Goal: Task Accomplishment & Management: Manage account settings

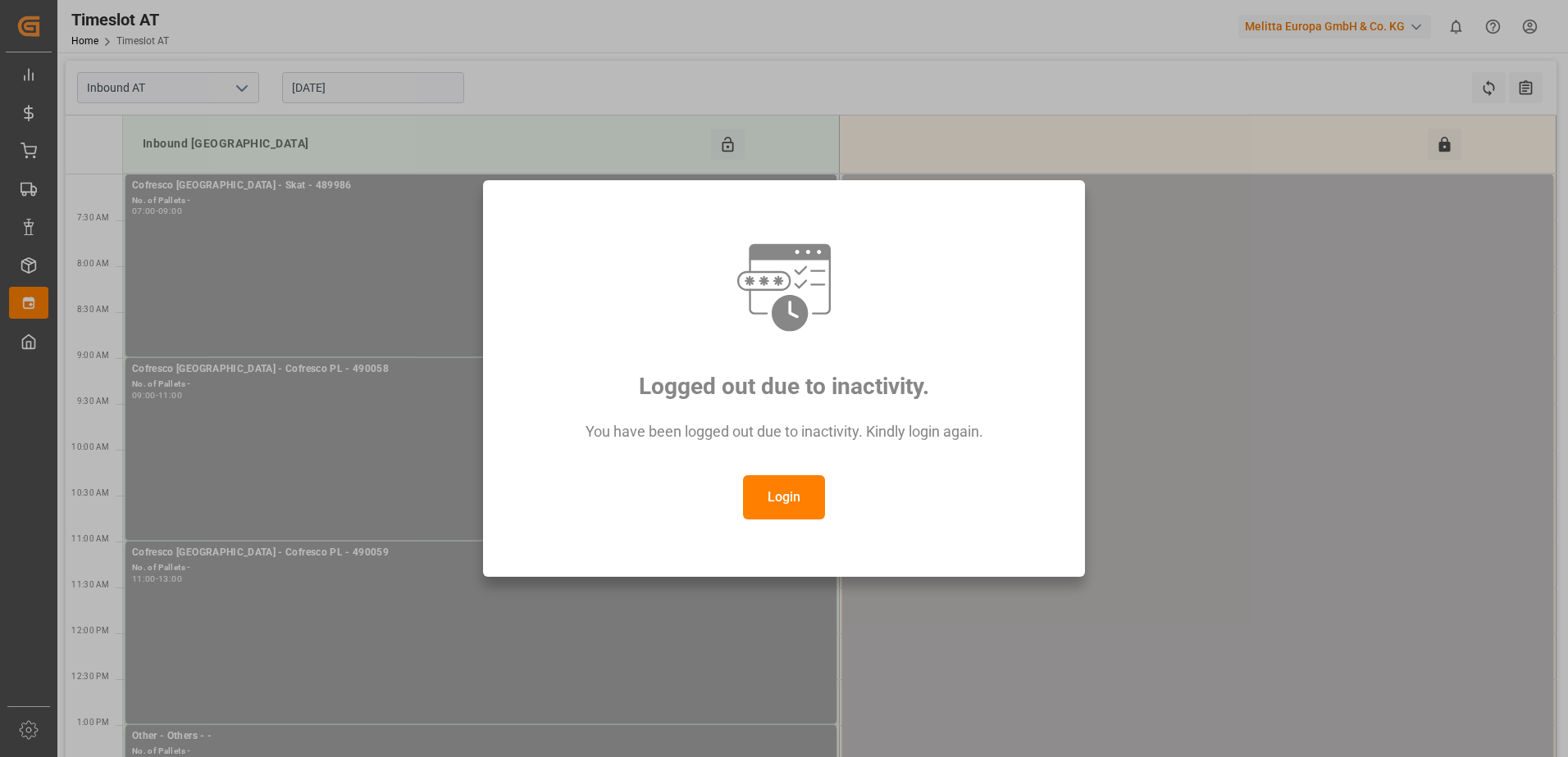
click at [793, 503] on button "Login" at bounding box center [784, 498] width 82 height 45
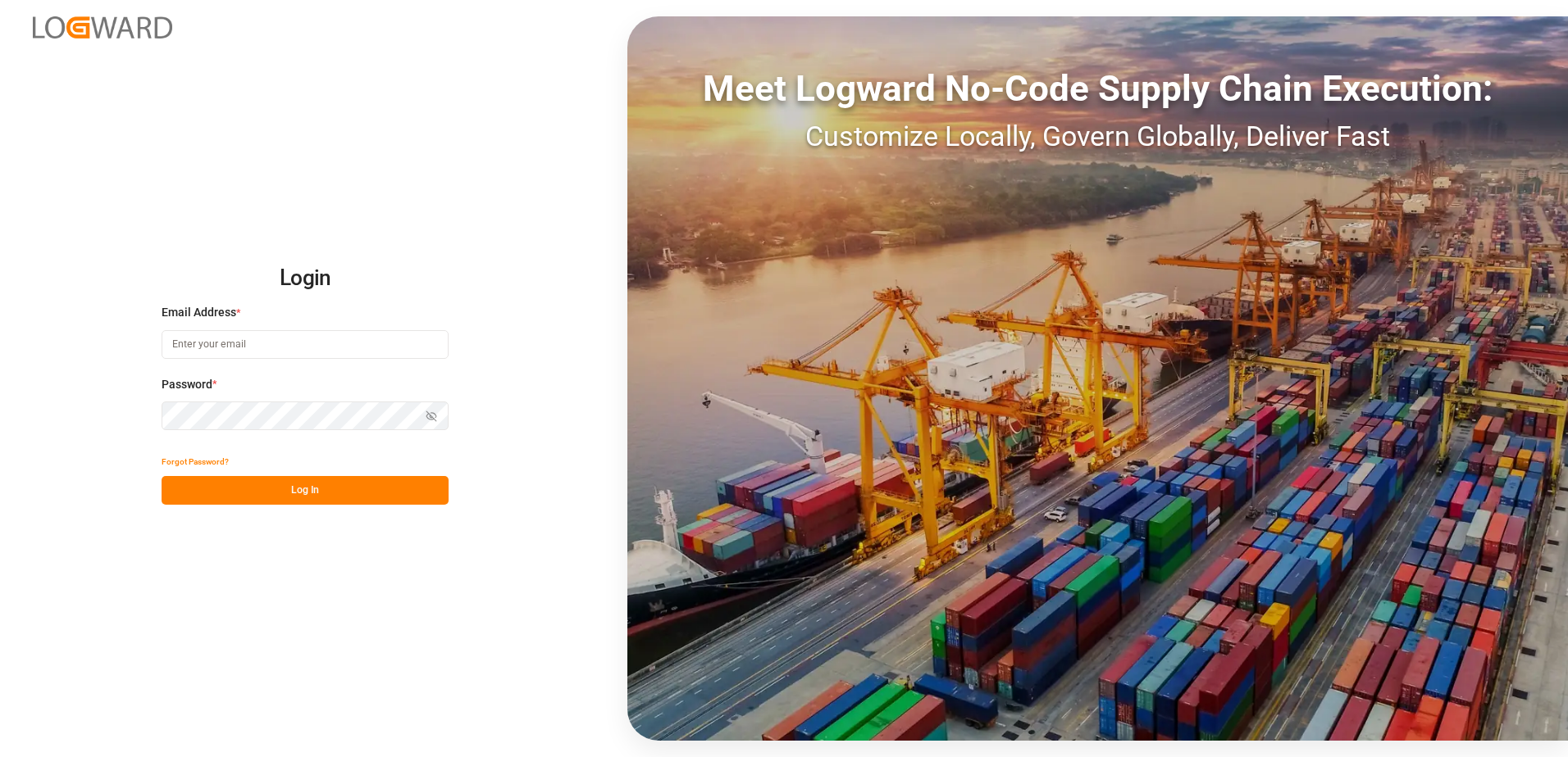
type input "[PERSON_NAME][EMAIL_ADDRESS][PERSON_NAME][DOMAIN_NAME]"
click at [313, 488] on button "Log In" at bounding box center [305, 491] width 287 height 29
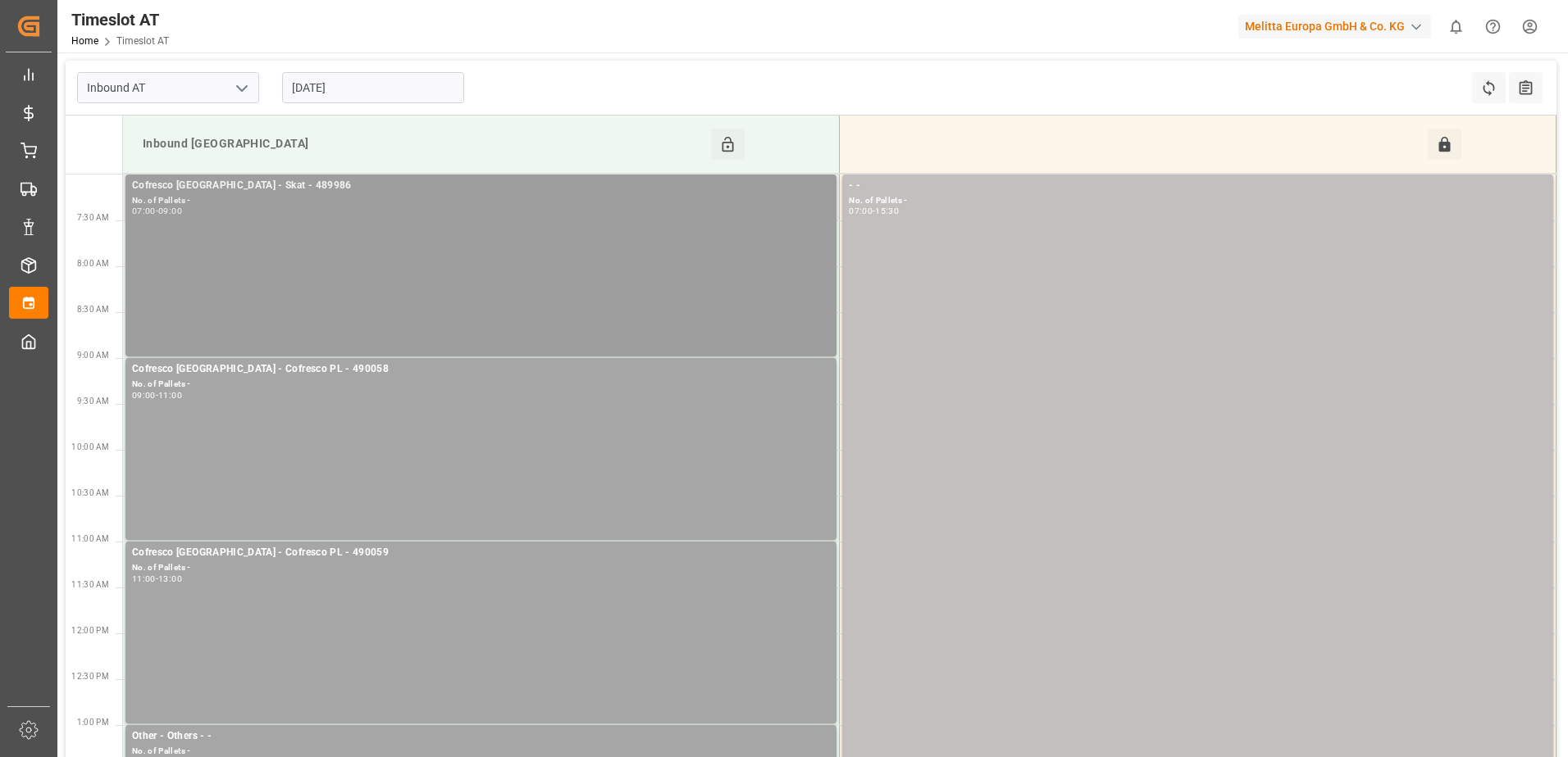
click at [466, 215] on div "07:00 - 09:00" at bounding box center [481, 212] width 698 height 9
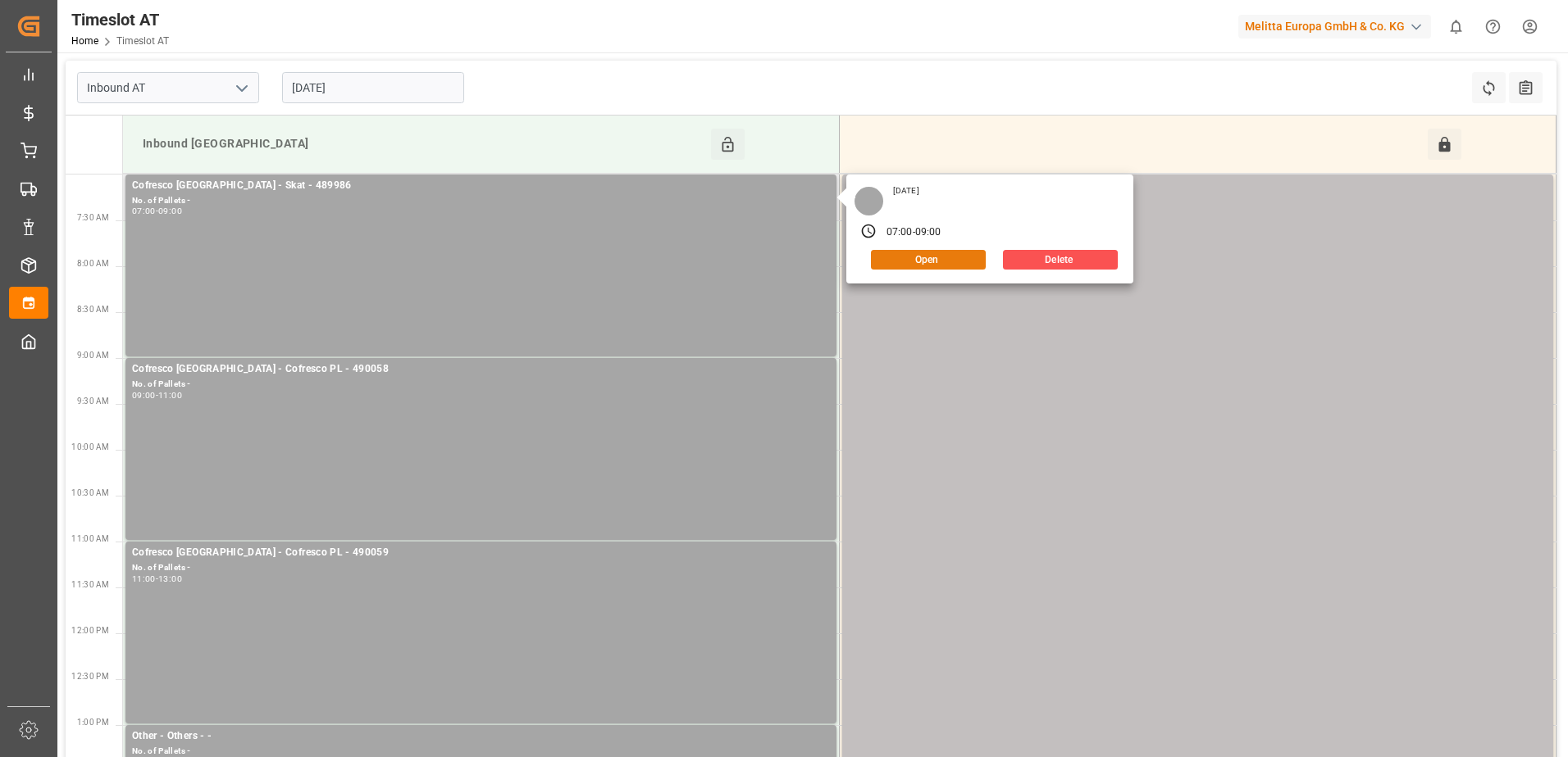
click at [904, 257] on button "Open" at bounding box center [928, 260] width 115 height 20
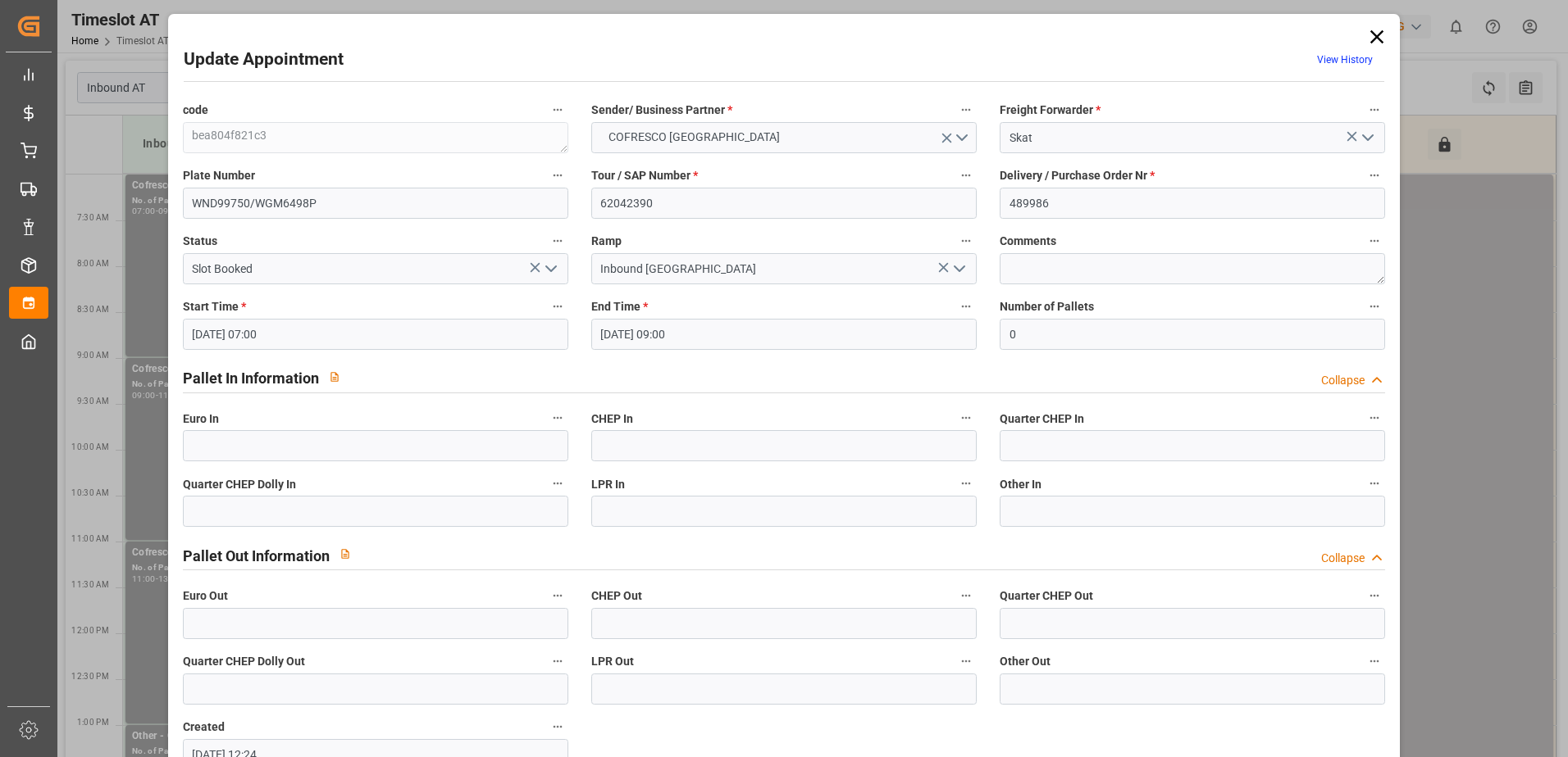
click at [1370, 37] on icon at bounding box center [1377, 36] width 23 height 23
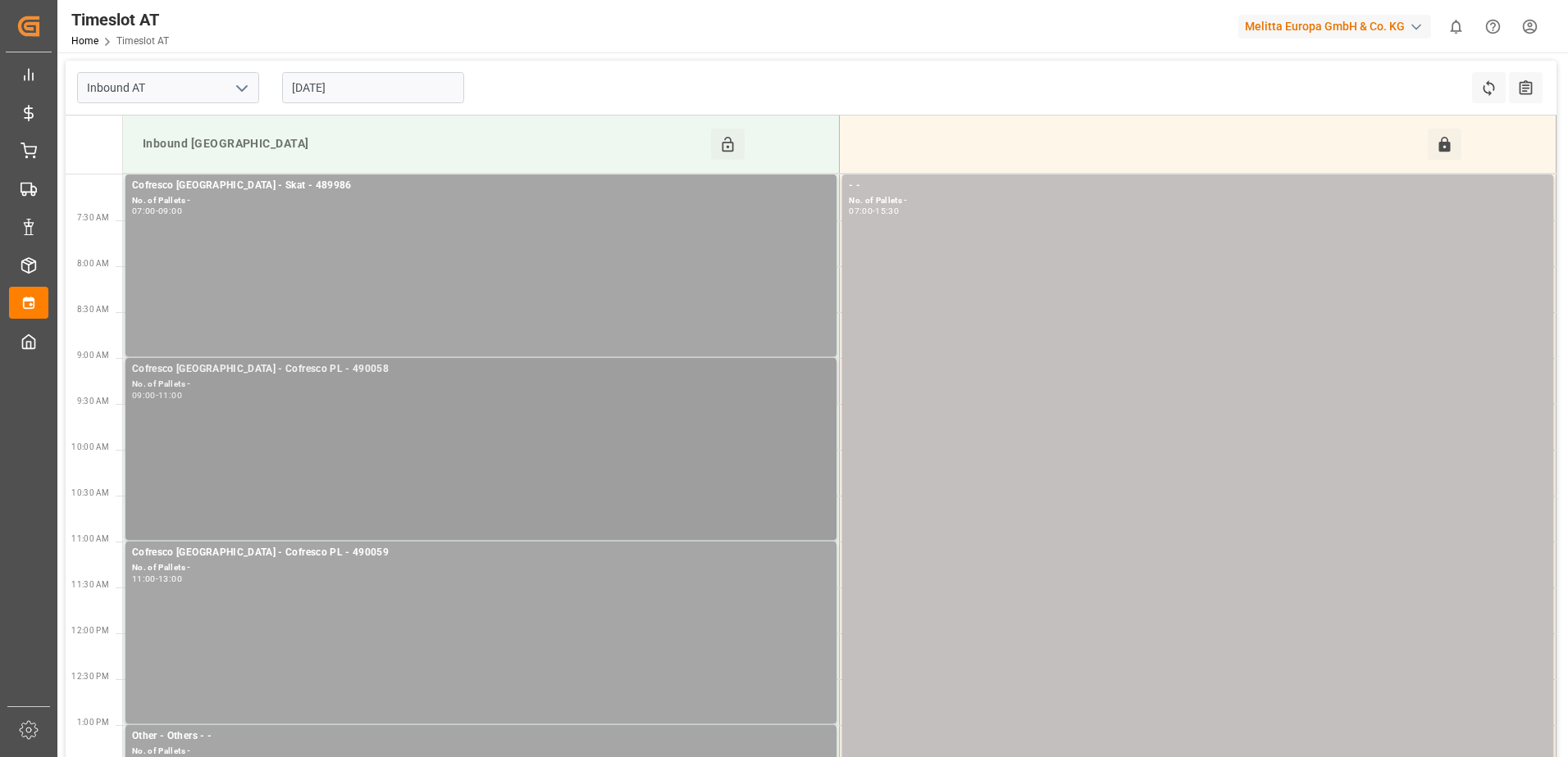
click at [401, 431] on div "Cofresco Poland - Cofresco PL - 490058 No. of Pallets - 09:00 - 11:00" at bounding box center [481, 449] width 698 height 175
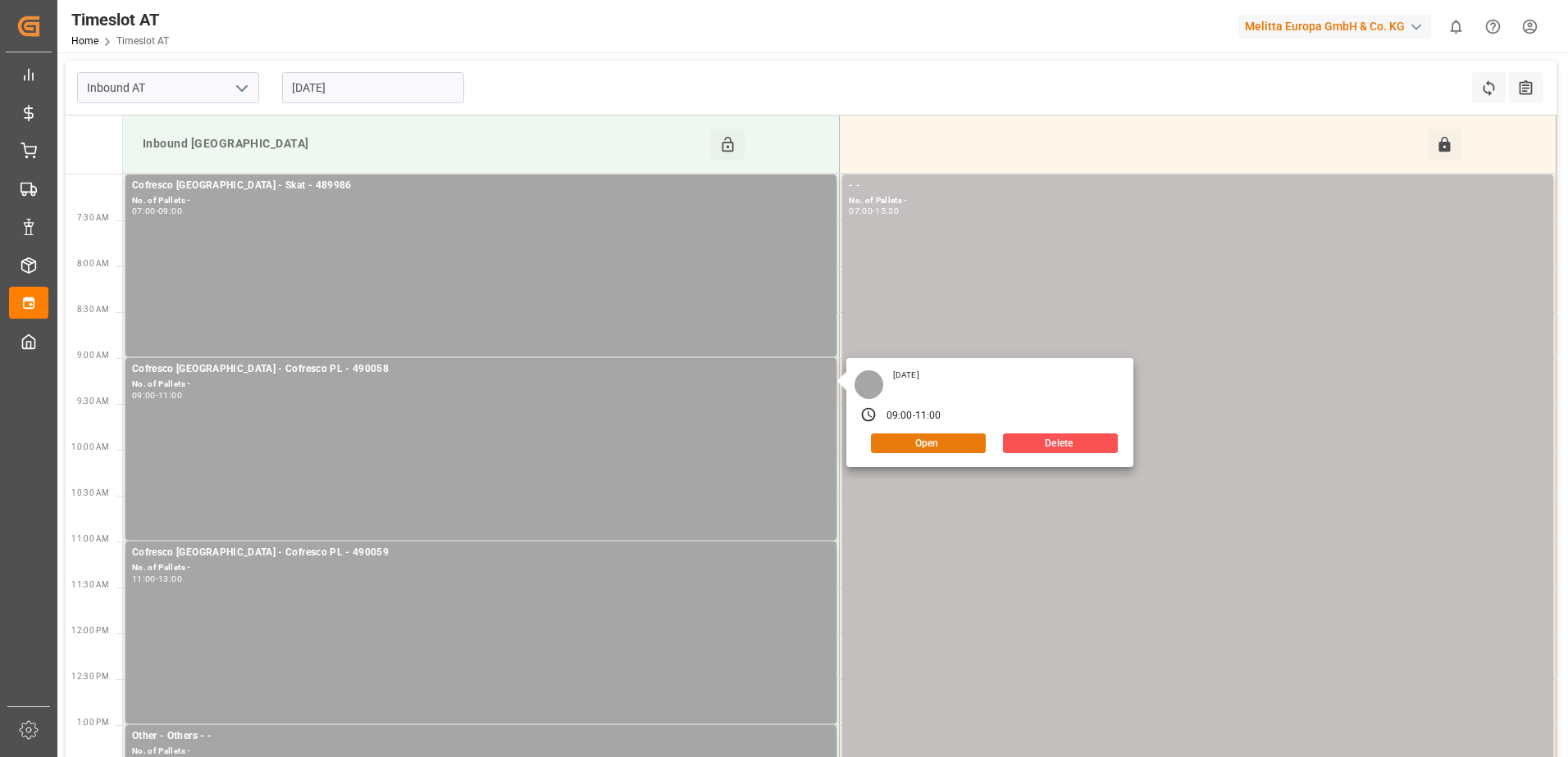
click at [897, 446] on button "Open" at bounding box center [928, 443] width 115 height 20
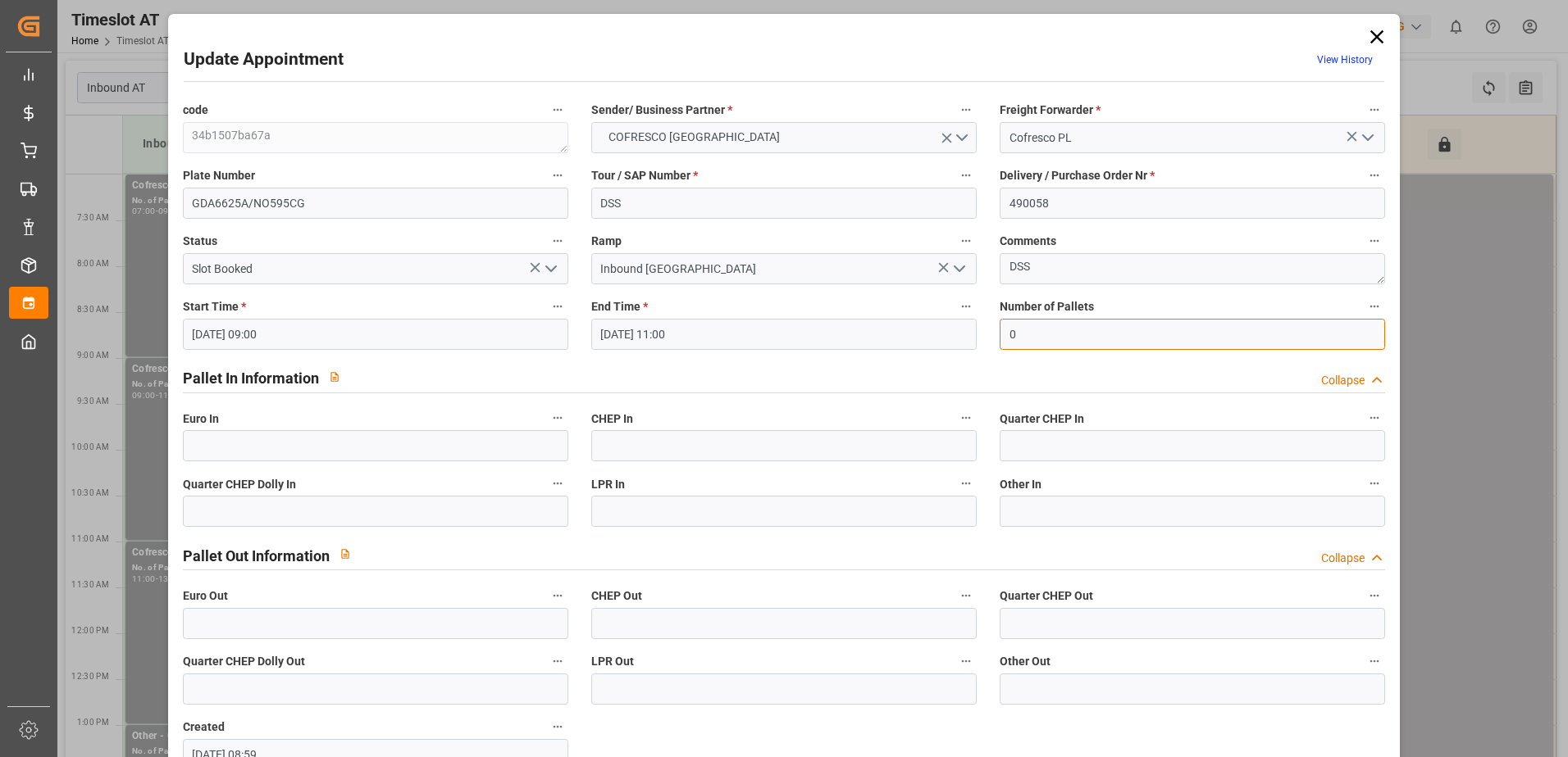
click at [1038, 334] on input "0" at bounding box center [1193, 333] width 386 height 31
type input "58"
click at [381, 455] on input "text" at bounding box center [375, 445] width 386 height 31
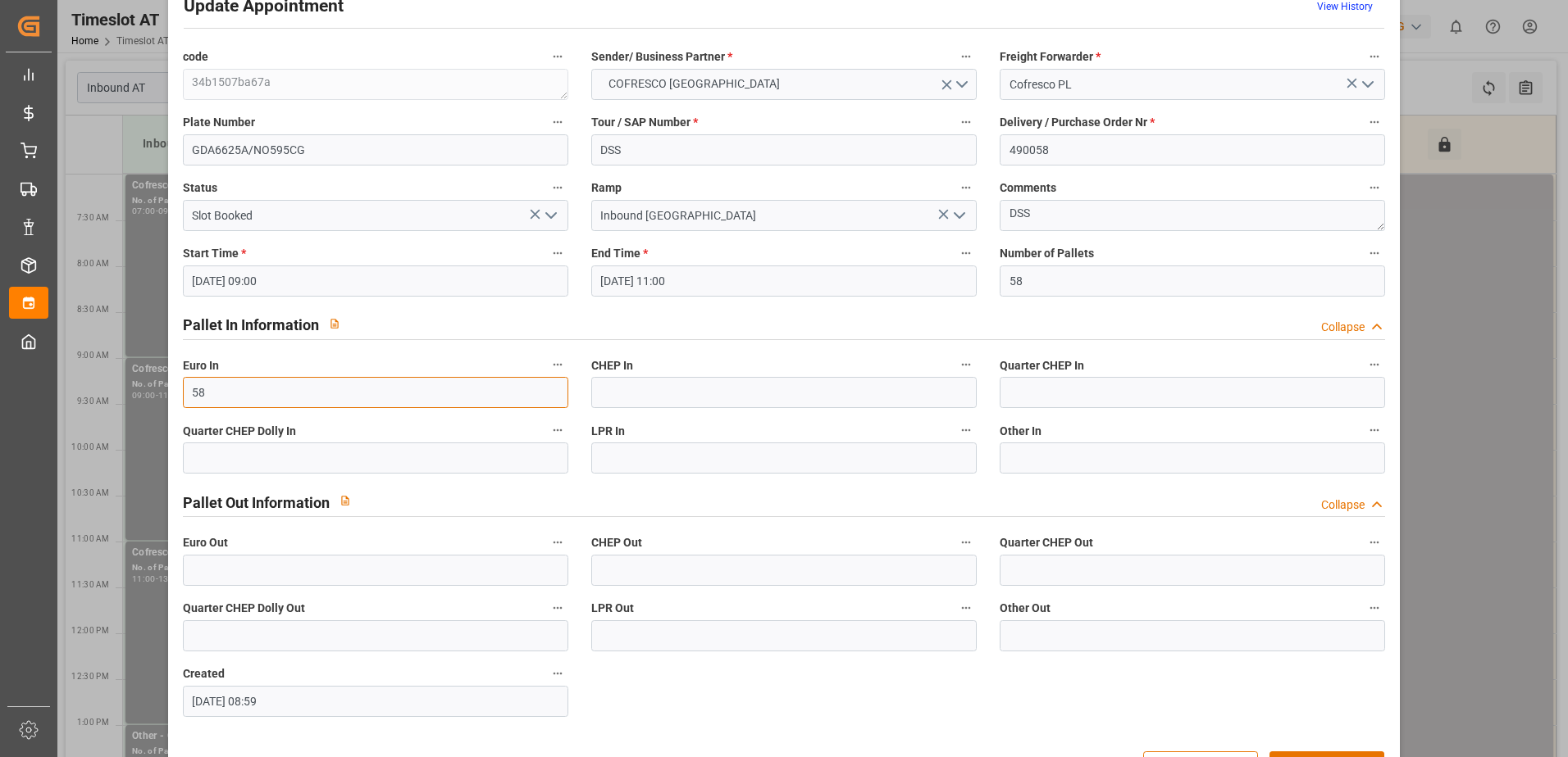
scroll to position [108, 0]
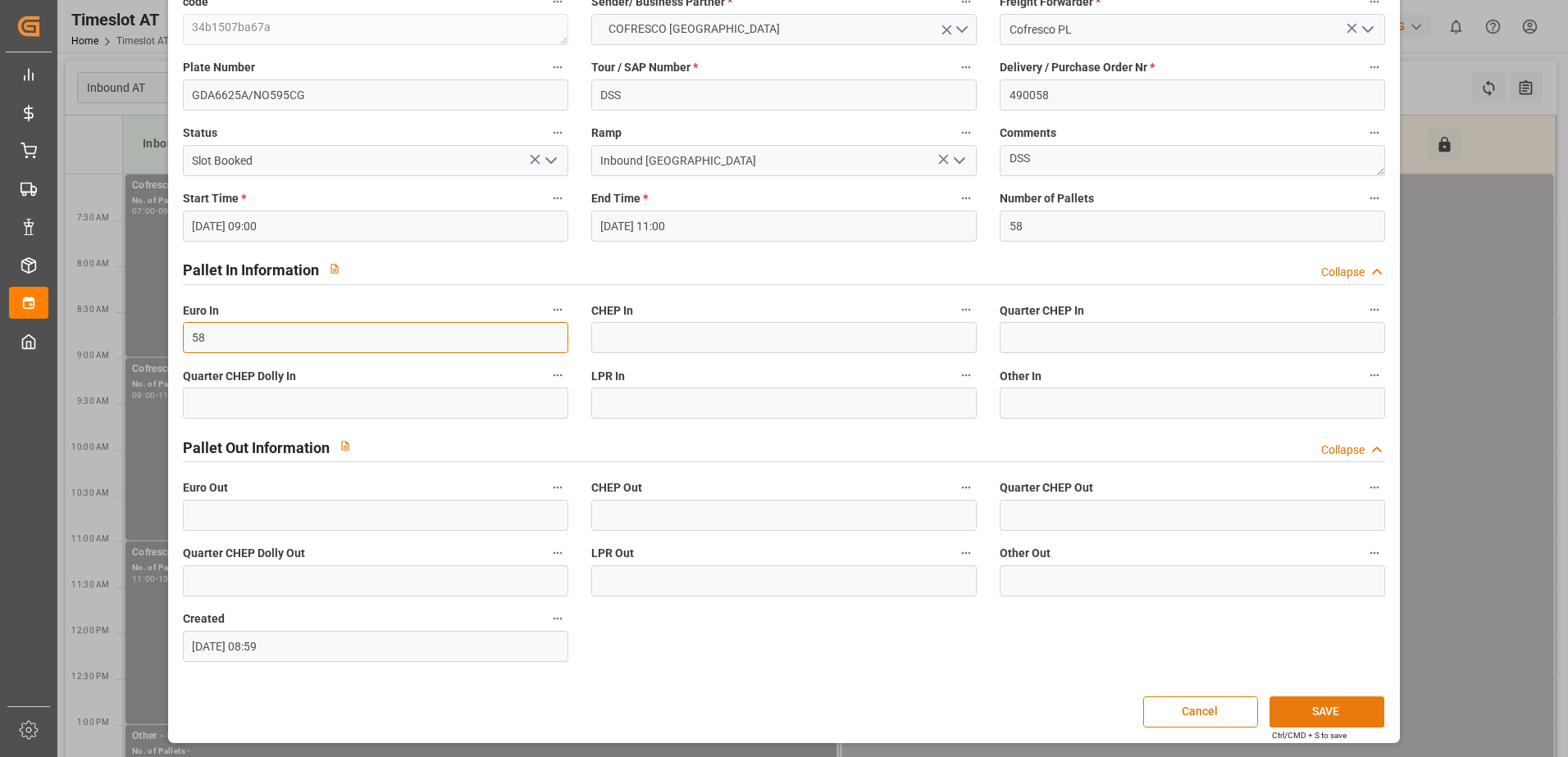
type input "58"
click at [1330, 713] on button "SAVE" at bounding box center [1327, 711] width 115 height 31
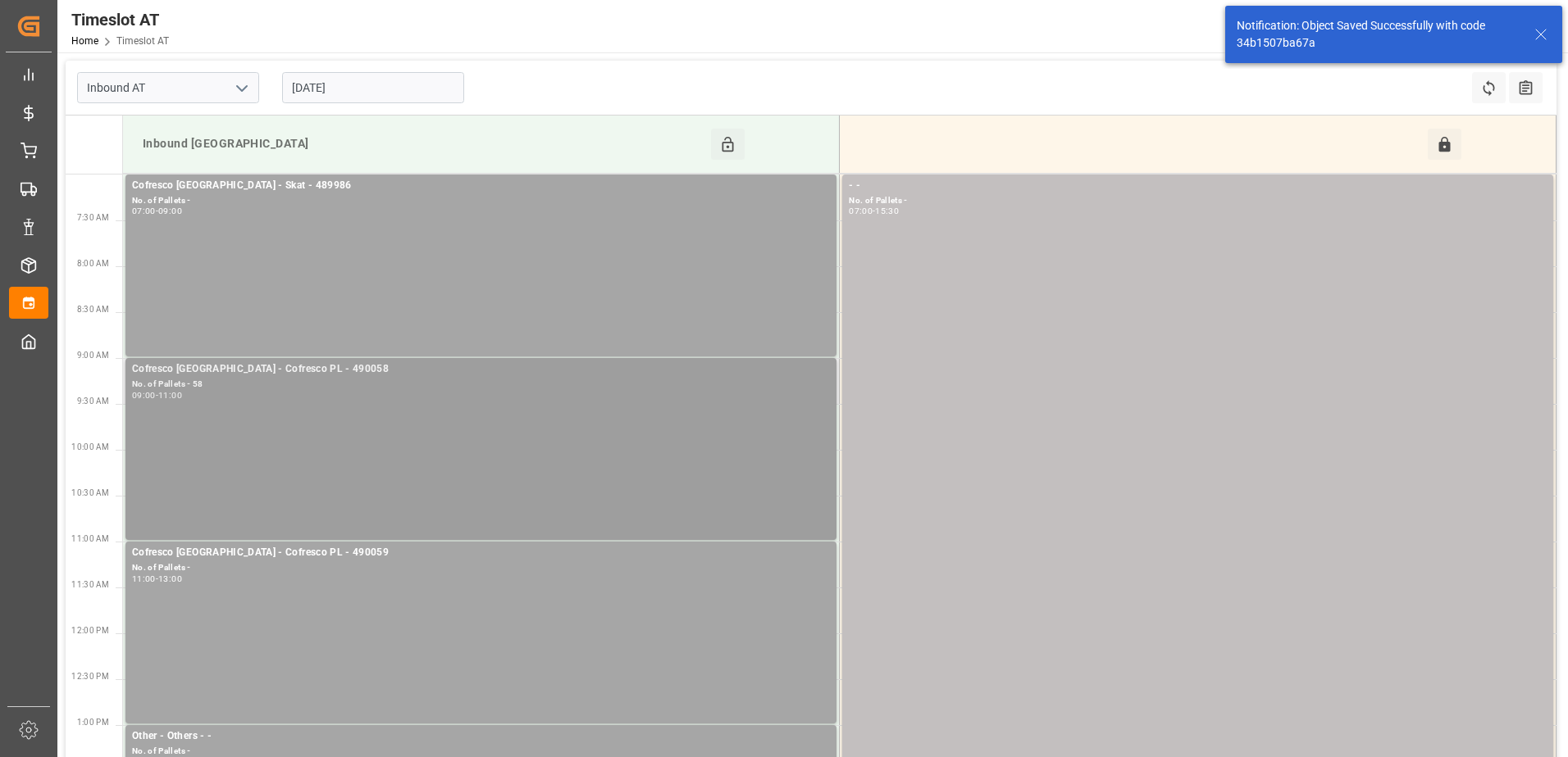
click at [559, 403] on div "Cofresco Poland - Cofresco PL - 490058 No. of Pallets - 58 09:00 - 11:00" at bounding box center [481, 449] width 698 height 175
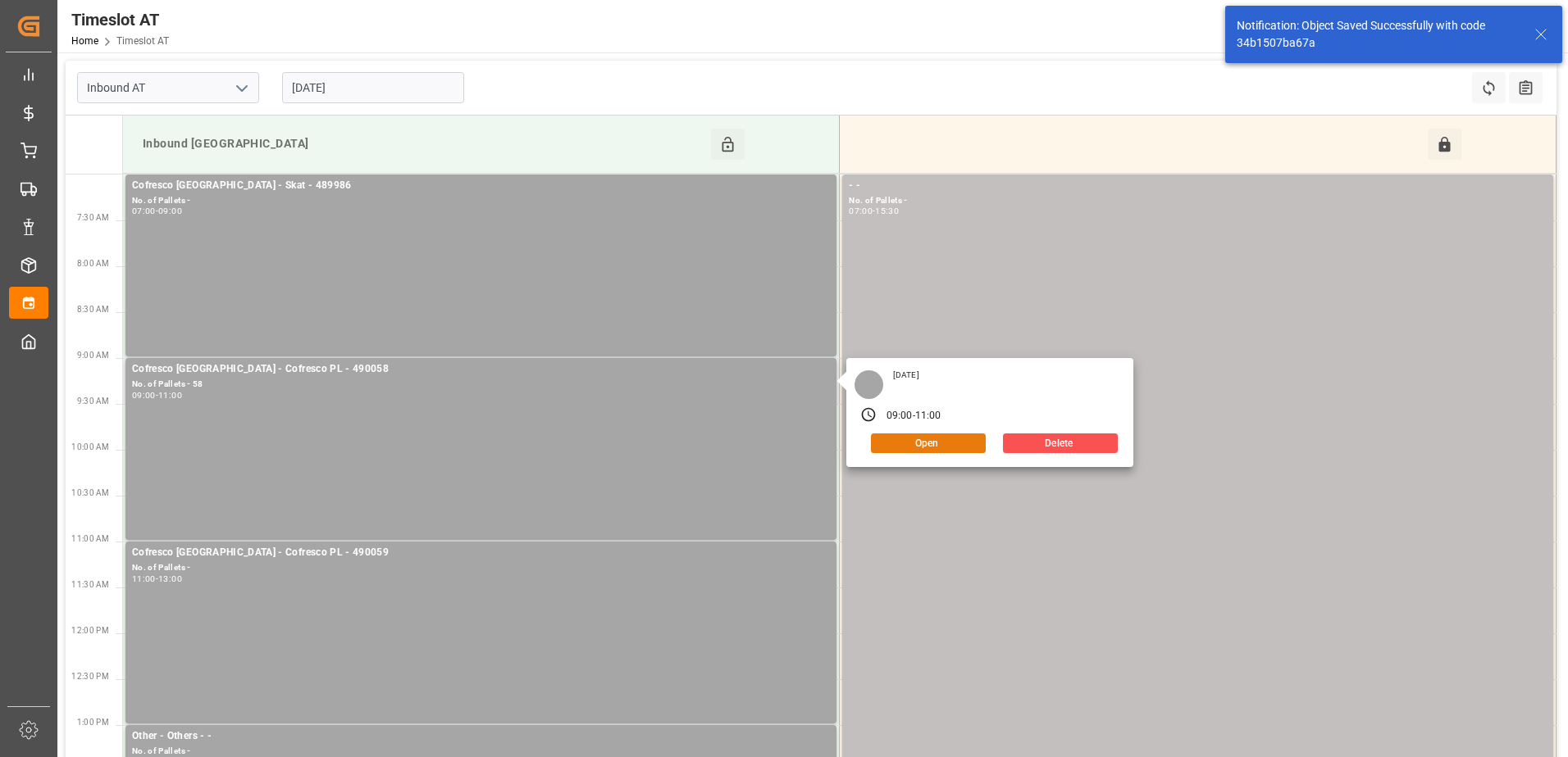
click at [935, 441] on button "Open" at bounding box center [928, 443] width 115 height 20
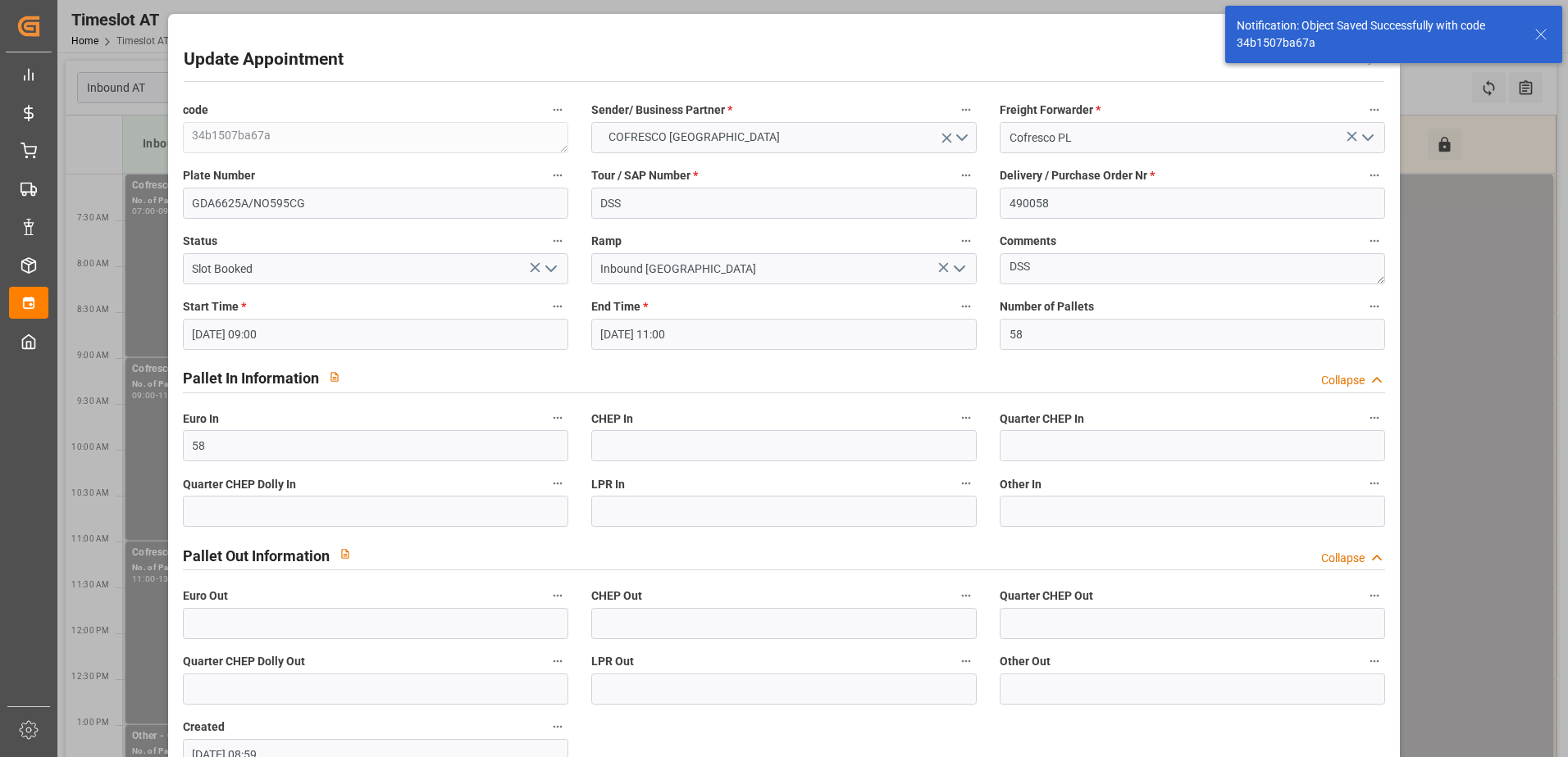
click at [553, 269] on icon "open menu" at bounding box center [551, 268] width 20 height 20
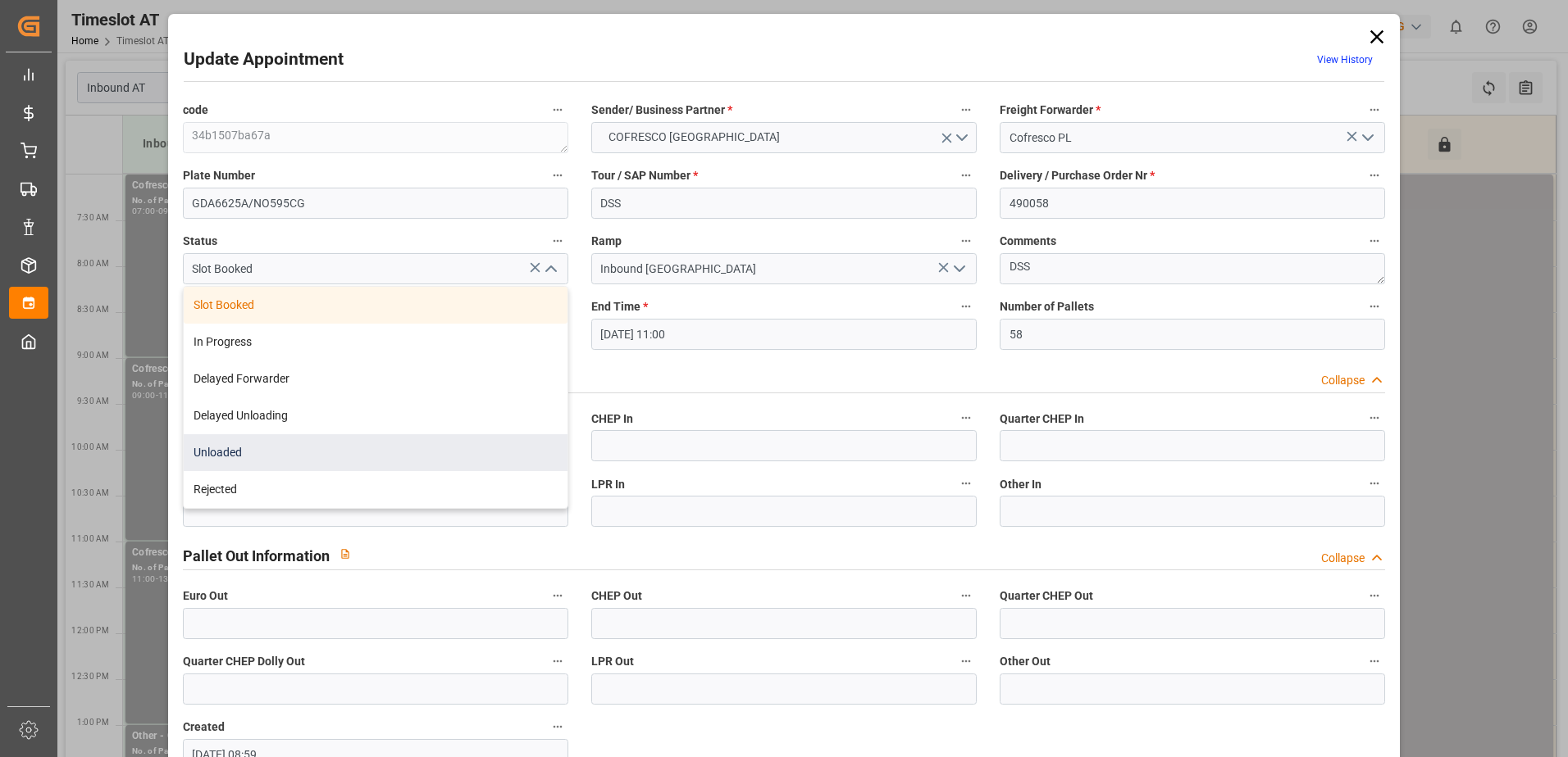
click at [247, 453] on div "Unloaded" at bounding box center [375, 453] width 384 height 37
type input "Unloaded"
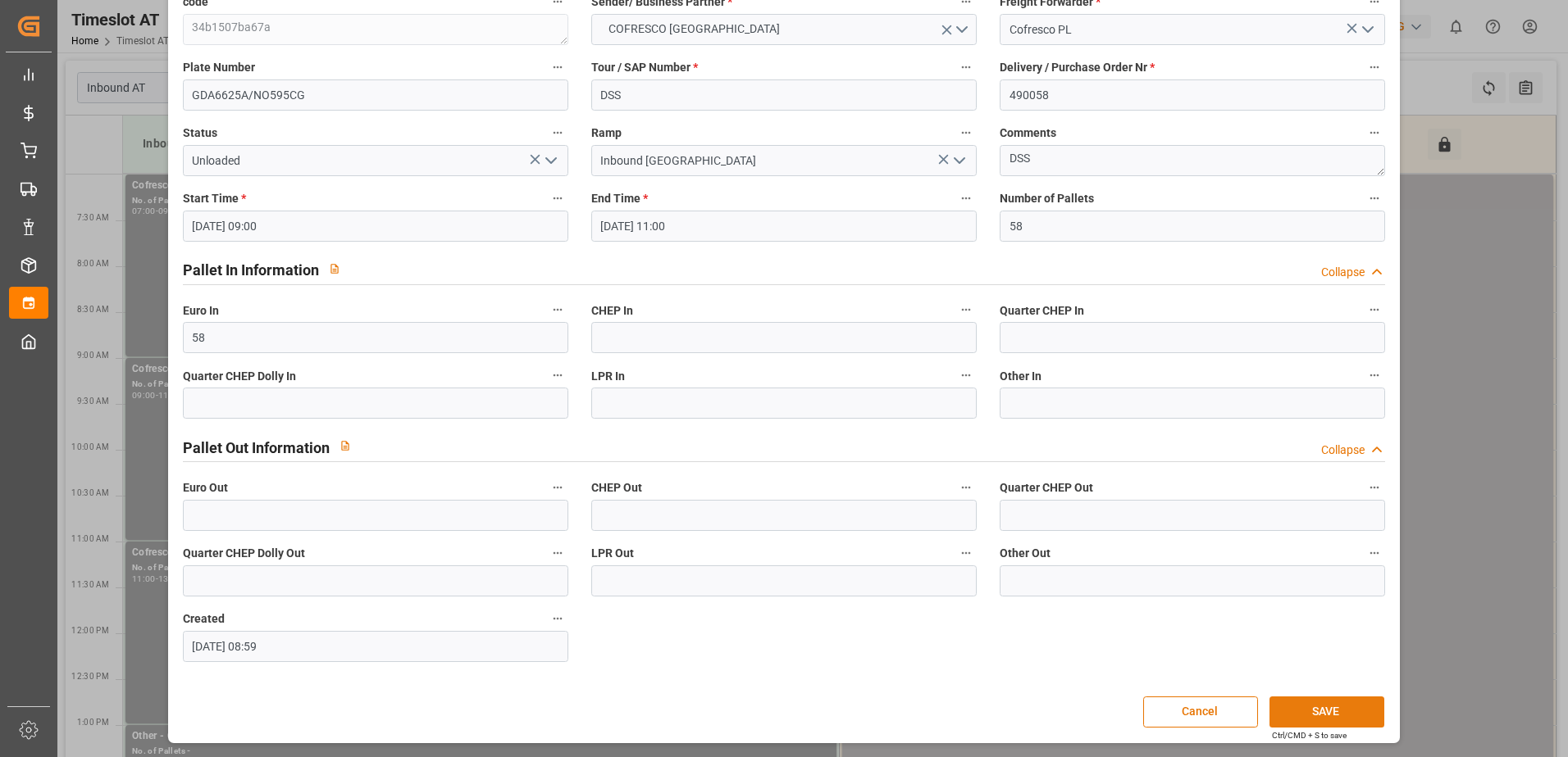
click at [1323, 712] on button "SAVE" at bounding box center [1327, 711] width 115 height 31
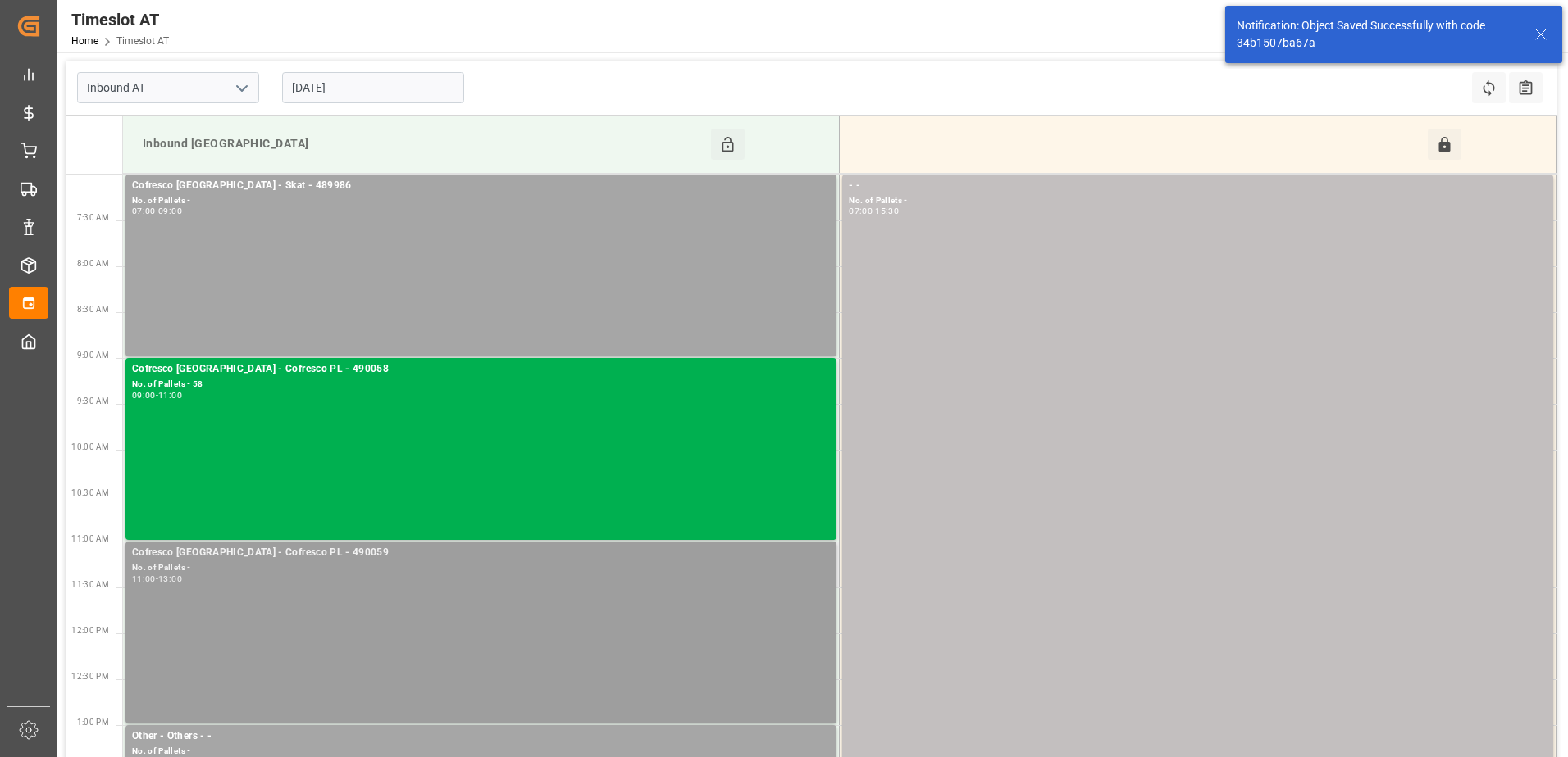
click at [557, 596] on div "Cofresco Poland - Cofresco PL - 490059 No. of Pallets - 11:00 - 13:00" at bounding box center [481, 632] width 698 height 175
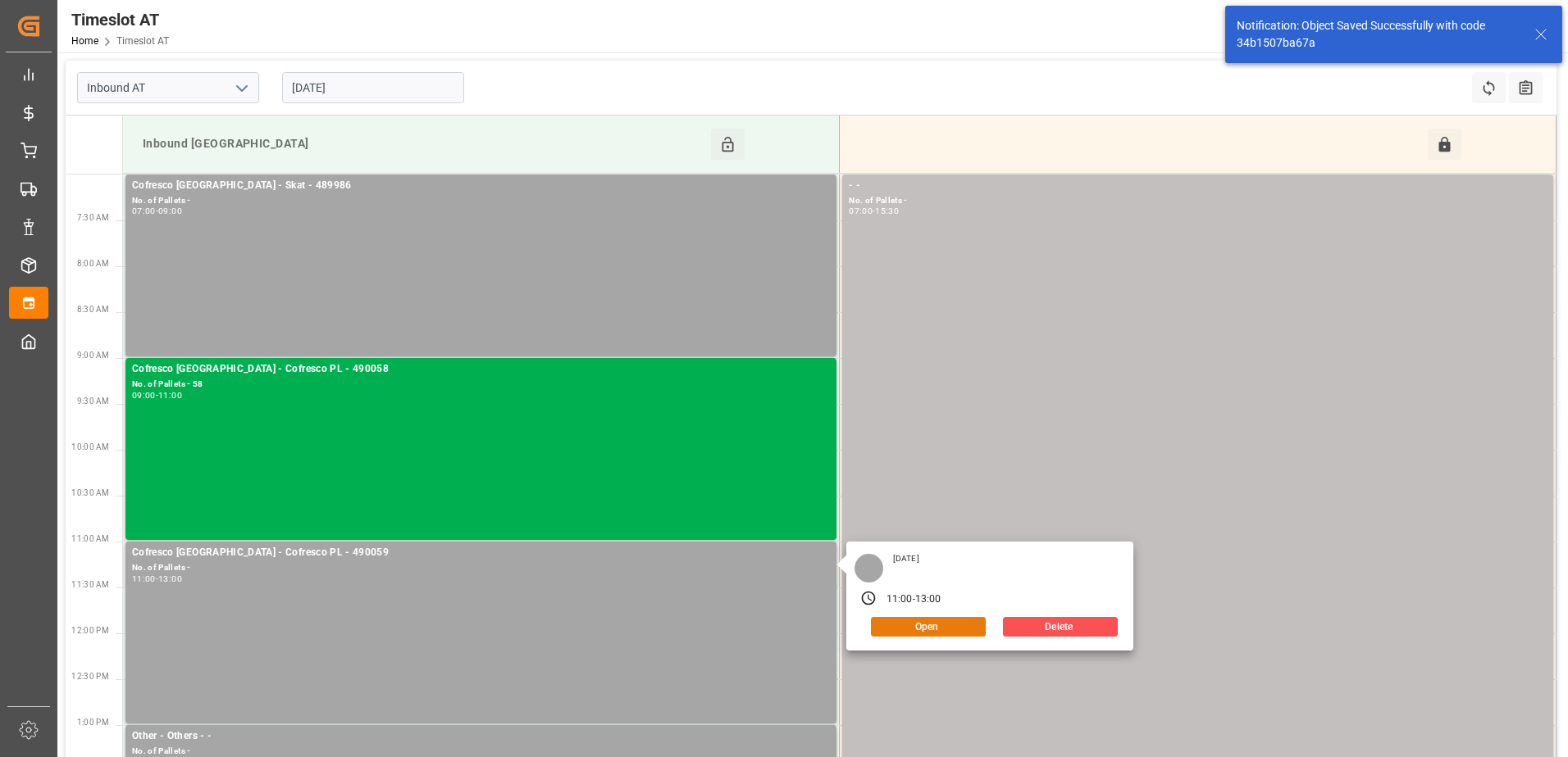
click at [972, 625] on button "Open" at bounding box center [928, 627] width 115 height 20
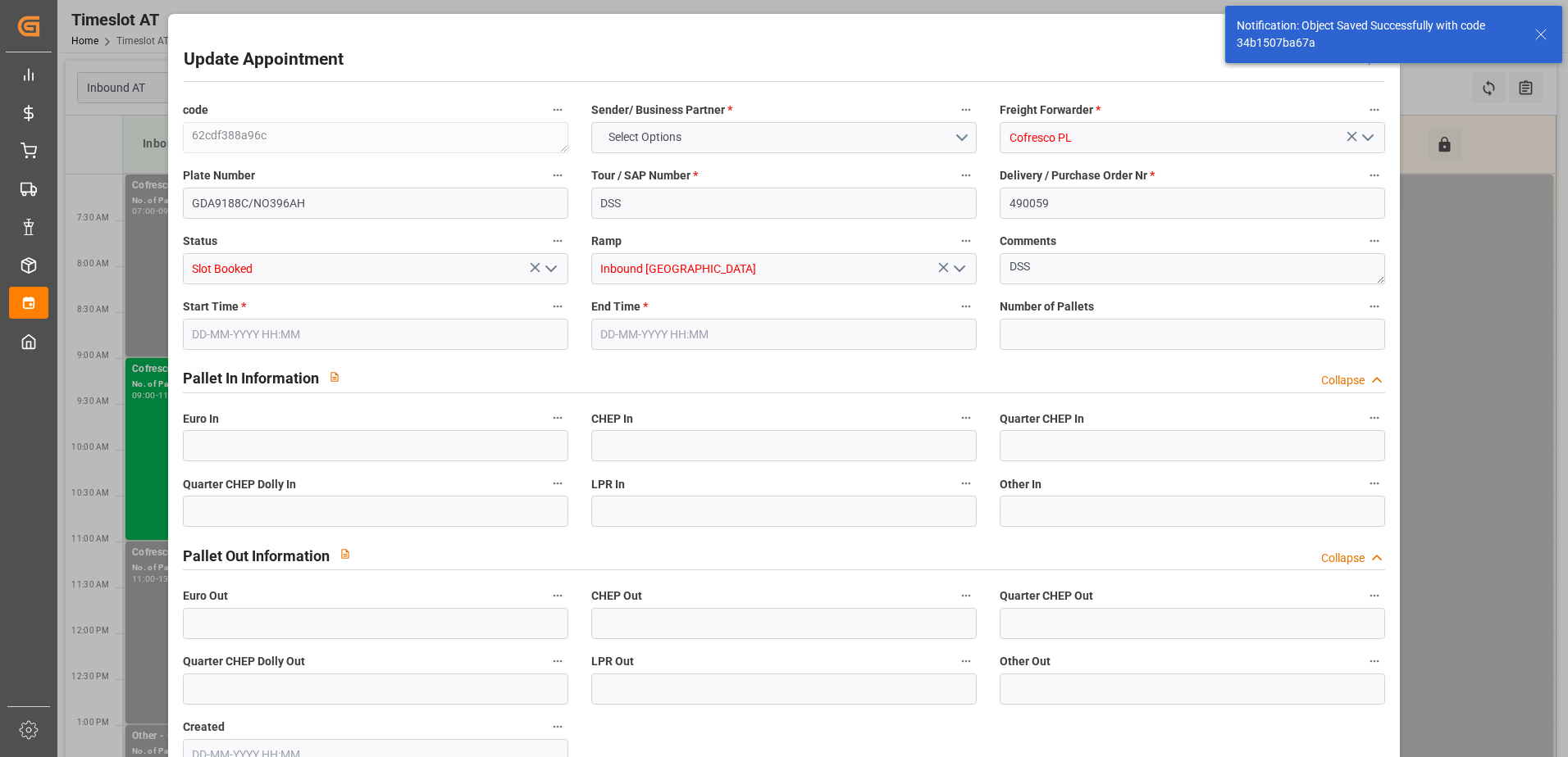
type input "0"
type input "07-10-2025 11:00"
type input "07-10-2025 13:00"
type input "01-10-2025 08:59"
drag, startPoint x: 552, startPoint y: 274, endPoint x: 552, endPoint y: 282, distance: 8.0
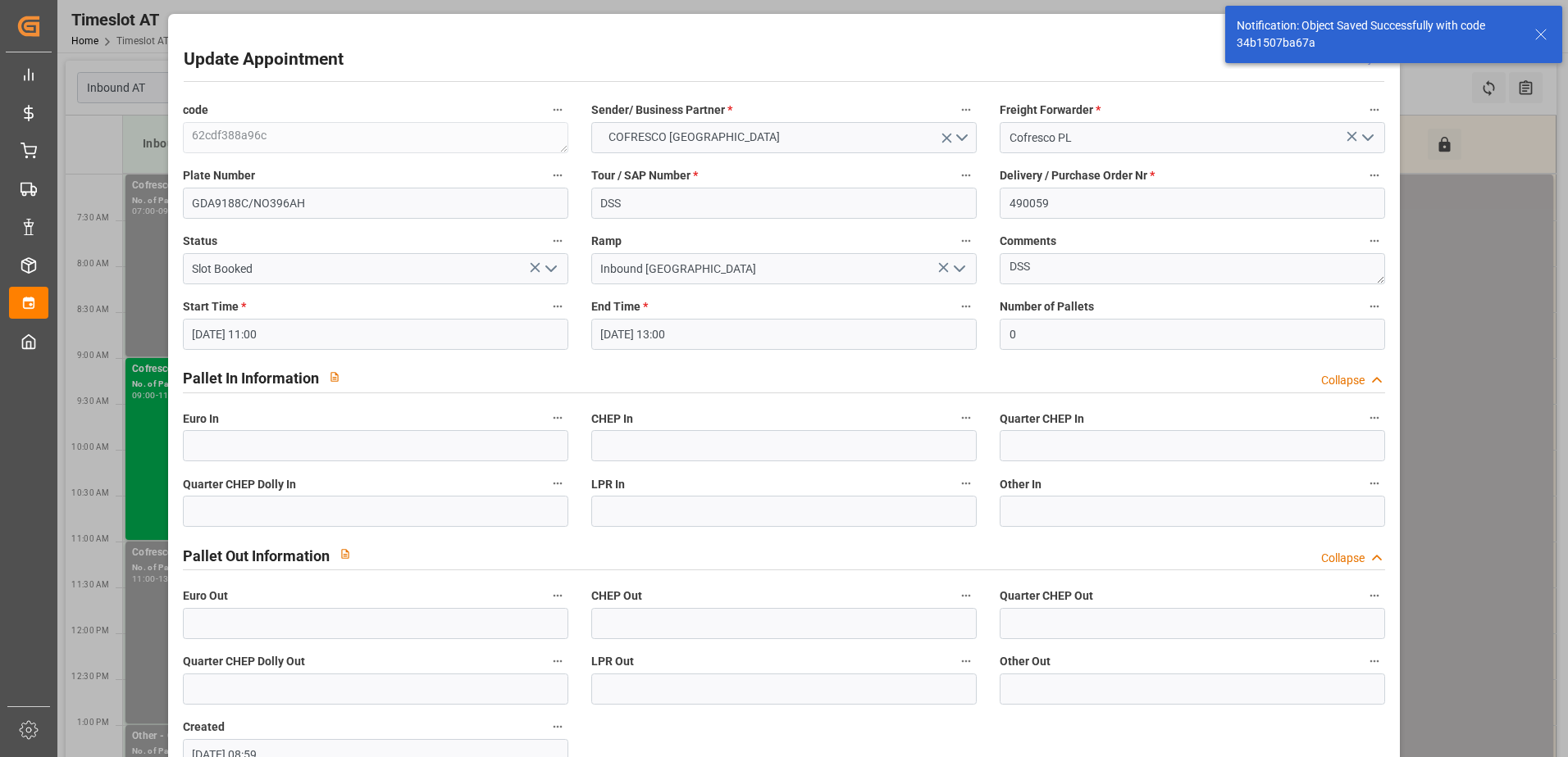
click at [552, 274] on icon "open menu" at bounding box center [551, 268] width 20 height 20
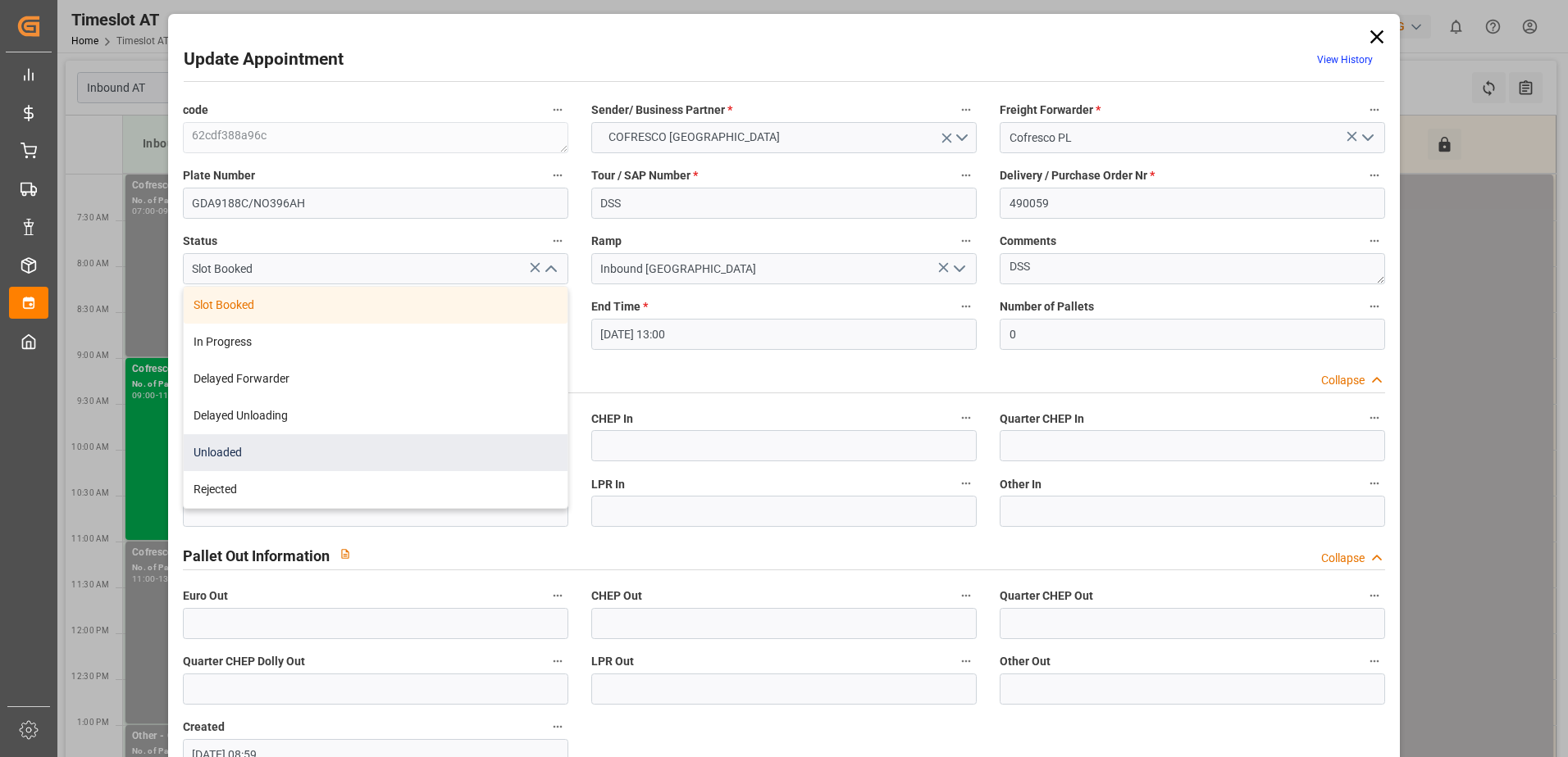
click at [290, 453] on div "Unloaded" at bounding box center [375, 453] width 384 height 37
type input "Unloaded"
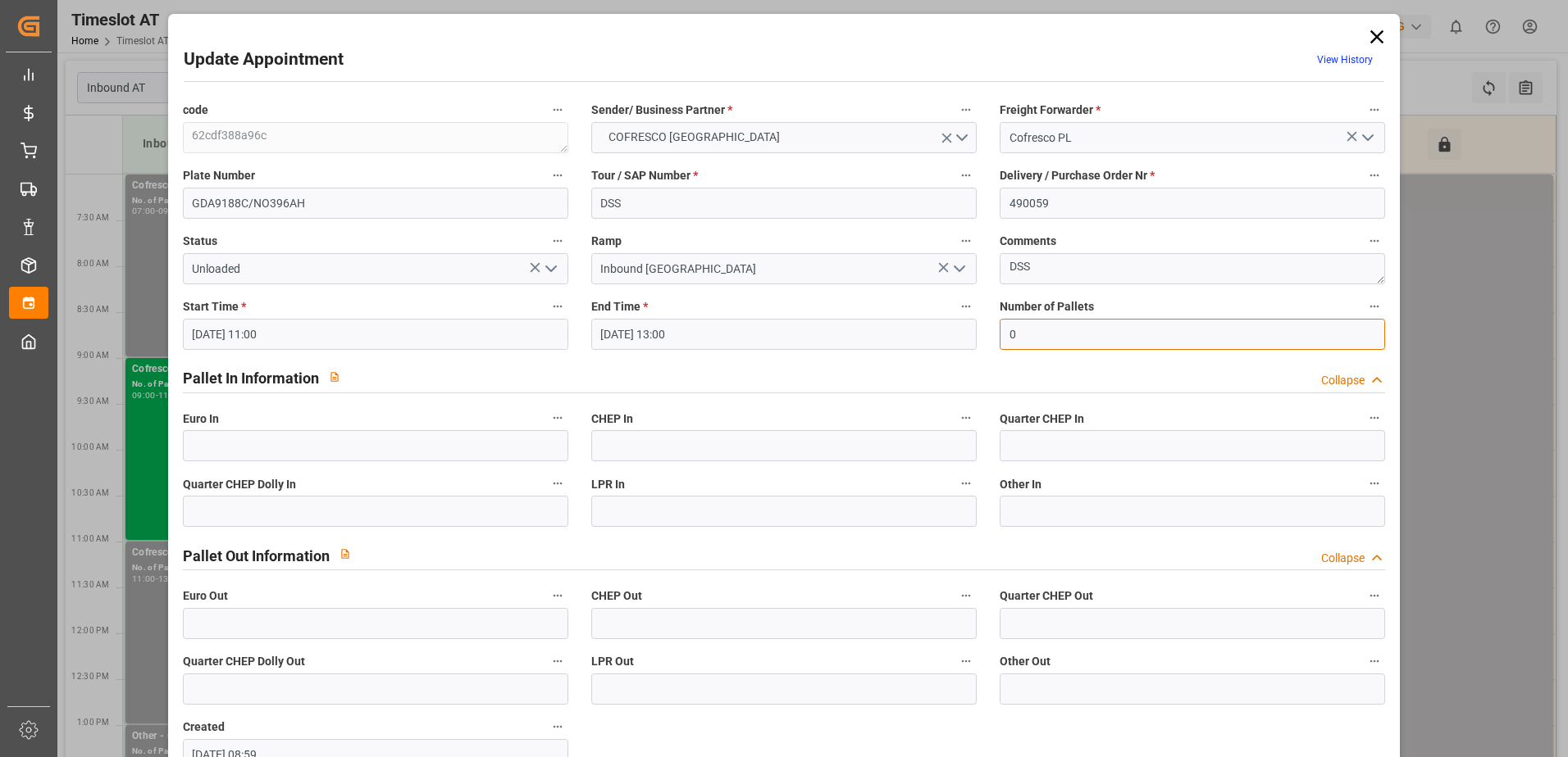
click at [1079, 331] on input "0" at bounding box center [1193, 333] width 386 height 31
type input "51"
click at [389, 439] on input "text" at bounding box center [375, 445] width 386 height 31
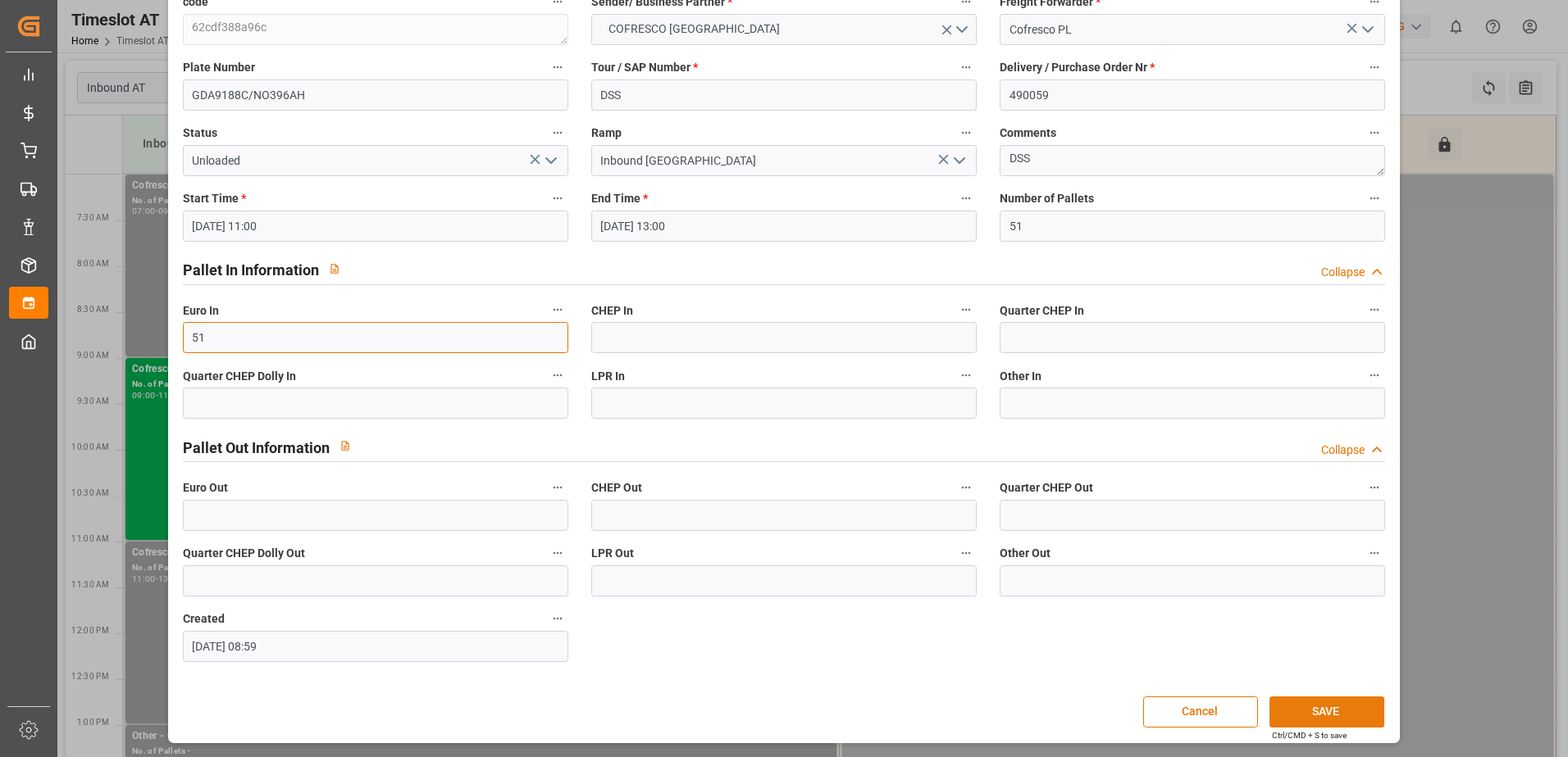
type input "51"
click at [1315, 716] on button "SAVE" at bounding box center [1327, 711] width 115 height 31
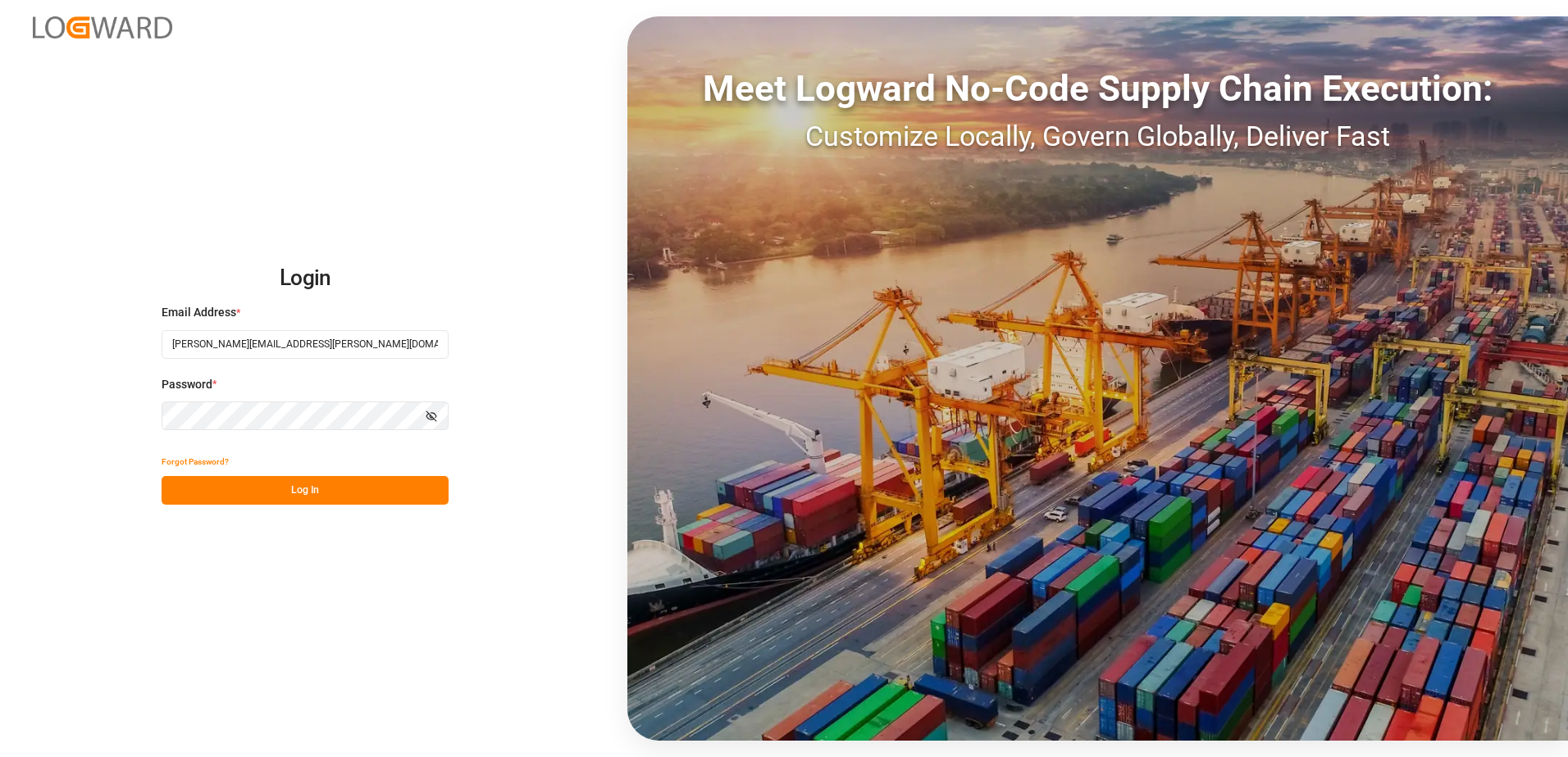
click at [290, 488] on button "Log In" at bounding box center [305, 491] width 287 height 29
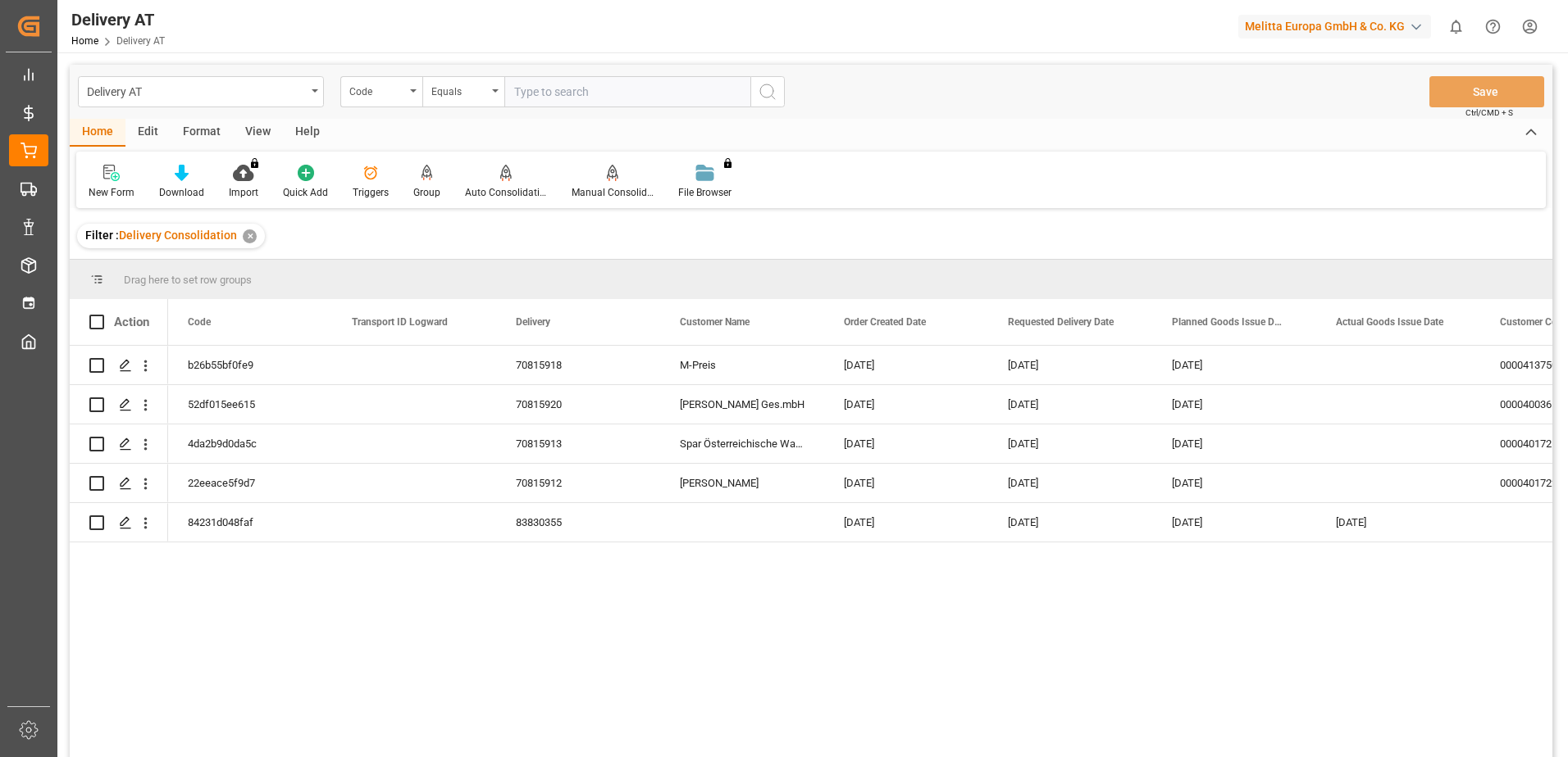
click at [253, 128] on div "View" at bounding box center [258, 133] width 50 height 28
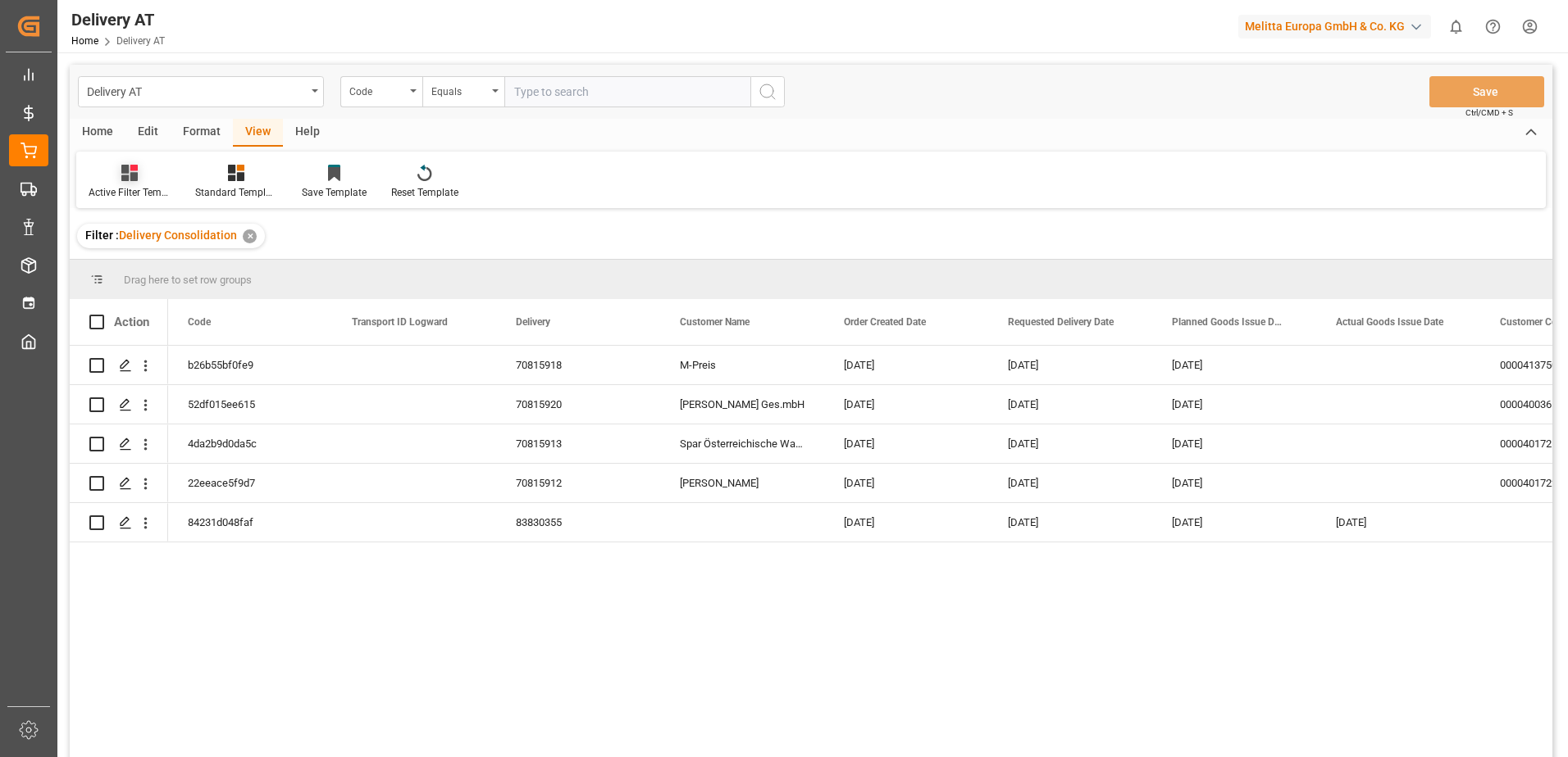
click at [126, 179] on icon at bounding box center [130, 173] width 17 height 17
click at [140, 262] on div "Übersicht" at bounding box center [173, 265] width 143 height 17
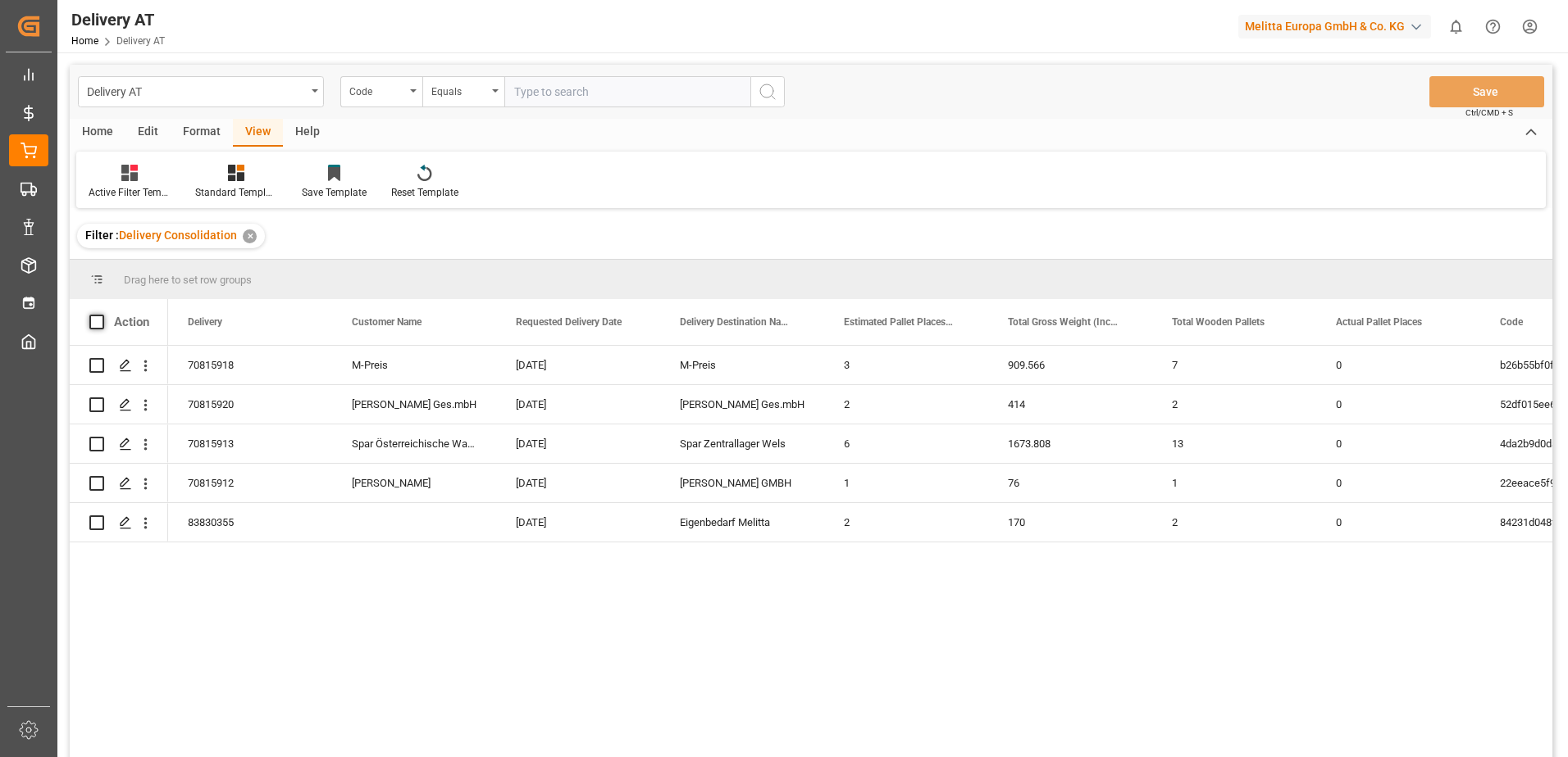
click at [99, 318] on span at bounding box center [97, 322] width 15 height 15
click at [102, 315] on input "checkbox" at bounding box center [102, 315] width 0 height 0
checkbox input "true"
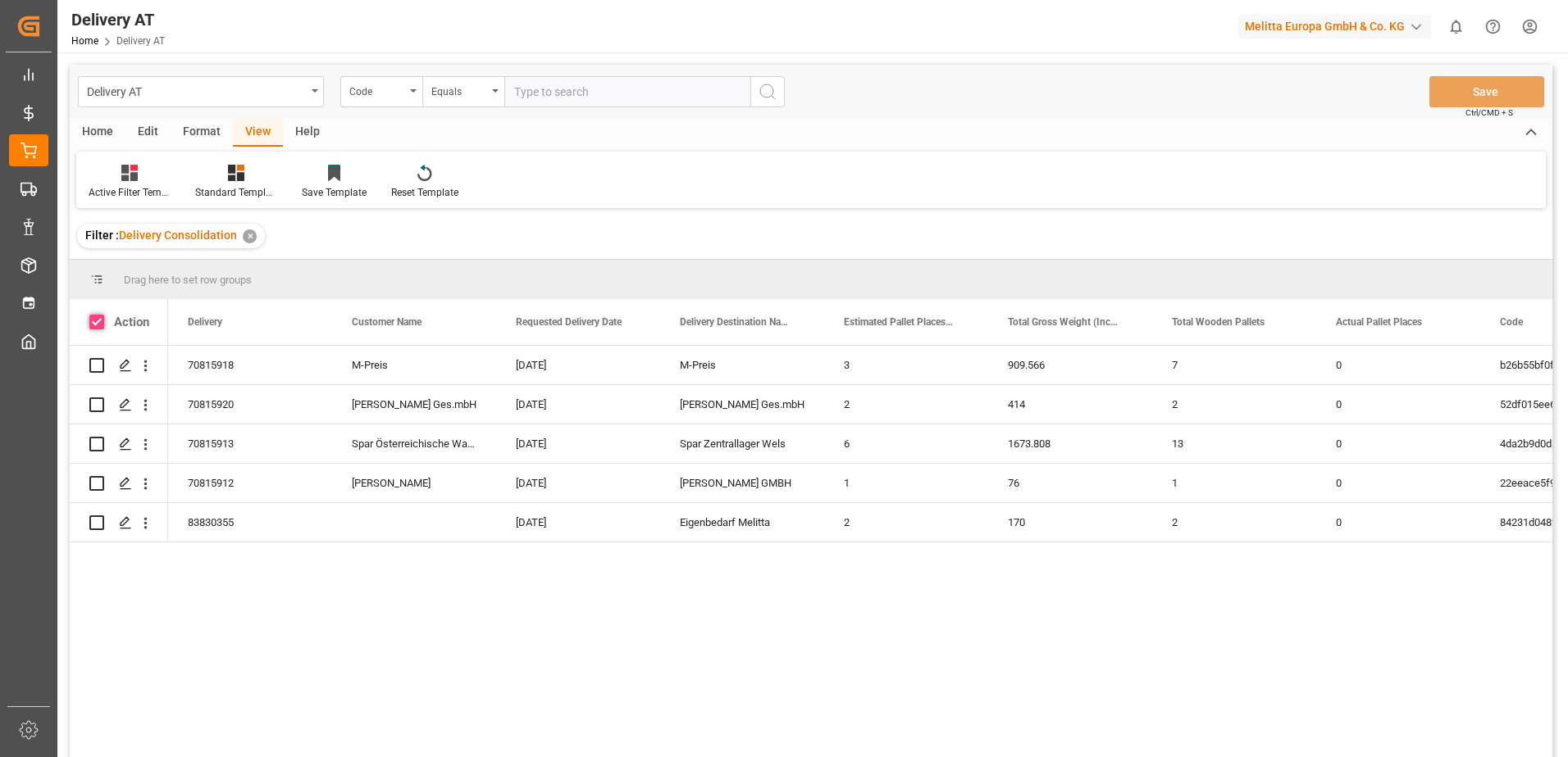
checkbox input "true"
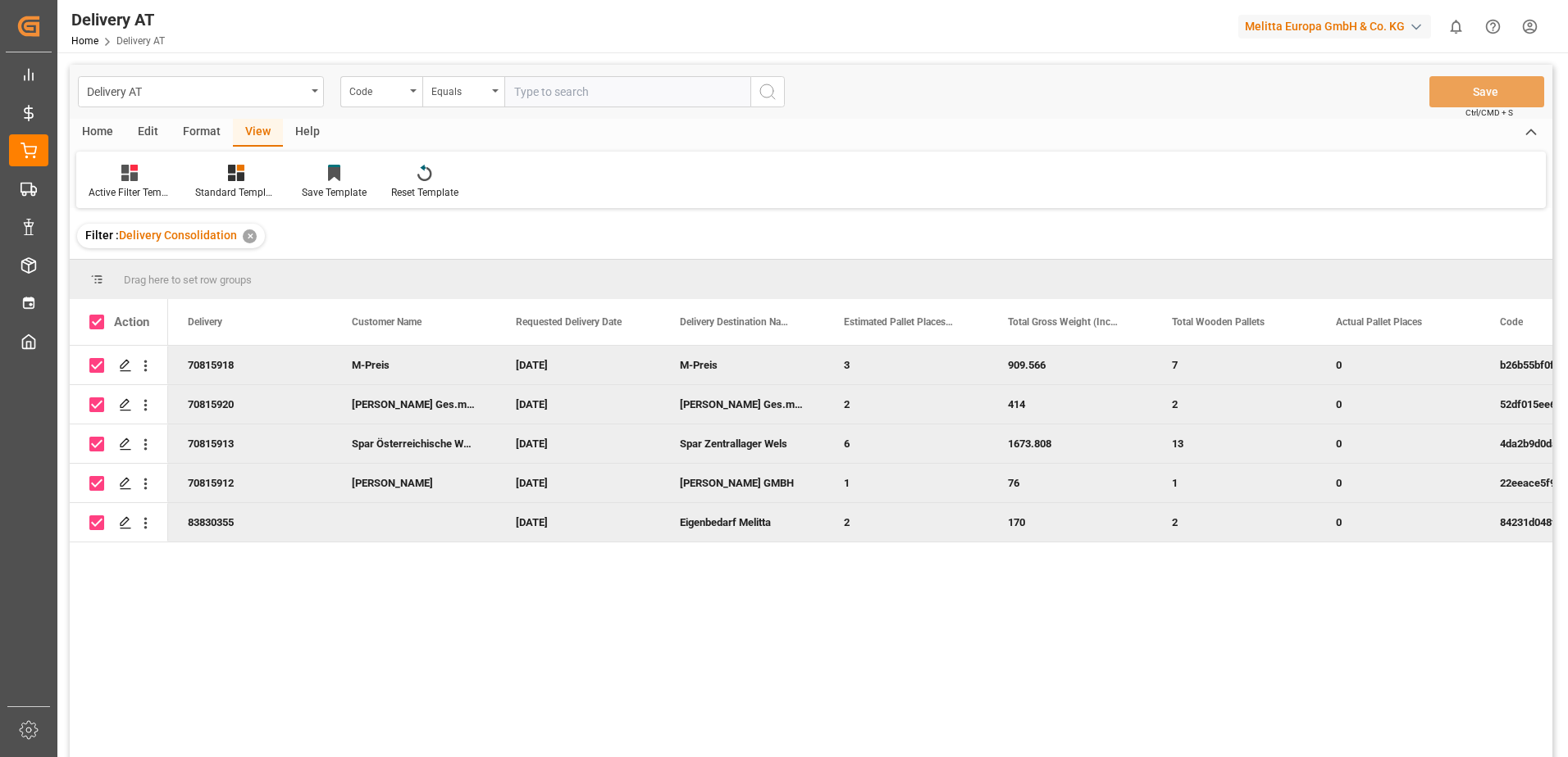
click at [114, 129] on div "Home" at bounding box center [98, 133] width 56 height 28
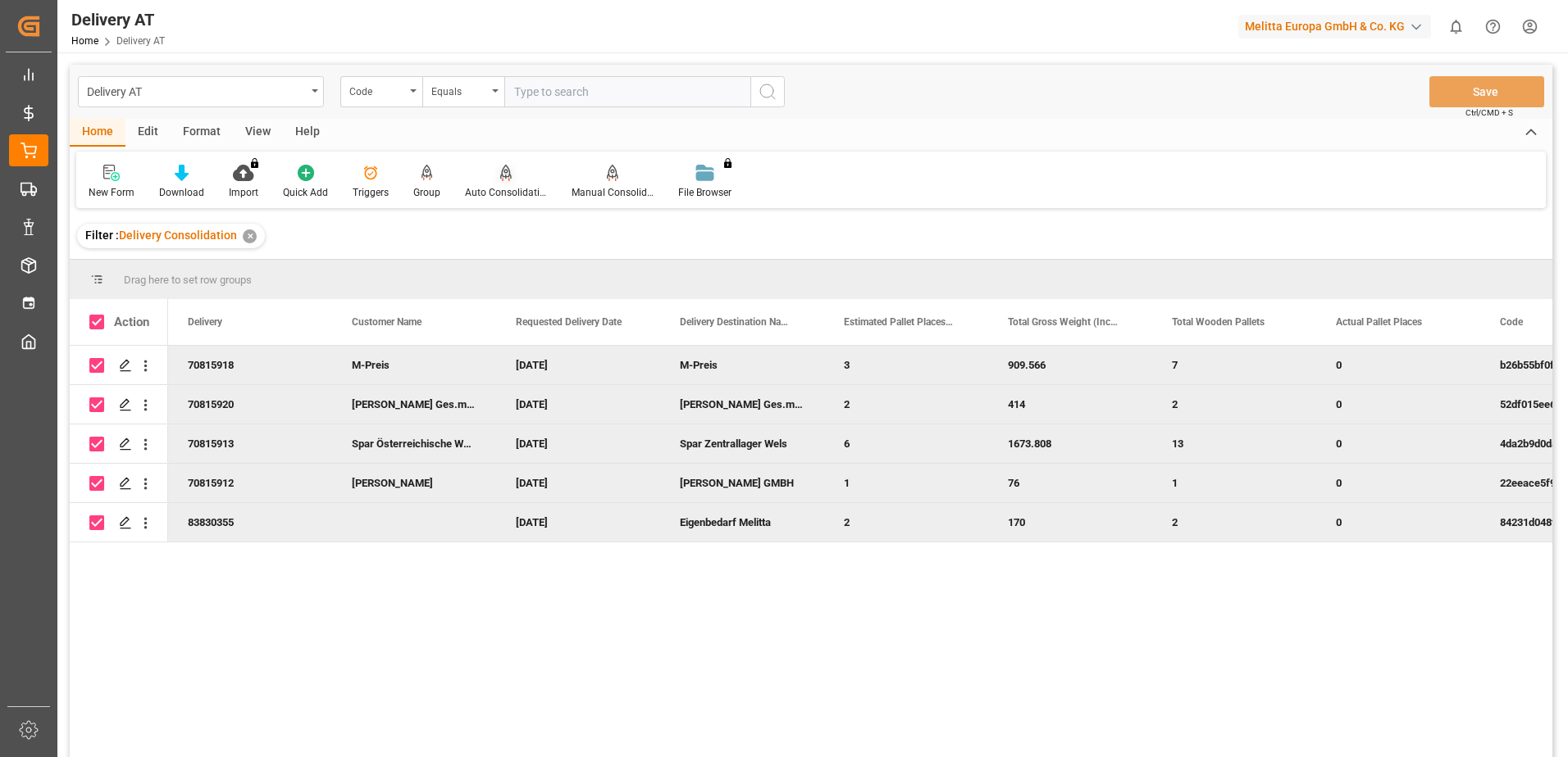
click at [503, 180] on icon at bounding box center [506, 173] width 11 height 17
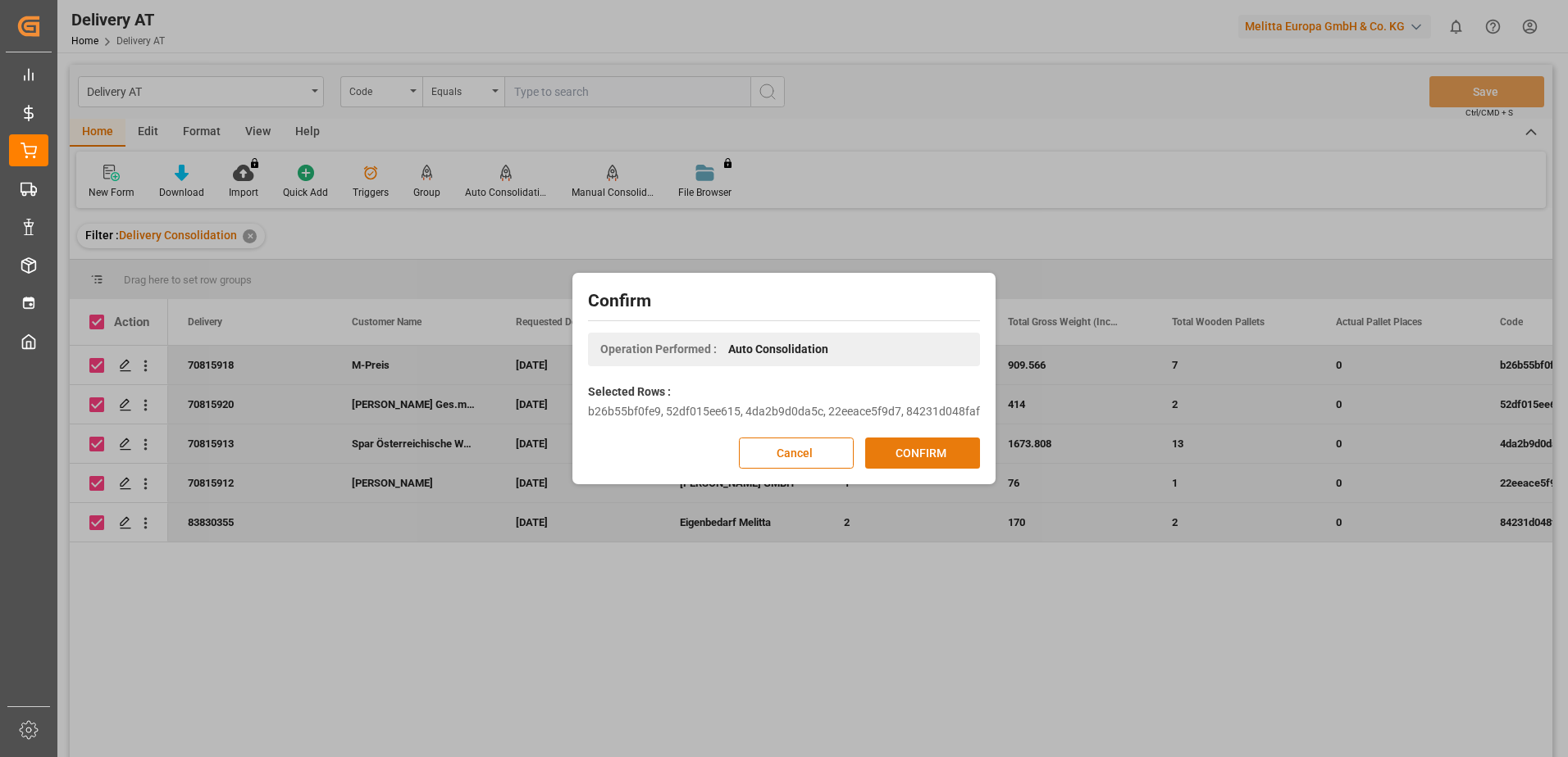
click at [907, 445] on button "CONFIRM" at bounding box center [922, 453] width 115 height 31
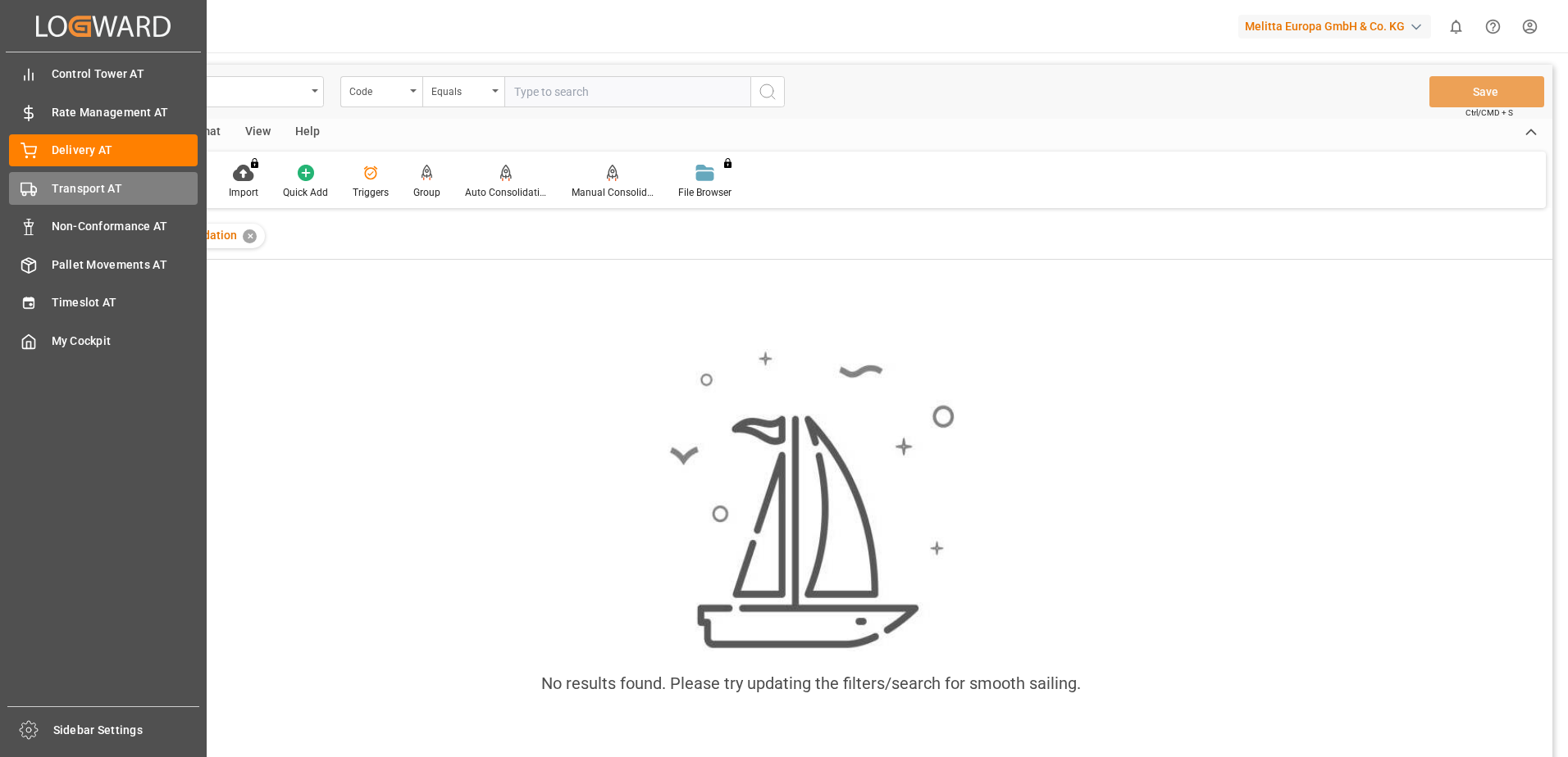
click at [41, 188] on div "Transport AT Transport AT" at bounding box center [103, 188] width 188 height 32
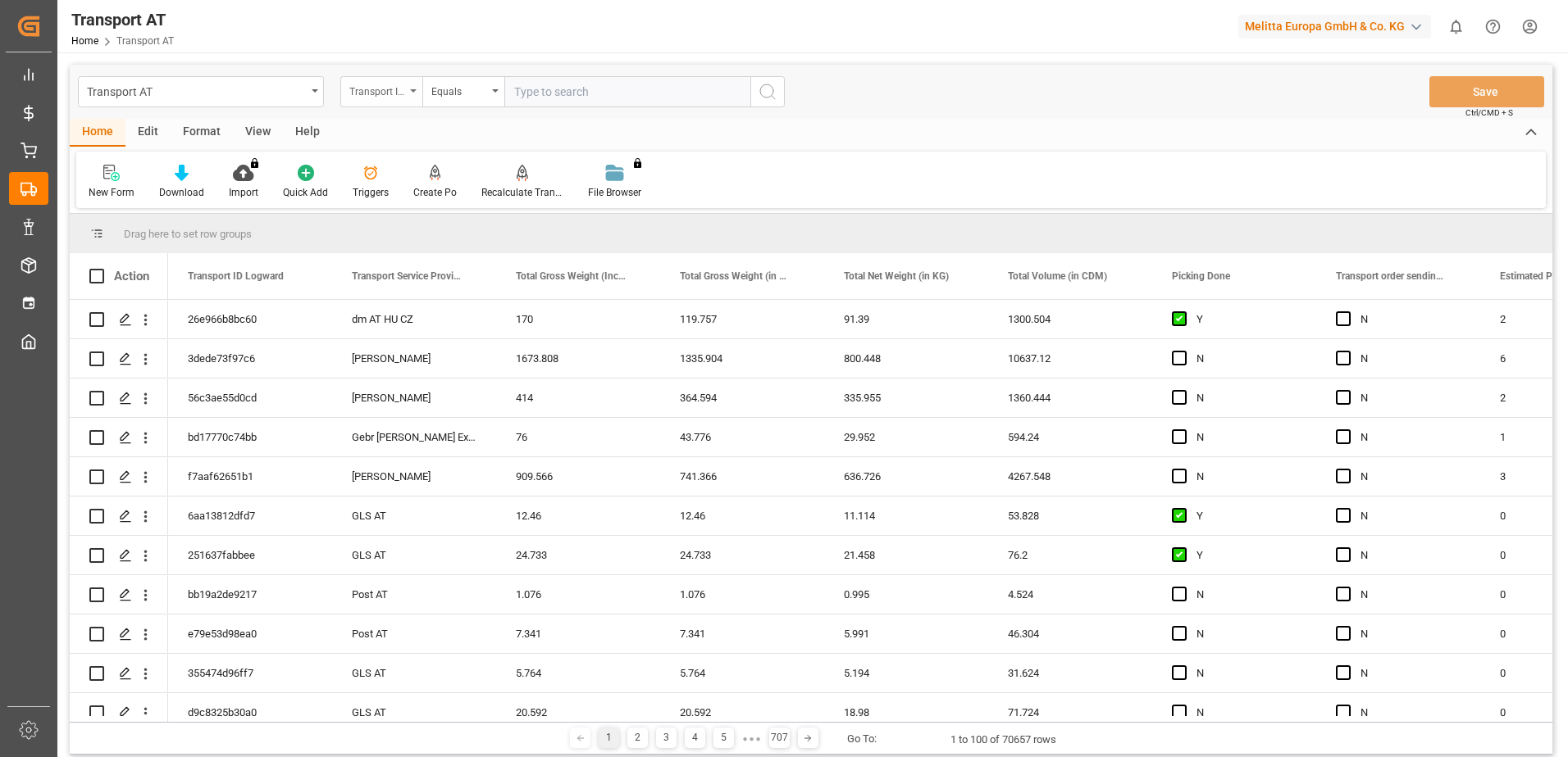
click at [381, 100] on div "Transport ID Logward" at bounding box center [381, 91] width 82 height 31
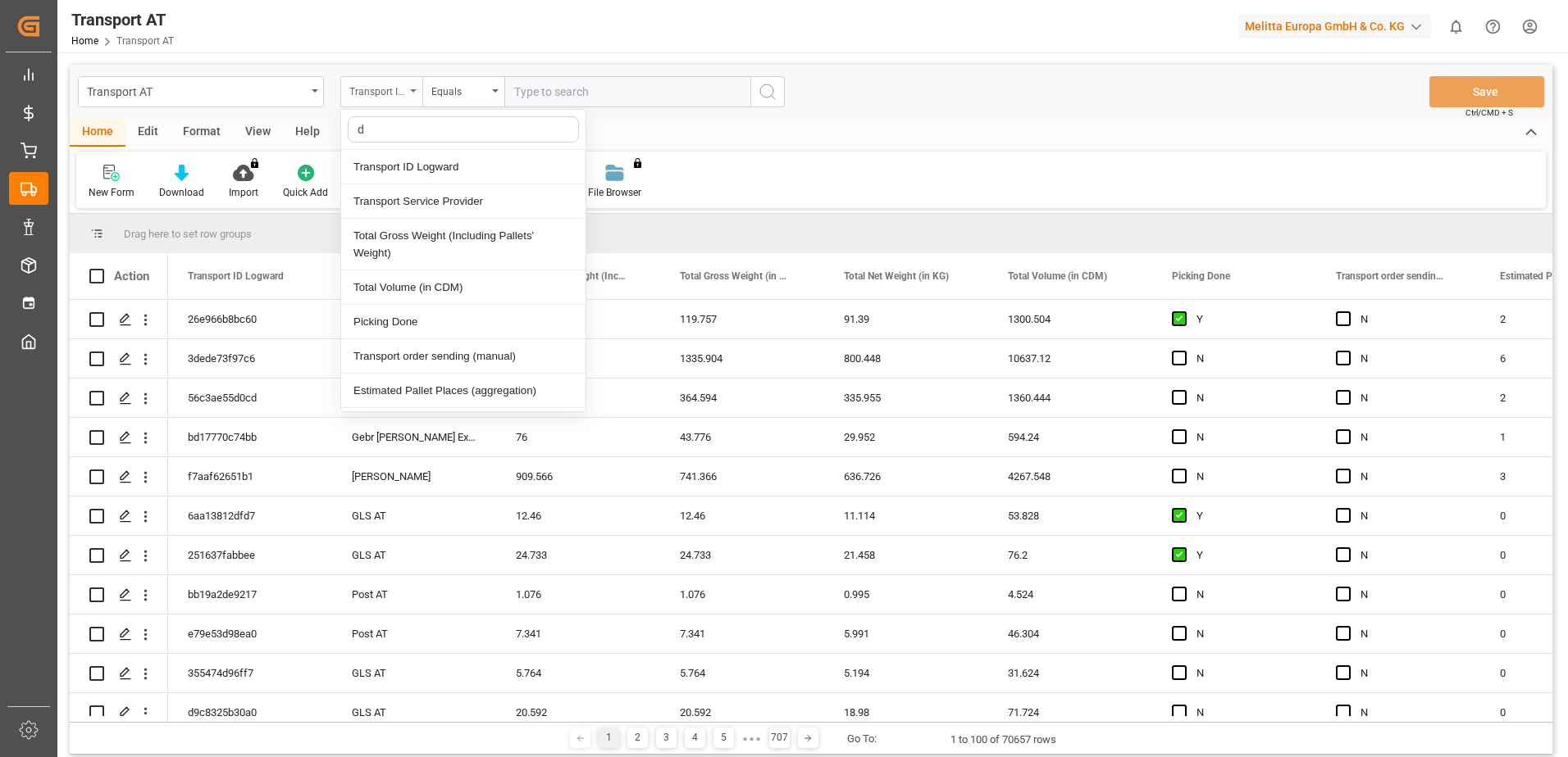
type input "do"
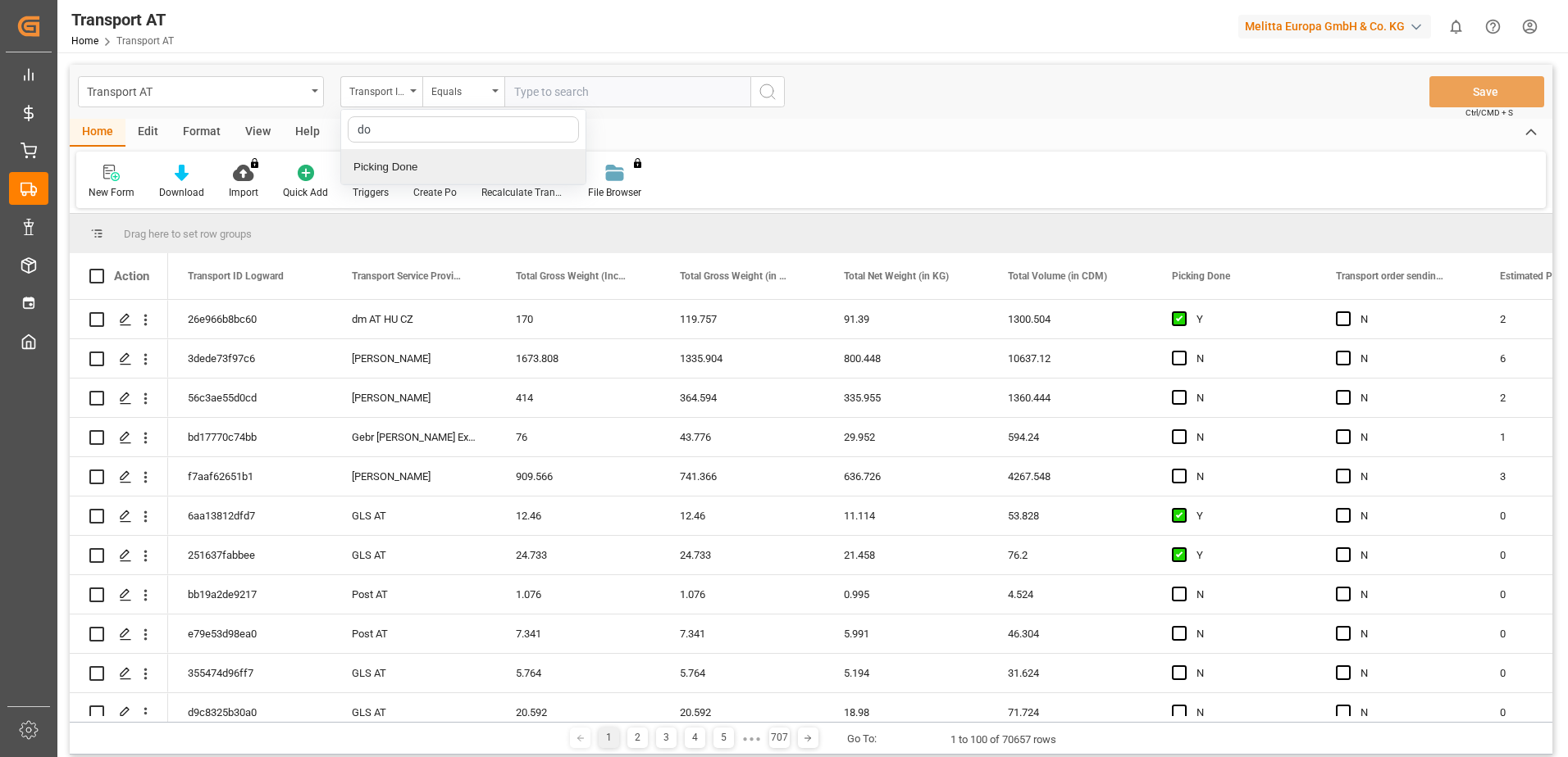
click at [395, 171] on div "Picking Done" at bounding box center [463, 167] width 244 height 34
click at [566, 100] on input "text" at bounding box center [627, 91] width 246 height 31
type input "Y"
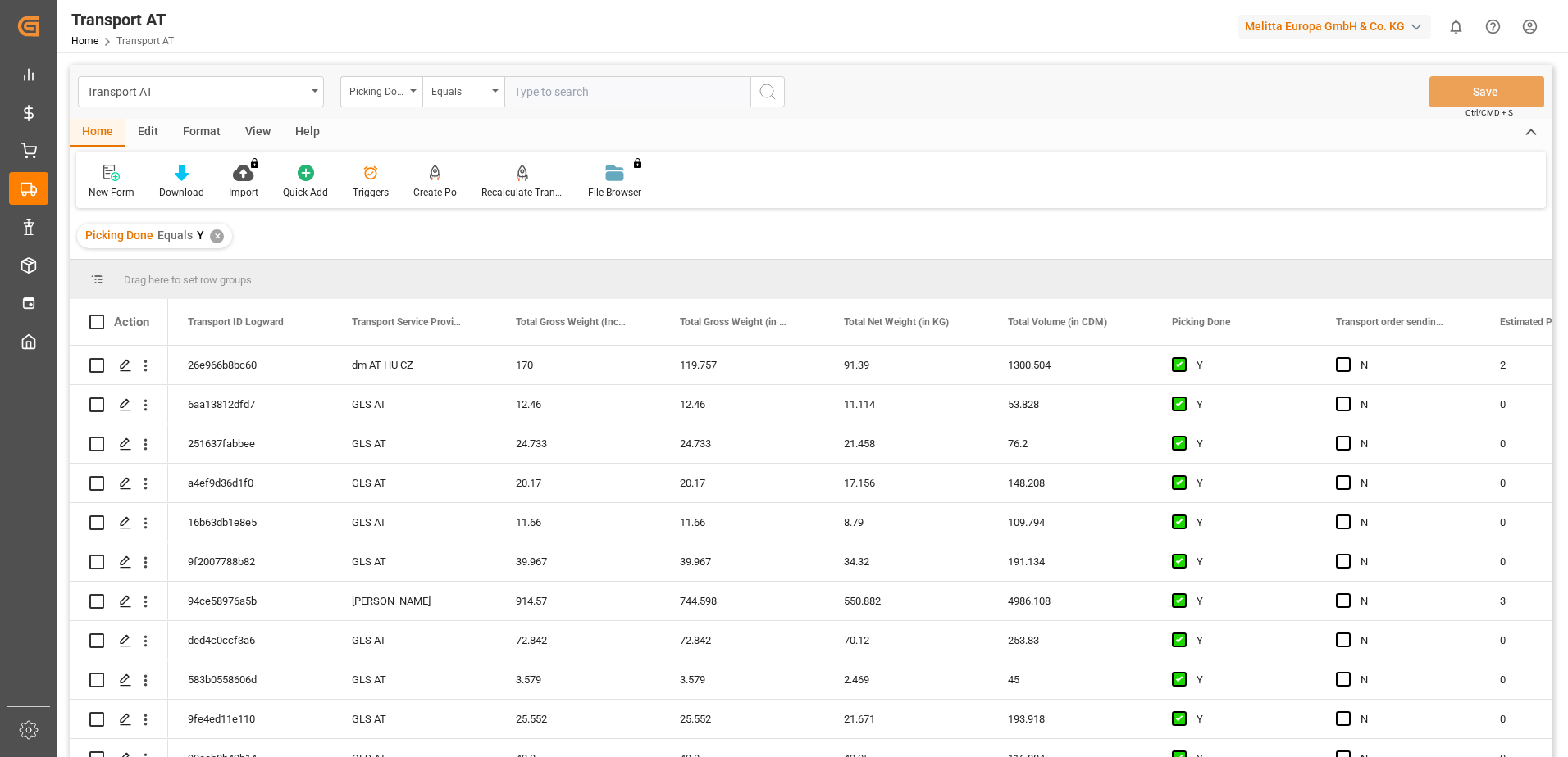
click at [411, 93] on div "Picking Done" at bounding box center [381, 91] width 82 height 31
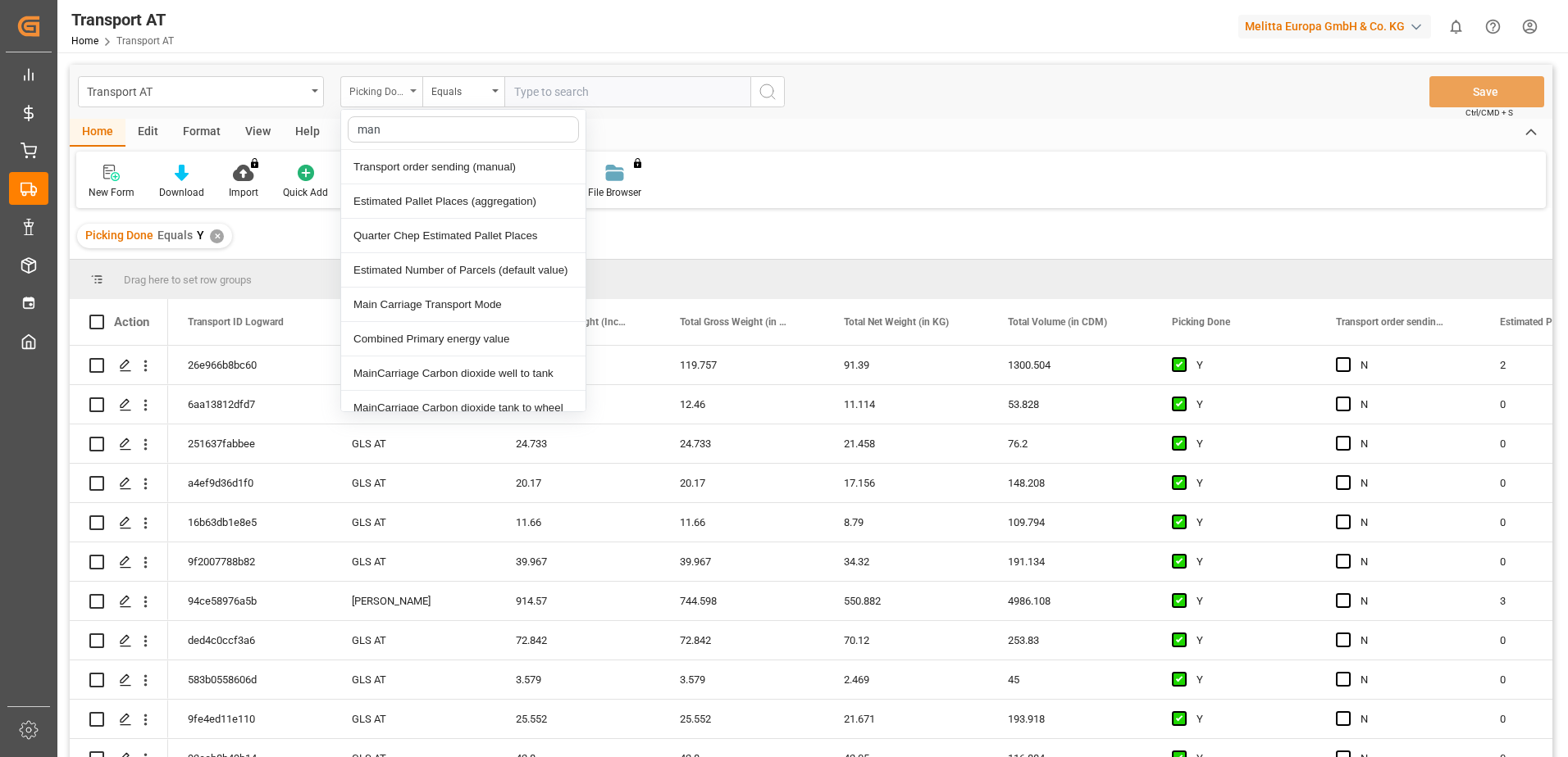
type input "manu"
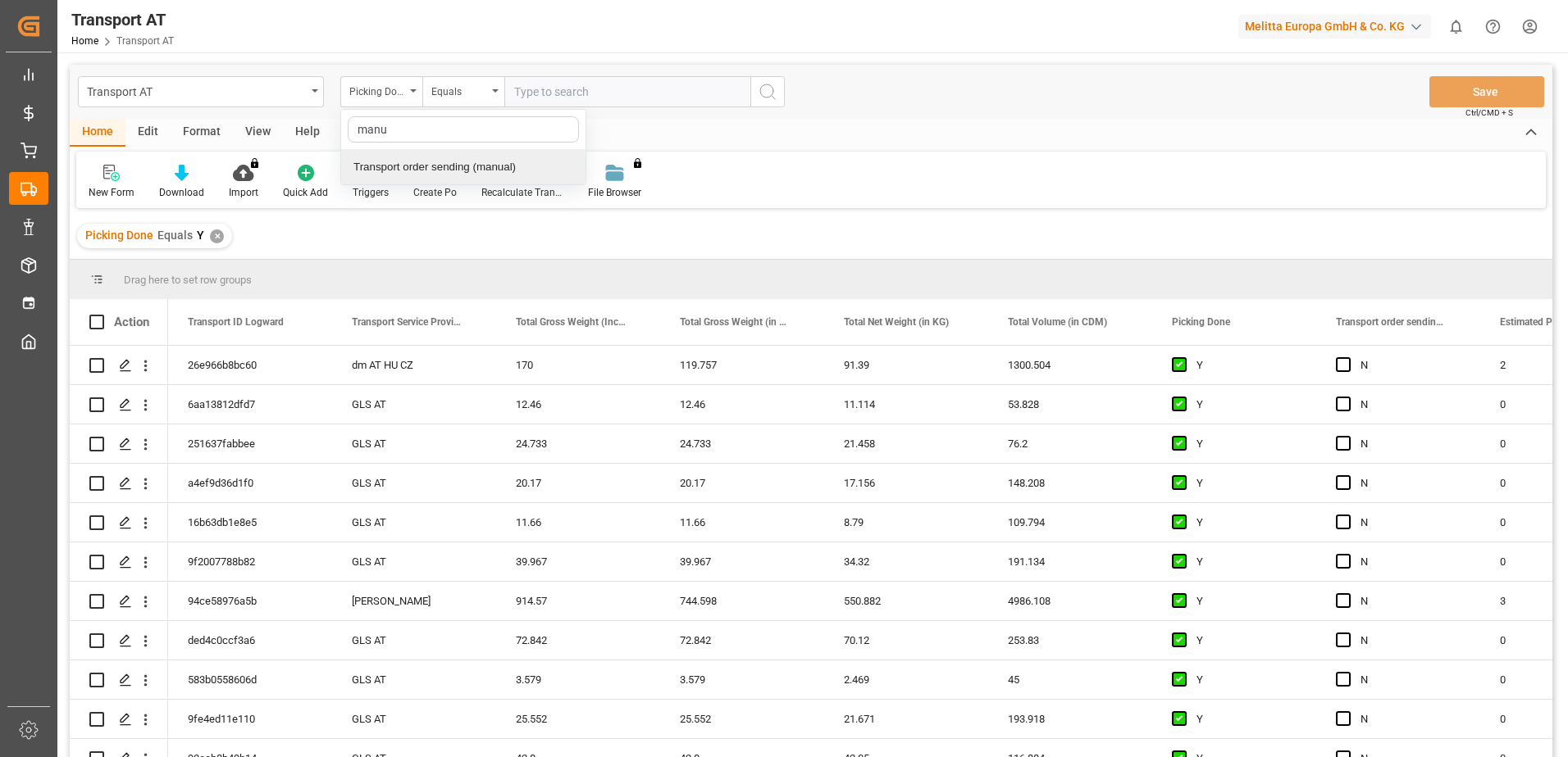
click at [435, 163] on div "Transport order sending (manual)" at bounding box center [463, 167] width 244 height 34
click at [596, 99] on input "text" at bounding box center [627, 91] width 246 height 31
type input "N"
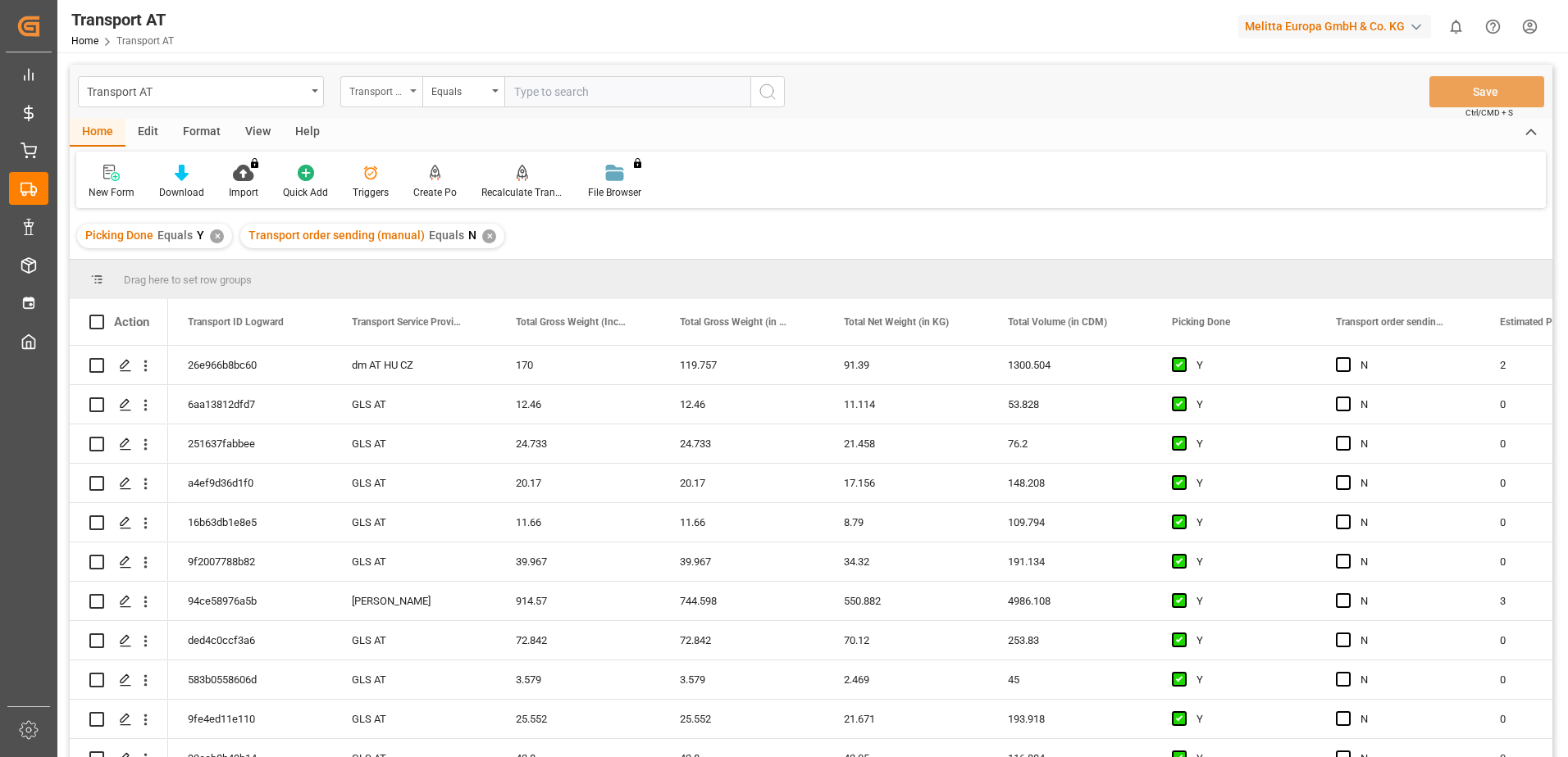
click at [409, 94] on div "Transport order sending (manual)" at bounding box center [381, 91] width 82 height 31
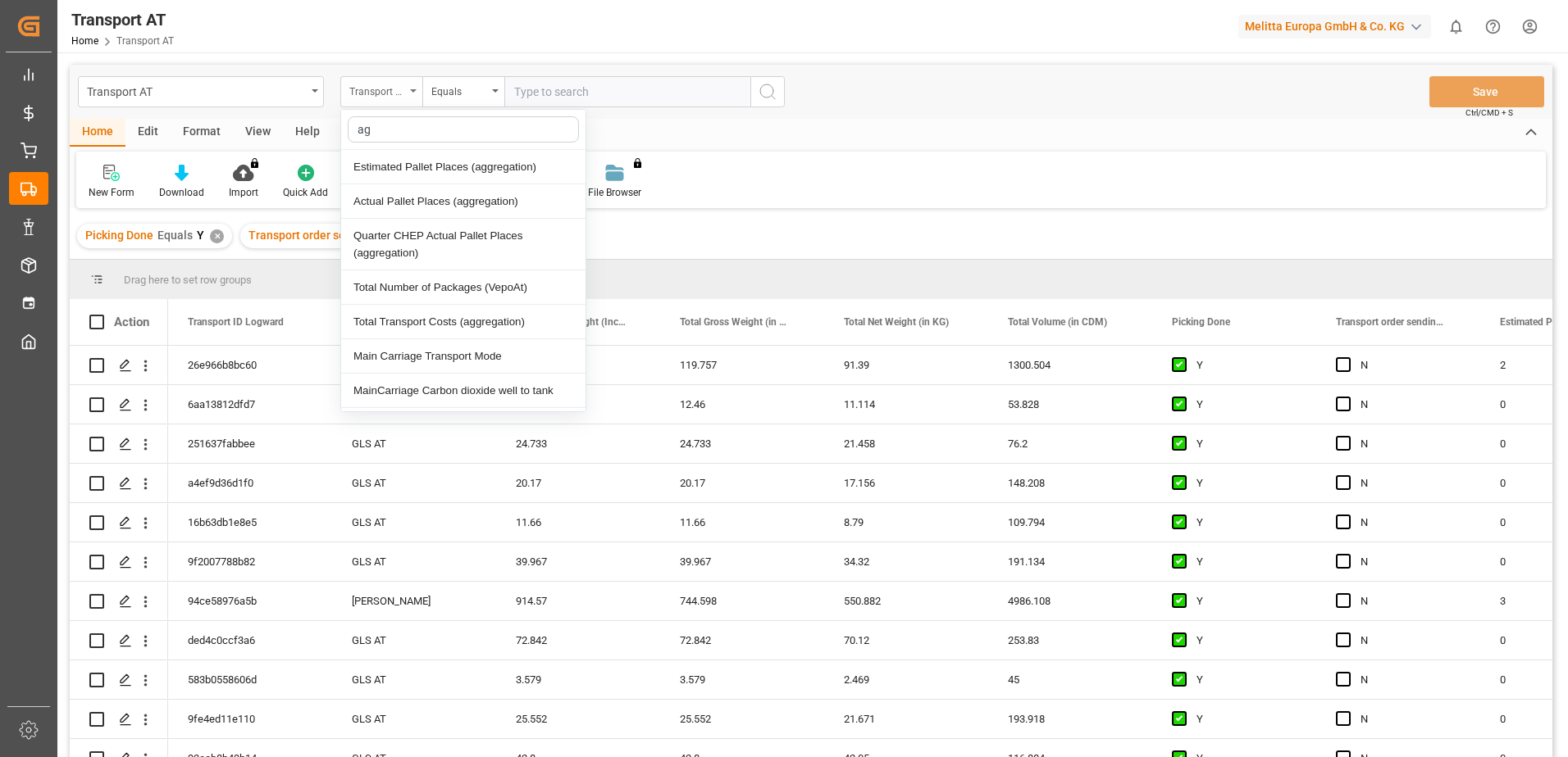
type input "agg"
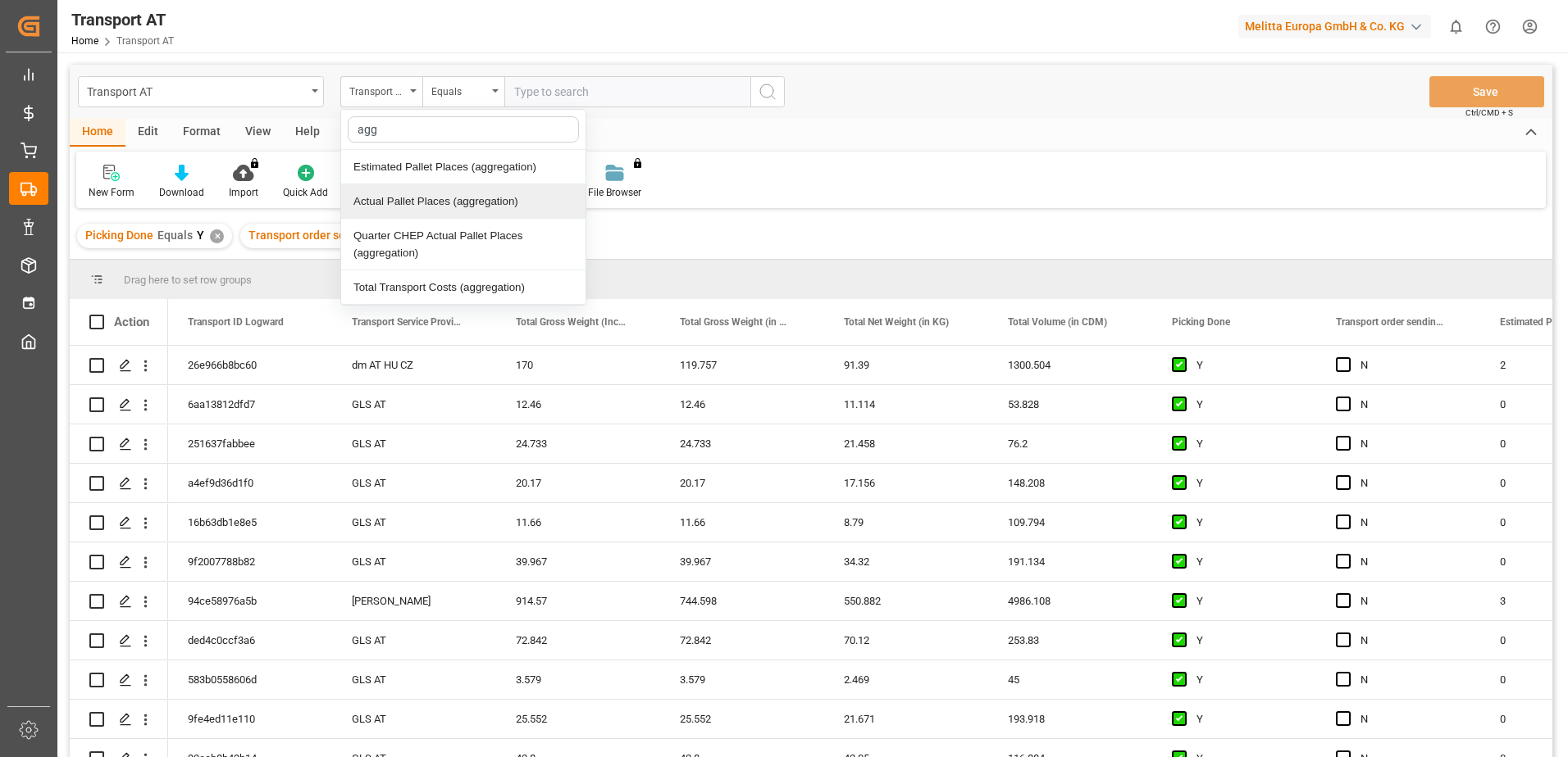
click at [429, 201] on div "Actual Pallet Places (aggregation)" at bounding box center [463, 201] width 244 height 34
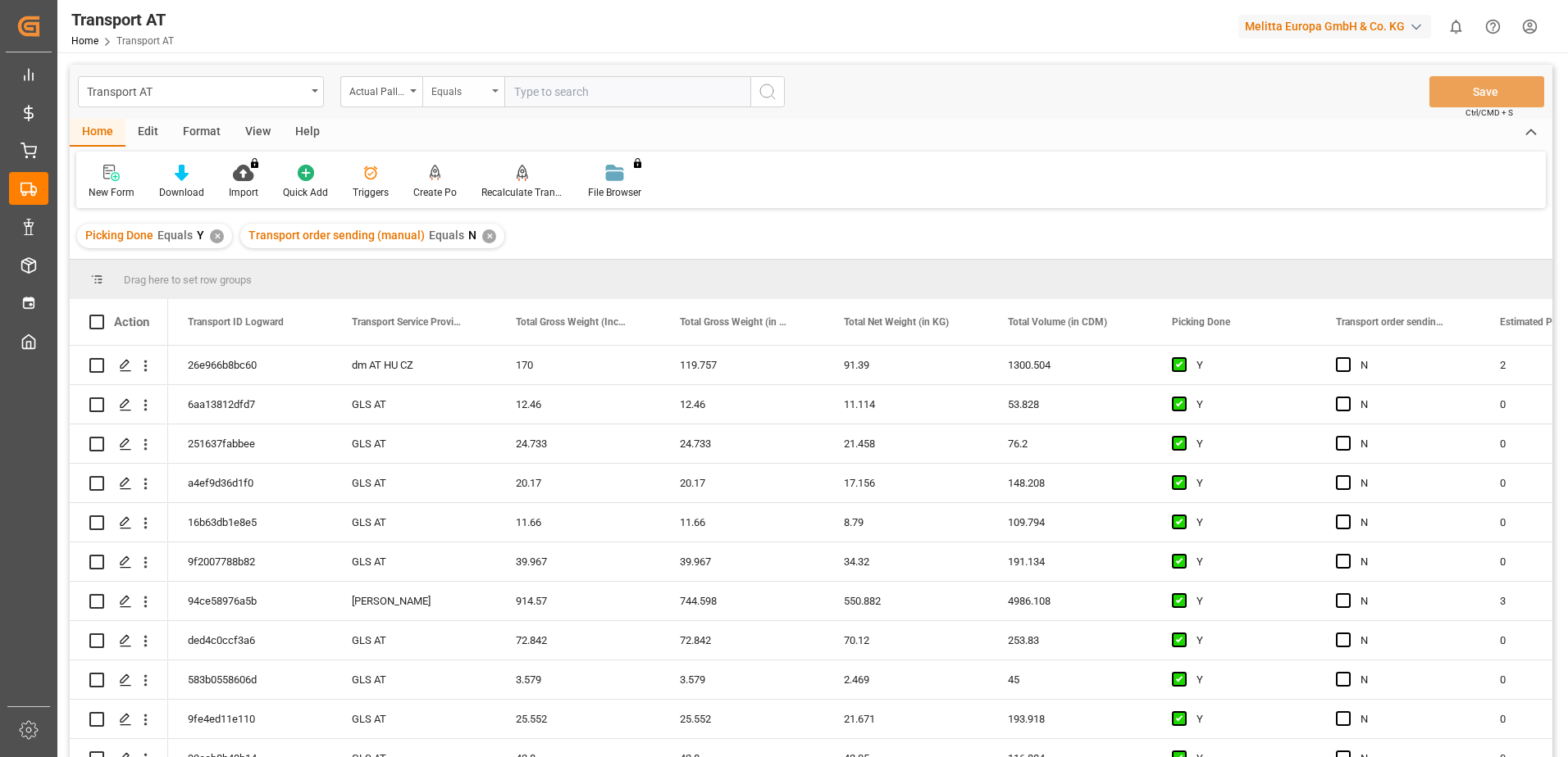
click at [472, 95] on div "Equals" at bounding box center [459, 89] width 56 height 19
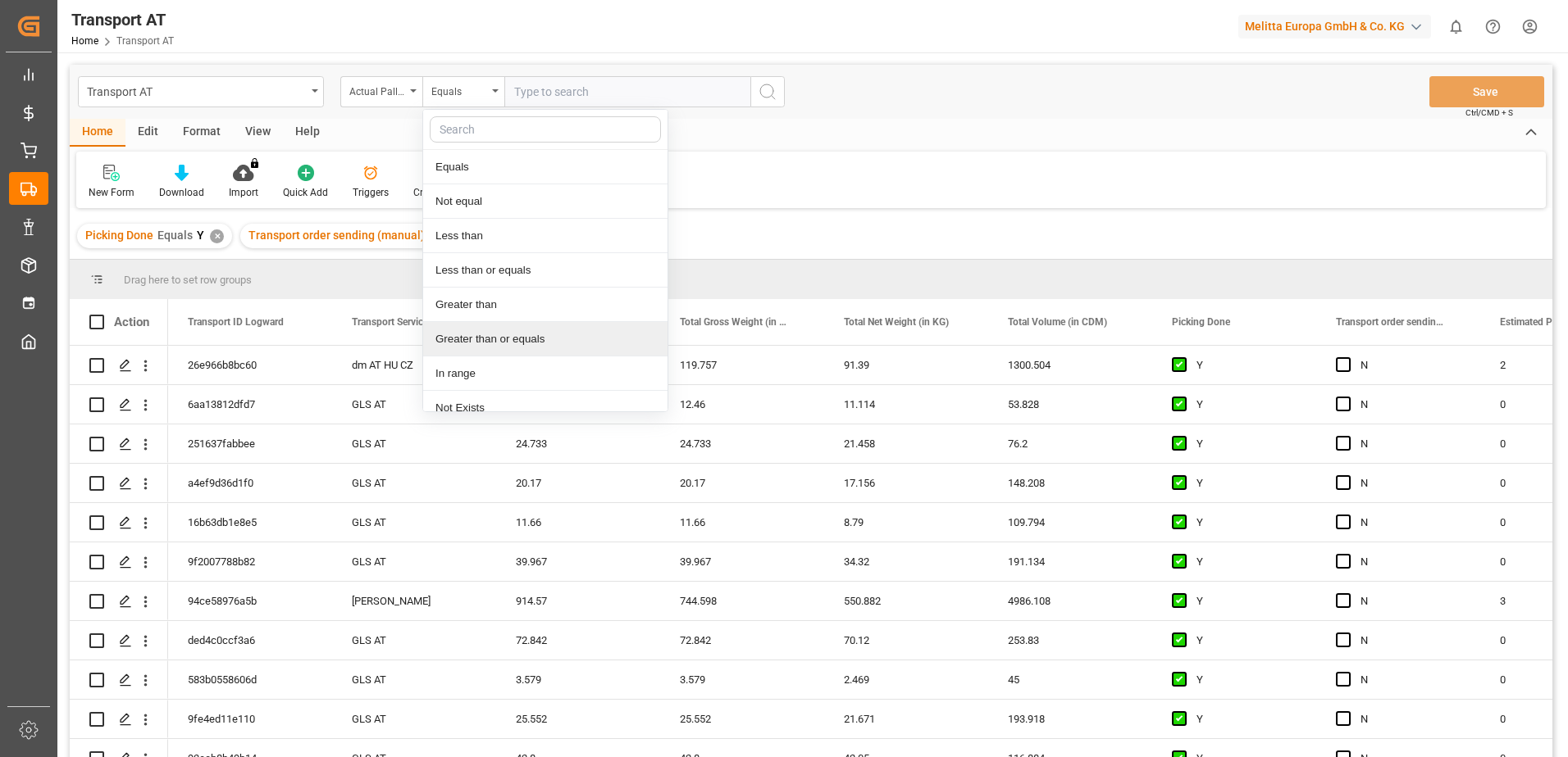
click at [470, 342] on div "Greater than or equals" at bounding box center [545, 339] width 244 height 34
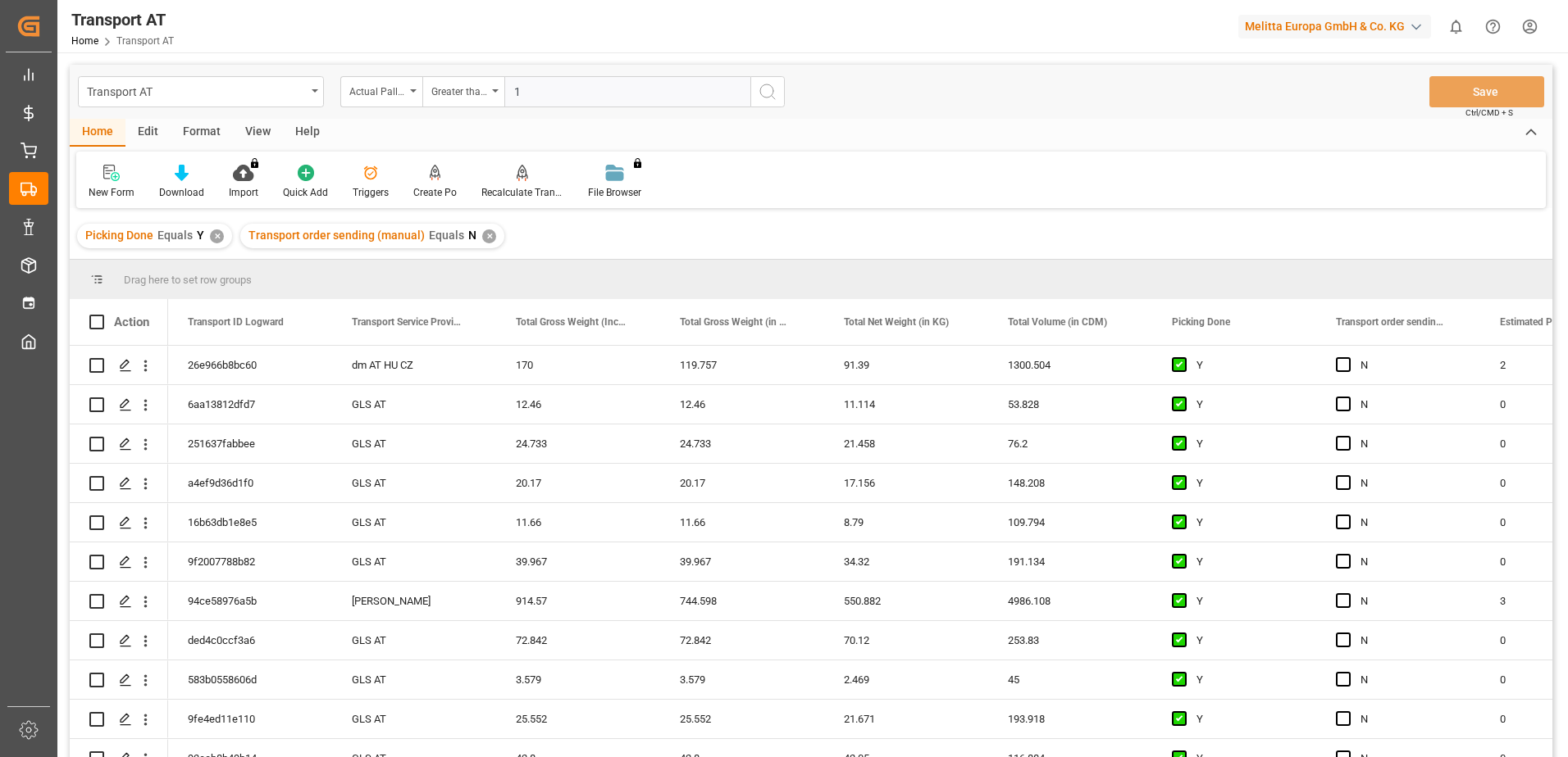
type input "1"
click at [761, 92] on icon "search button" at bounding box center [767, 91] width 20 height 20
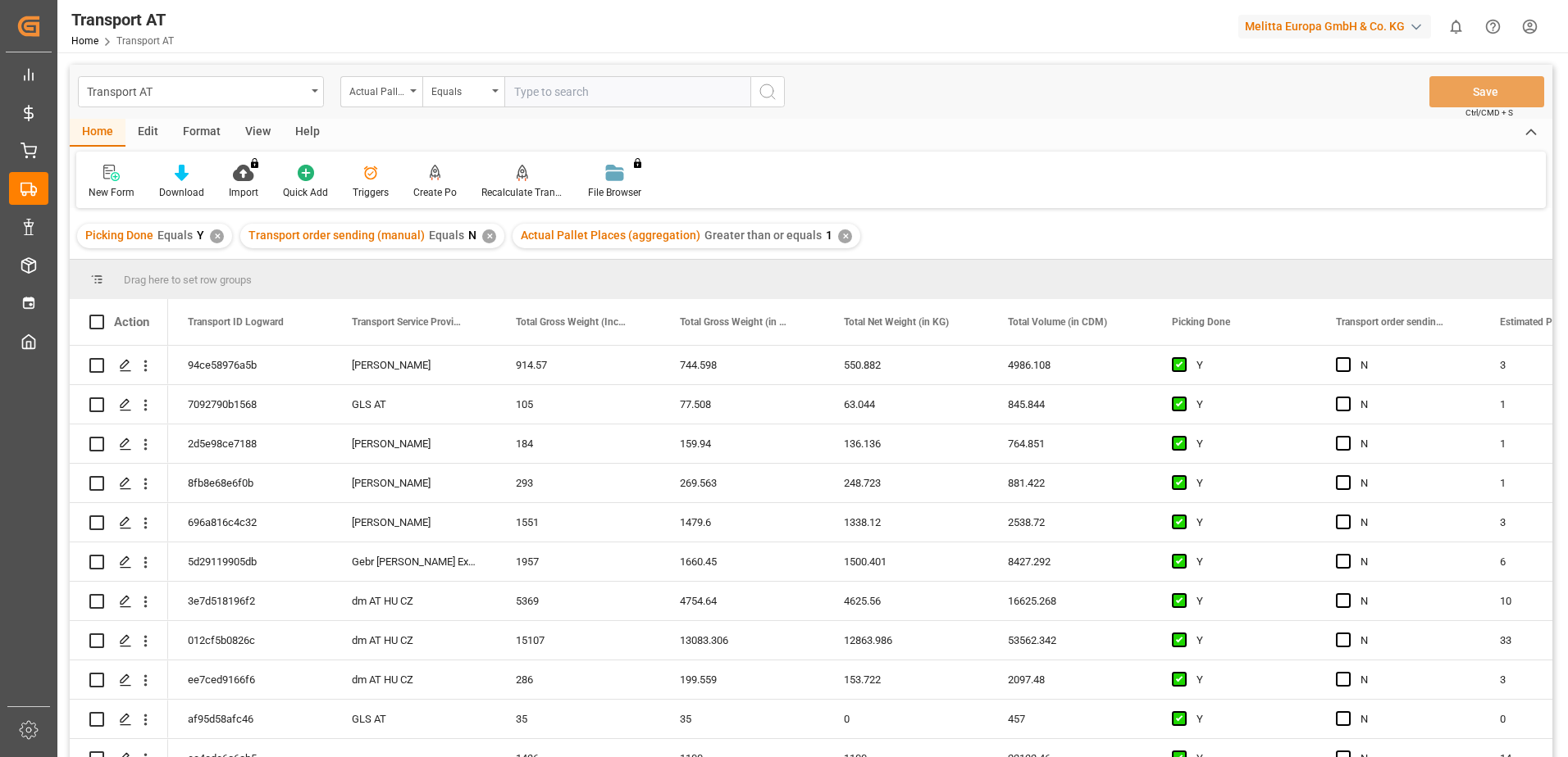
click at [266, 128] on div "View" at bounding box center [258, 133] width 50 height 28
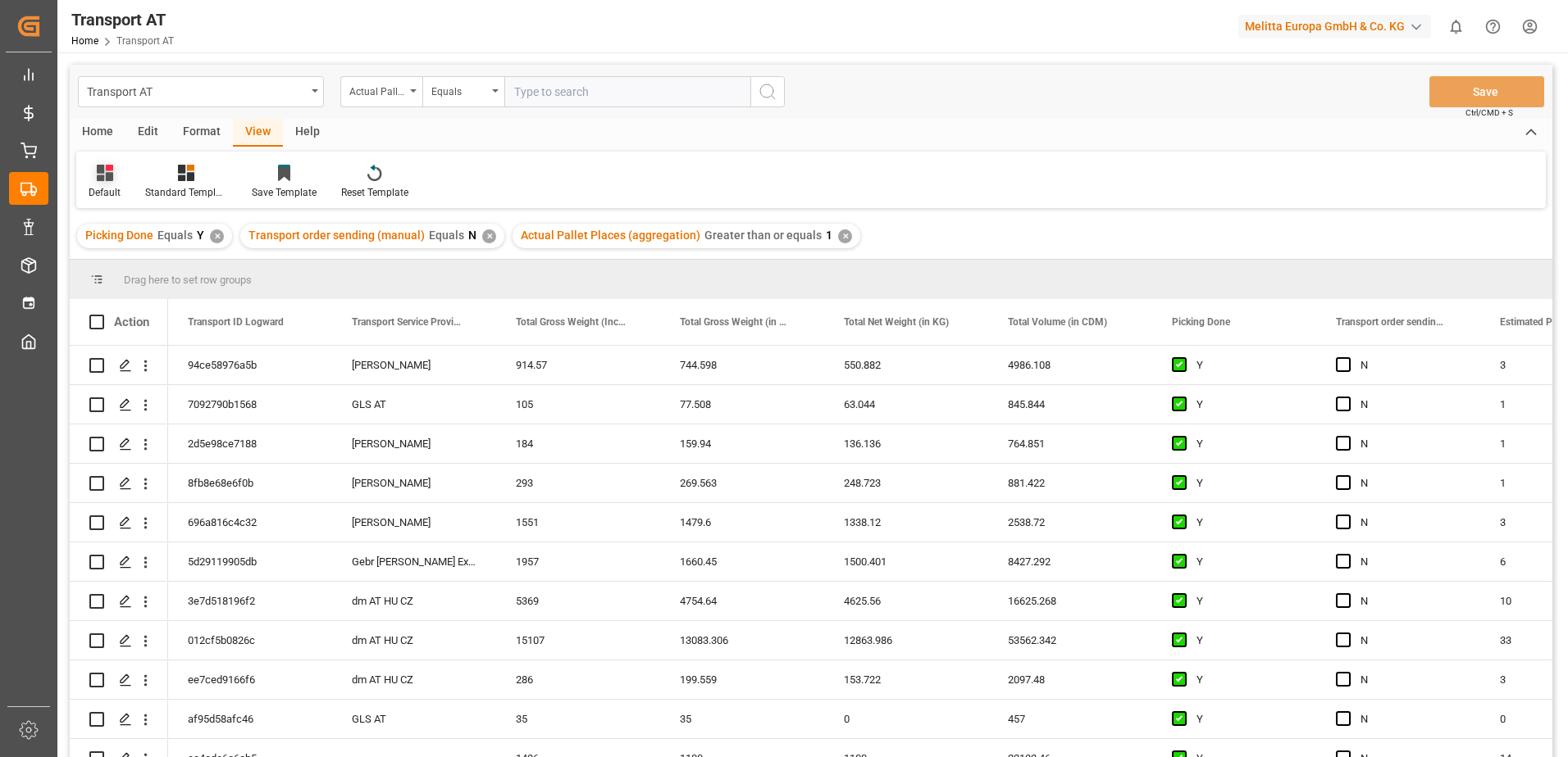
click at [116, 178] on div at bounding box center [104, 172] width 32 height 17
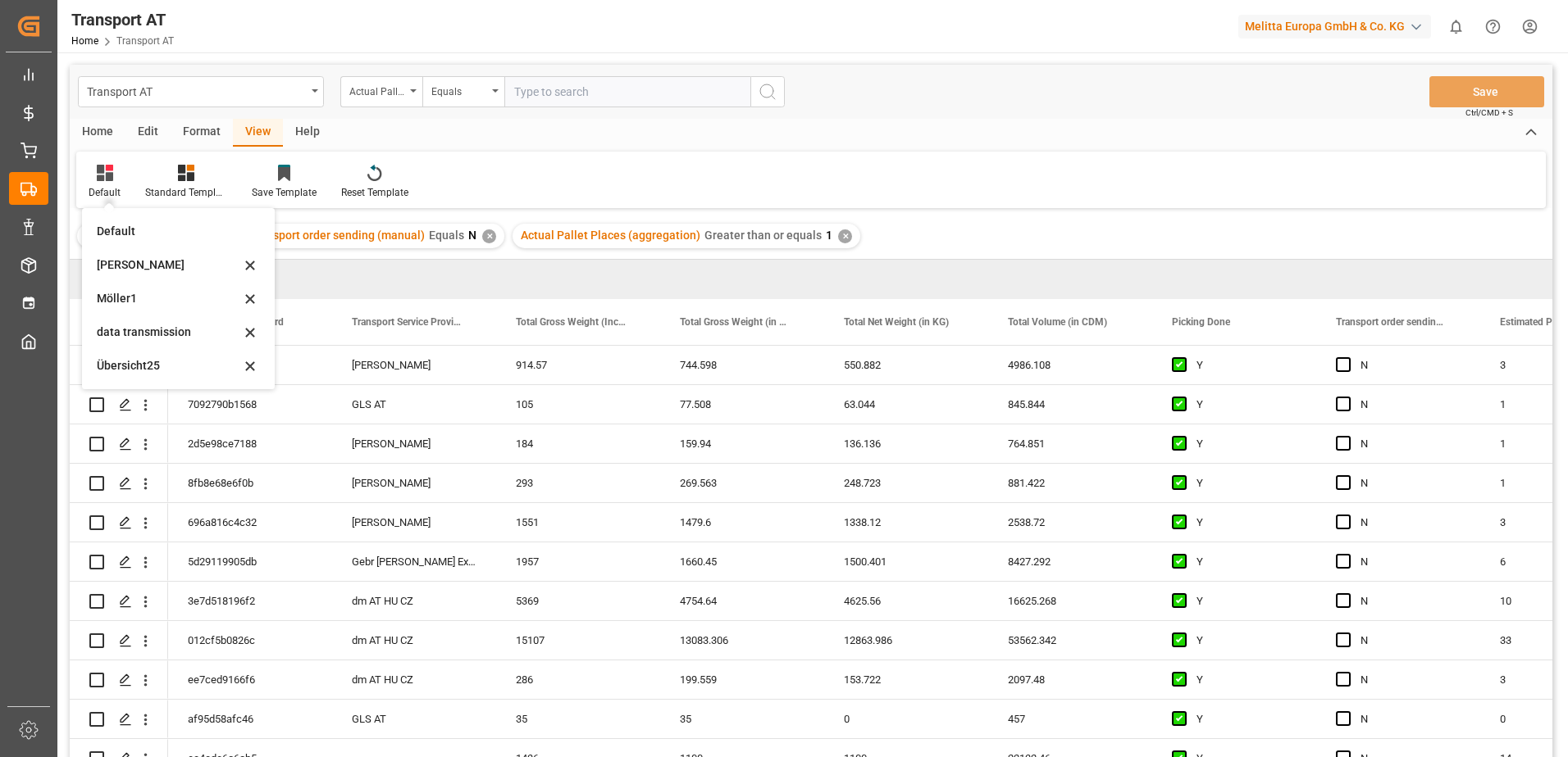
click at [154, 334] on div "data transmission" at bounding box center [169, 332] width 143 height 17
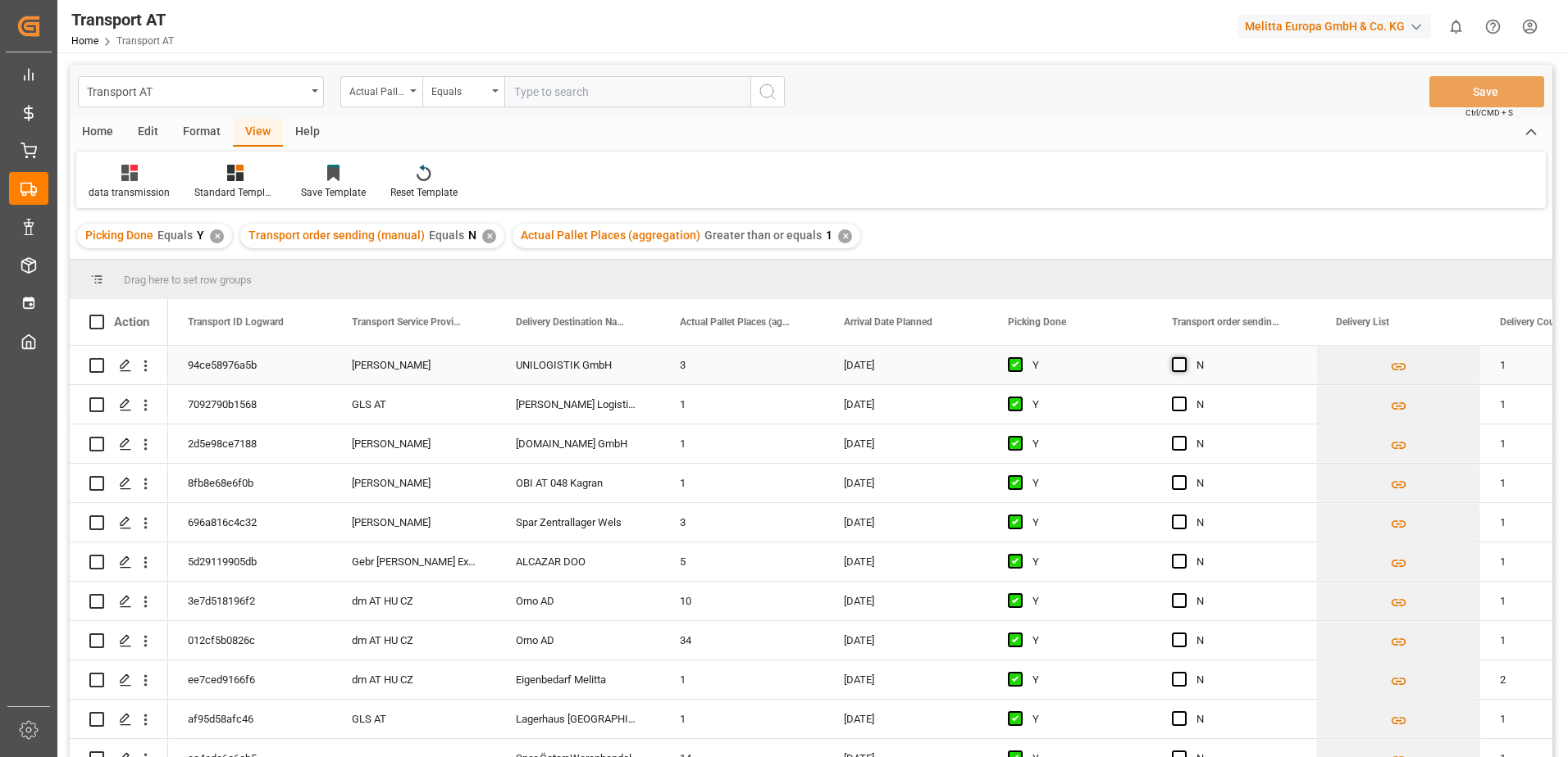
click at [1179, 365] on span "Press SPACE to select this row." at bounding box center [1179, 365] width 15 height 15
click at [1184, 358] on input "Press SPACE to select this row." at bounding box center [1184, 358] width 0 height 0
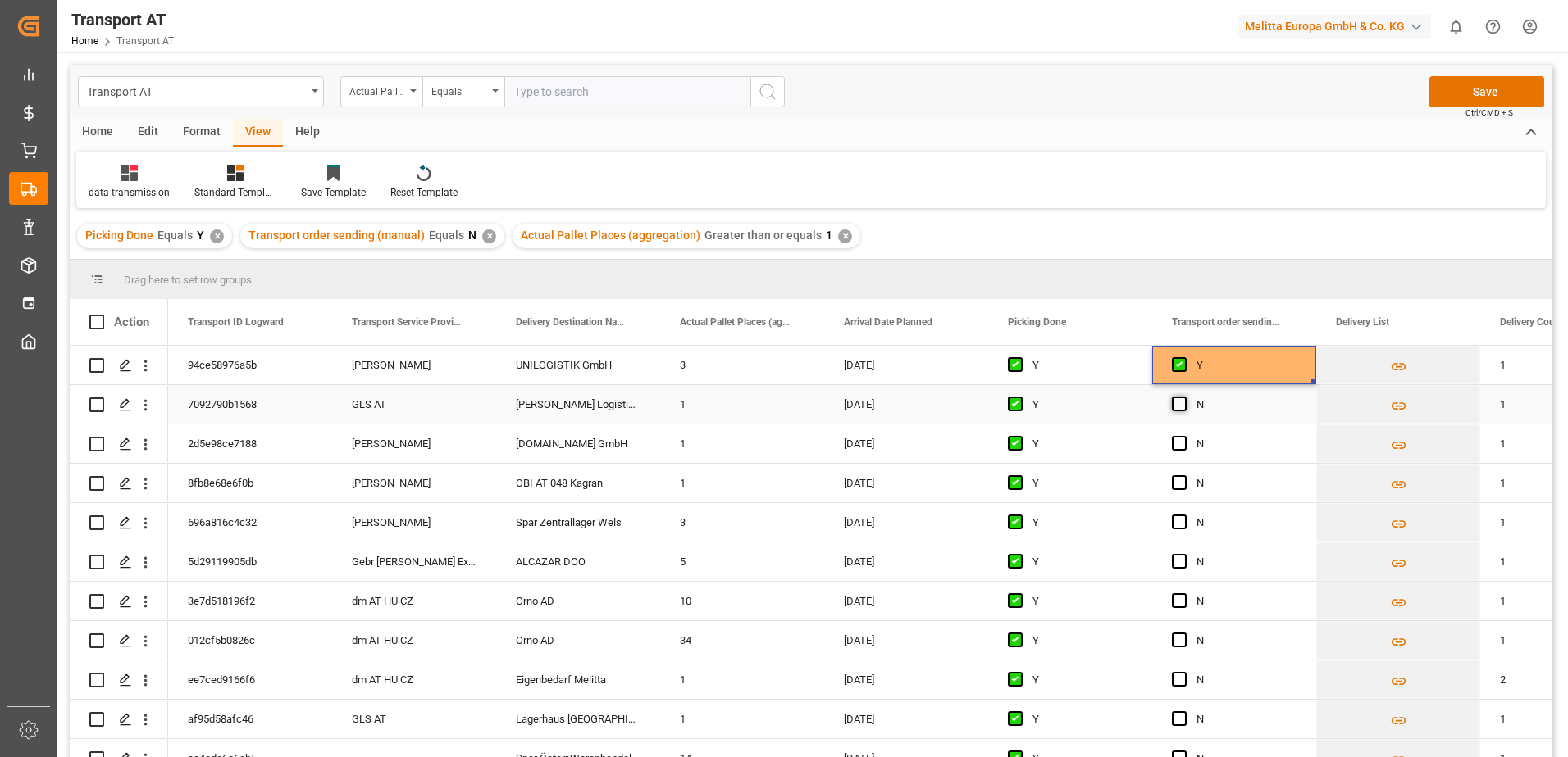
click at [1177, 403] on span "Press SPACE to select this row." at bounding box center [1179, 404] width 15 height 15
click at [1184, 397] on input "Press SPACE to select this row." at bounding box center [1184, 397] width 0 height 0
click at [1178, 443] on span "Press SPACE to select this row." at bounding box center [1179, 443] width 15 height 15
click at [1184, 436] on input "Press SPACE to select this row." at bounding box center [1184, 436] width 0 height 0
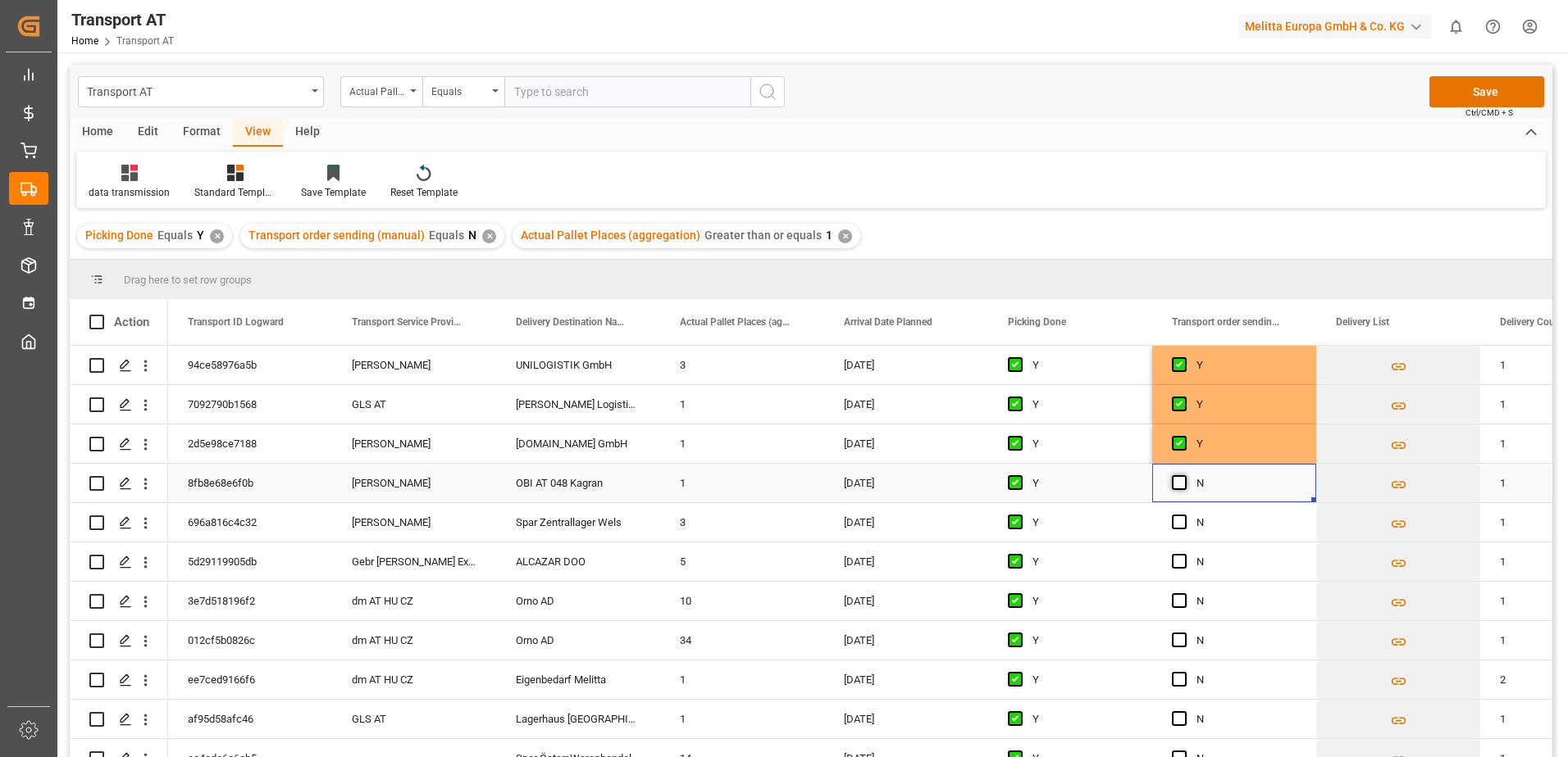
click at [1179, 483] on span "Press SPACE to select this row." at bounding box center [1179, 483] width 15 height 15
click at [1184, 476] on input "Press SPACE to select this row." at bounding box center [1184, 476] width 0 height 0
click at [1181, 528] on span "Press SPACE to select this row." at bounding box center [1179, 522] width 15 height 15
click at [1184, 515] on input "Press SPACE to select this row." at bounding box center [1184, 515] width 0 height 0
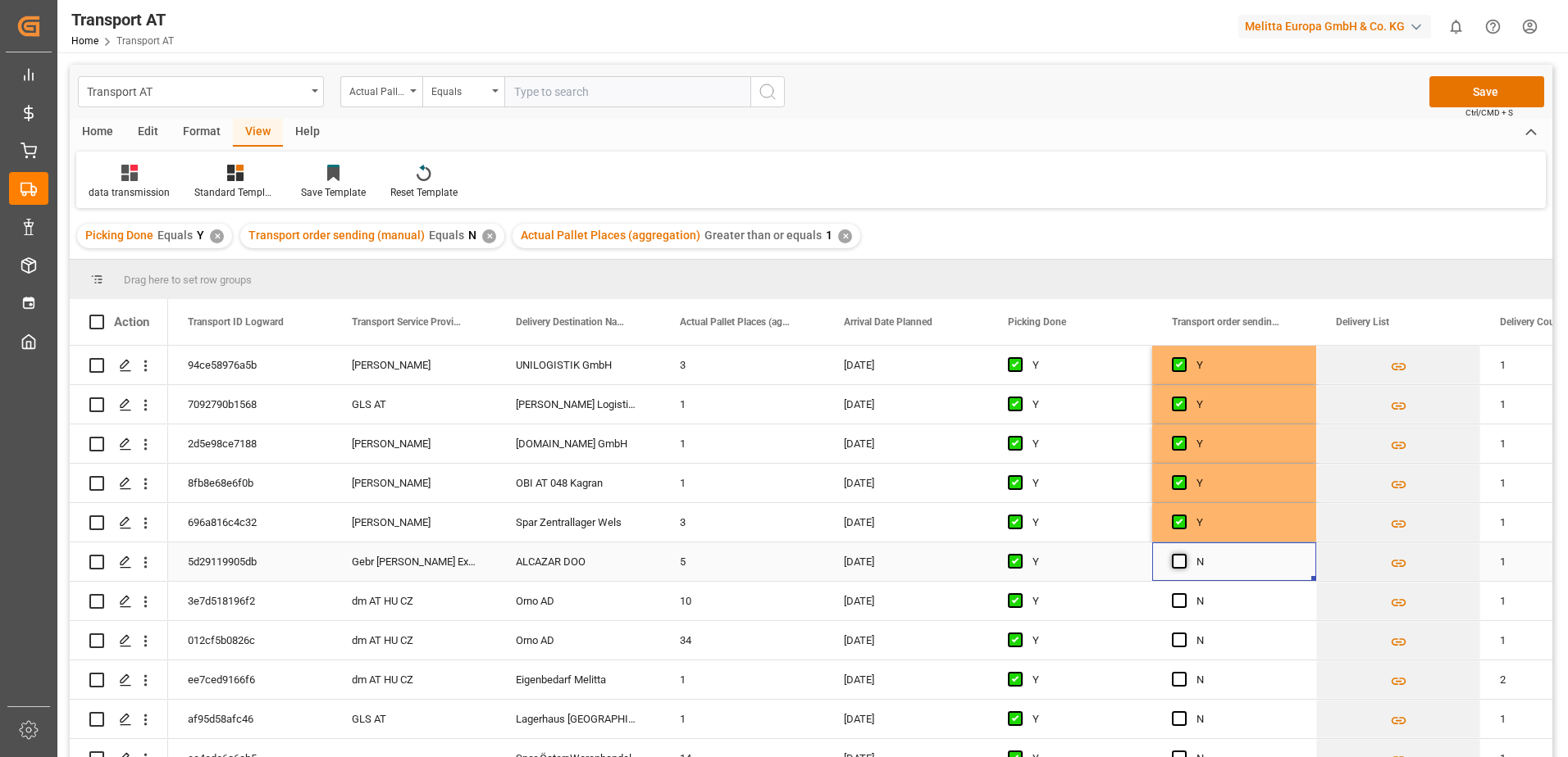
click at [1179, 558] on span "Press SPACE to select this row." at bounding box center [1179, 561] width 15 height 15
click at [1184, 554] on input "Press SPACE to select this row." at bounding box center [1184, 554] width 0 height 0
click at [1481, 80] on button "Save" at bounding box center [1487, 91] width 115 height 31
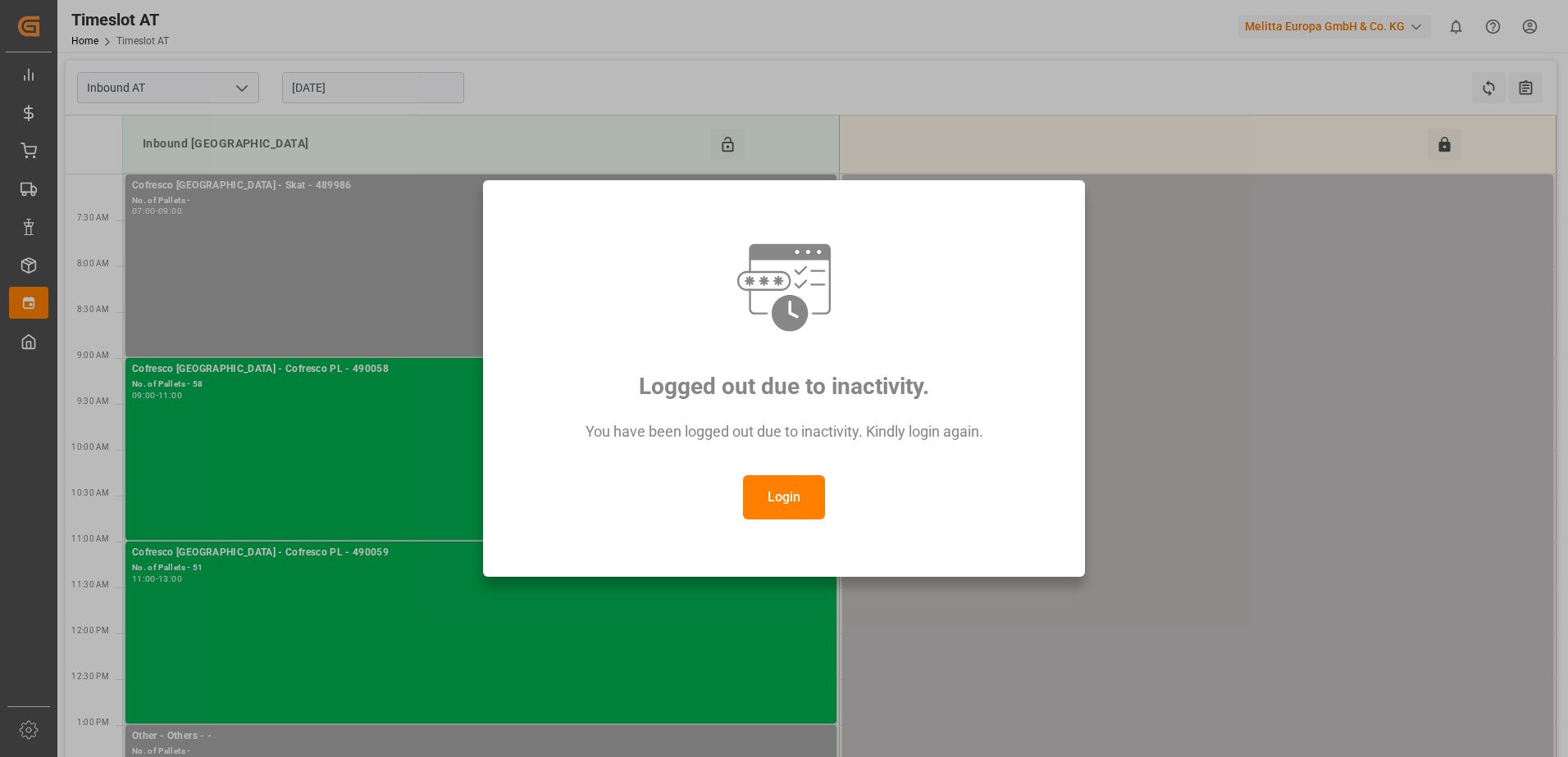
click at [799, 497] on button "Login" at bounding box center [784, 498] width 82 height 45
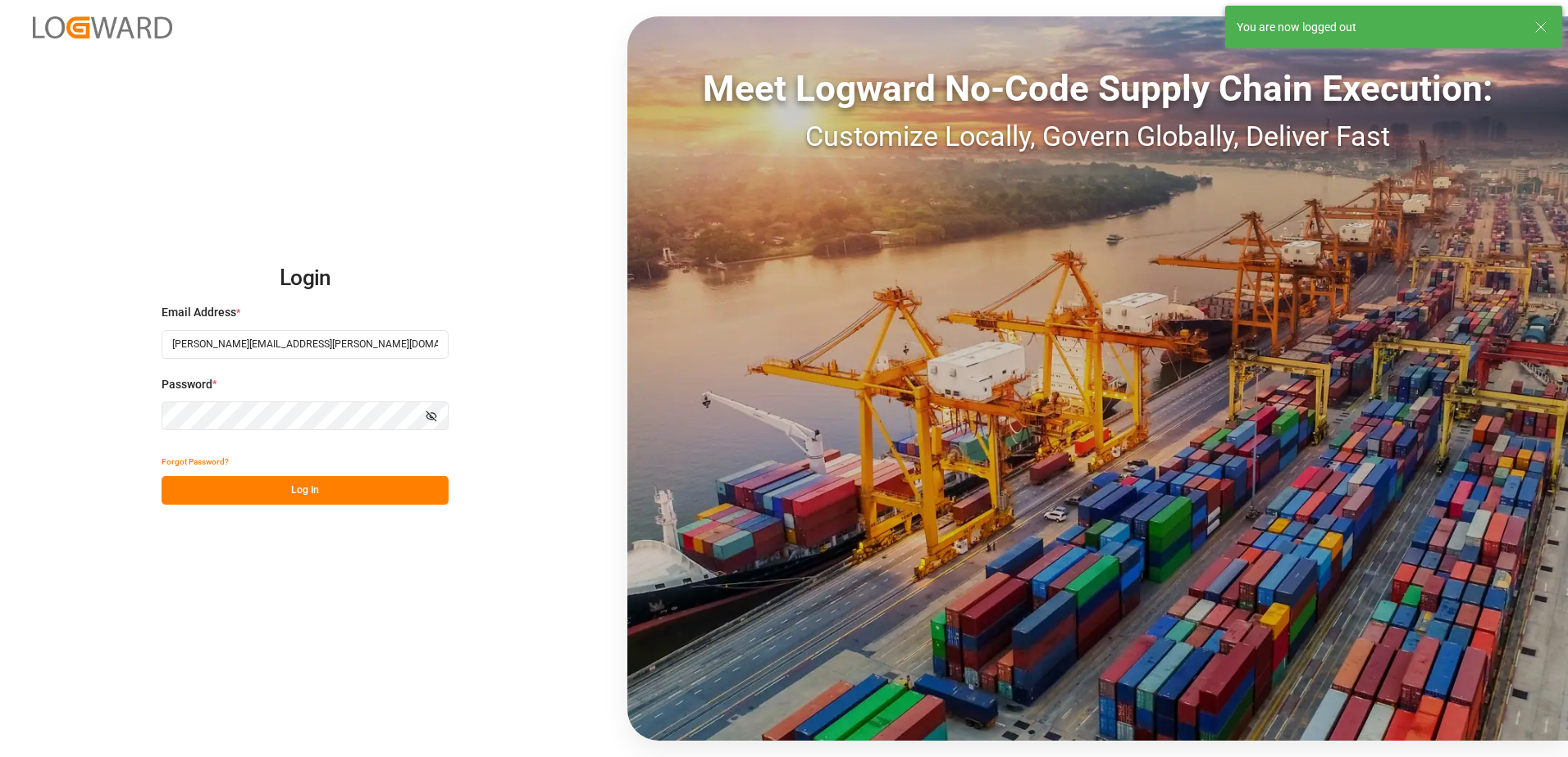
click at [361, 490] on button "Log In" at bounding box center [305, 491] width 287 height 29
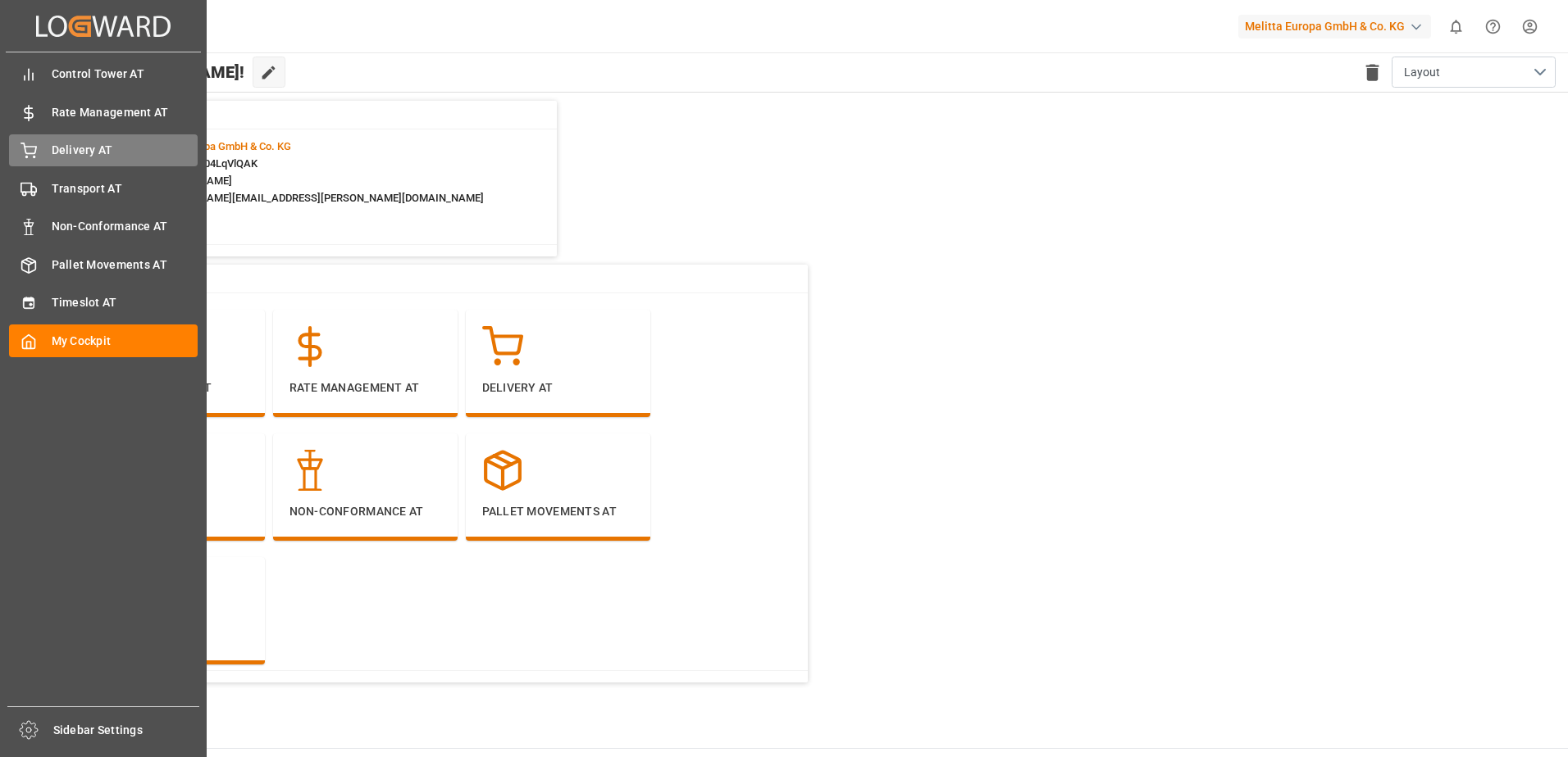
click at [49, 155] on div "Delivery AT Delivery AT" at bounding box center [103, 150] width 188 height 32
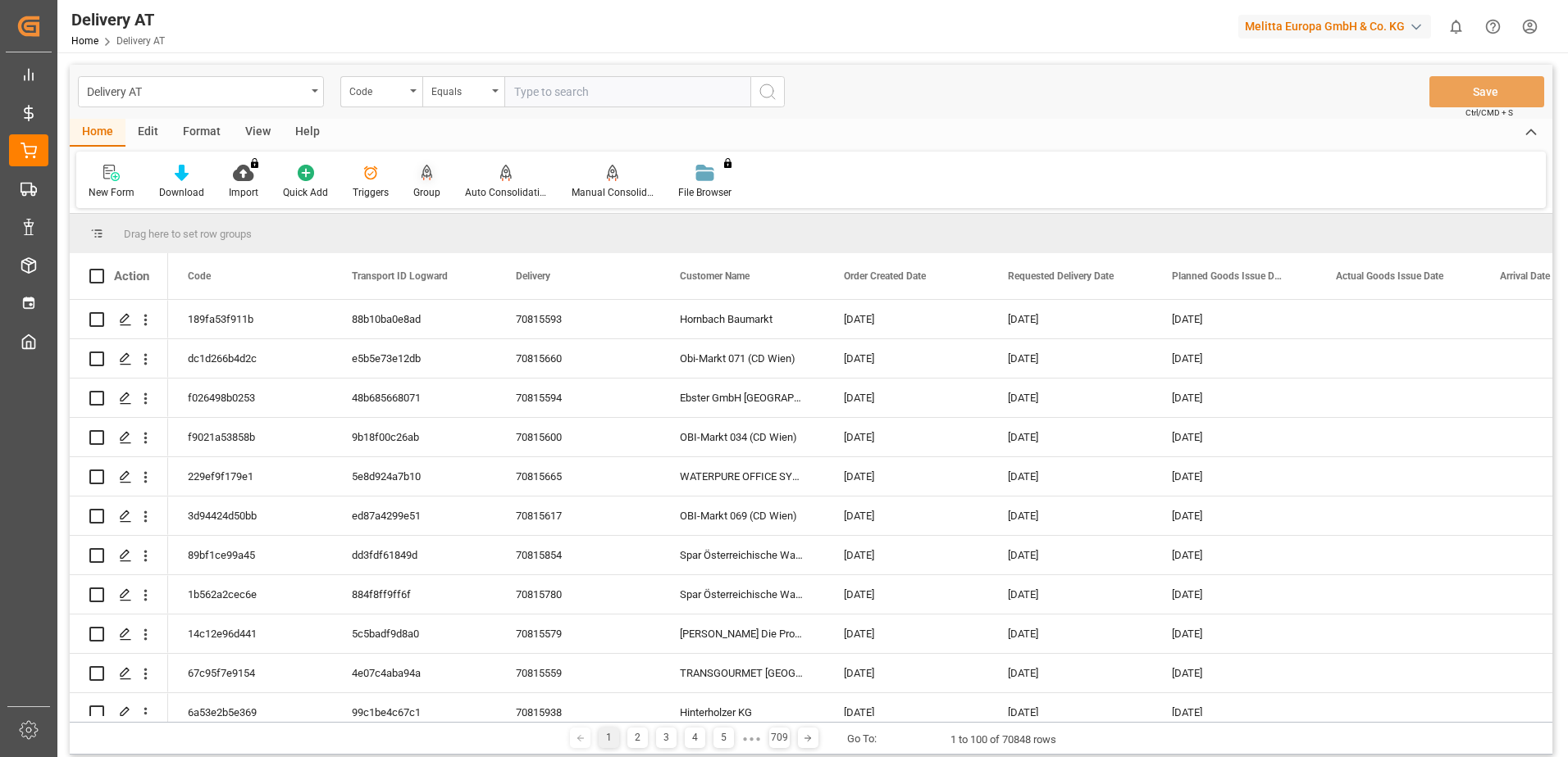
click at [423, 180] on icon at bounding box center [427, 181] width 7 height 4
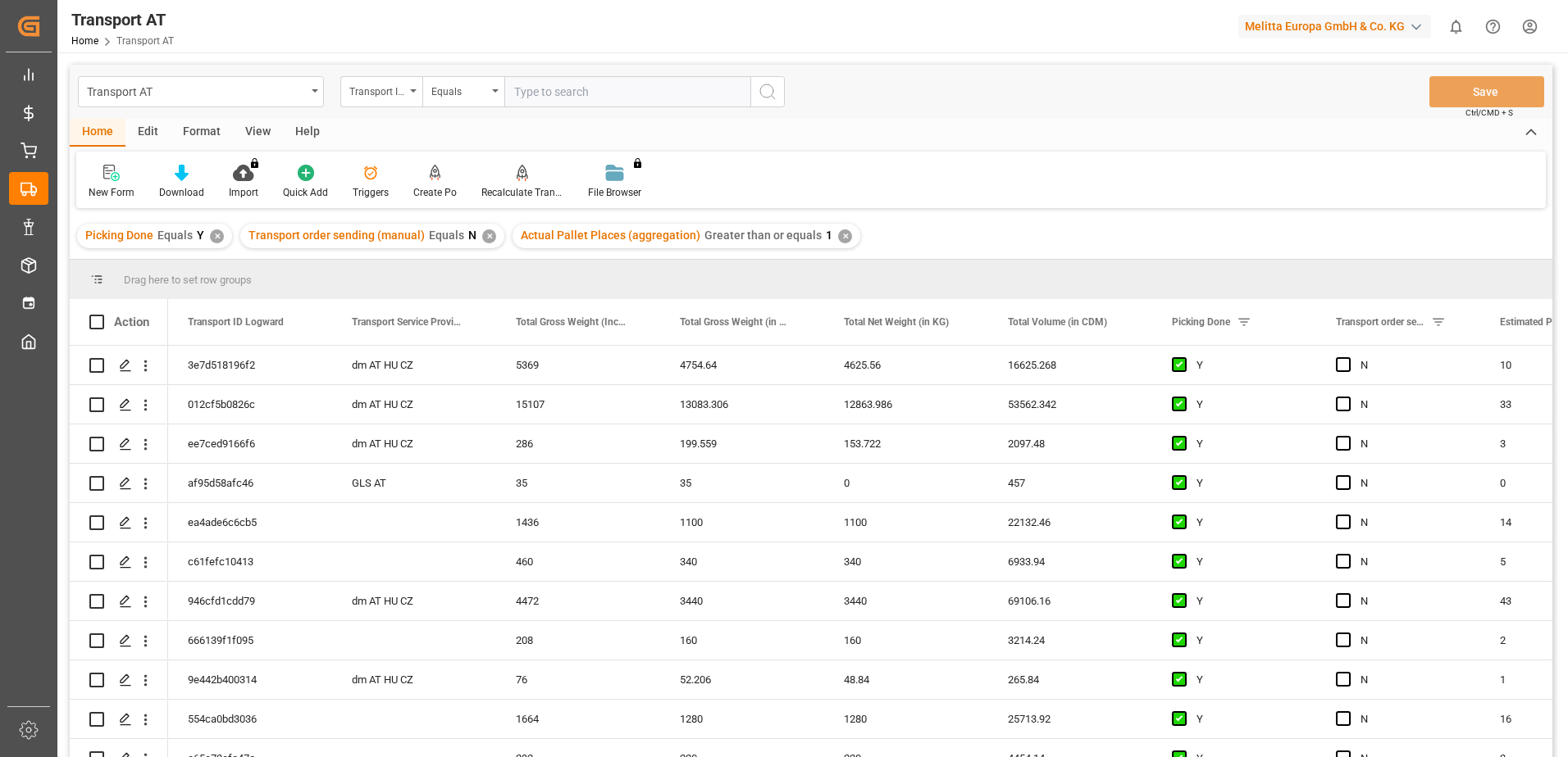
click at [244, 131] on div "View" at bounding box center [258, 133] width 50 height 28
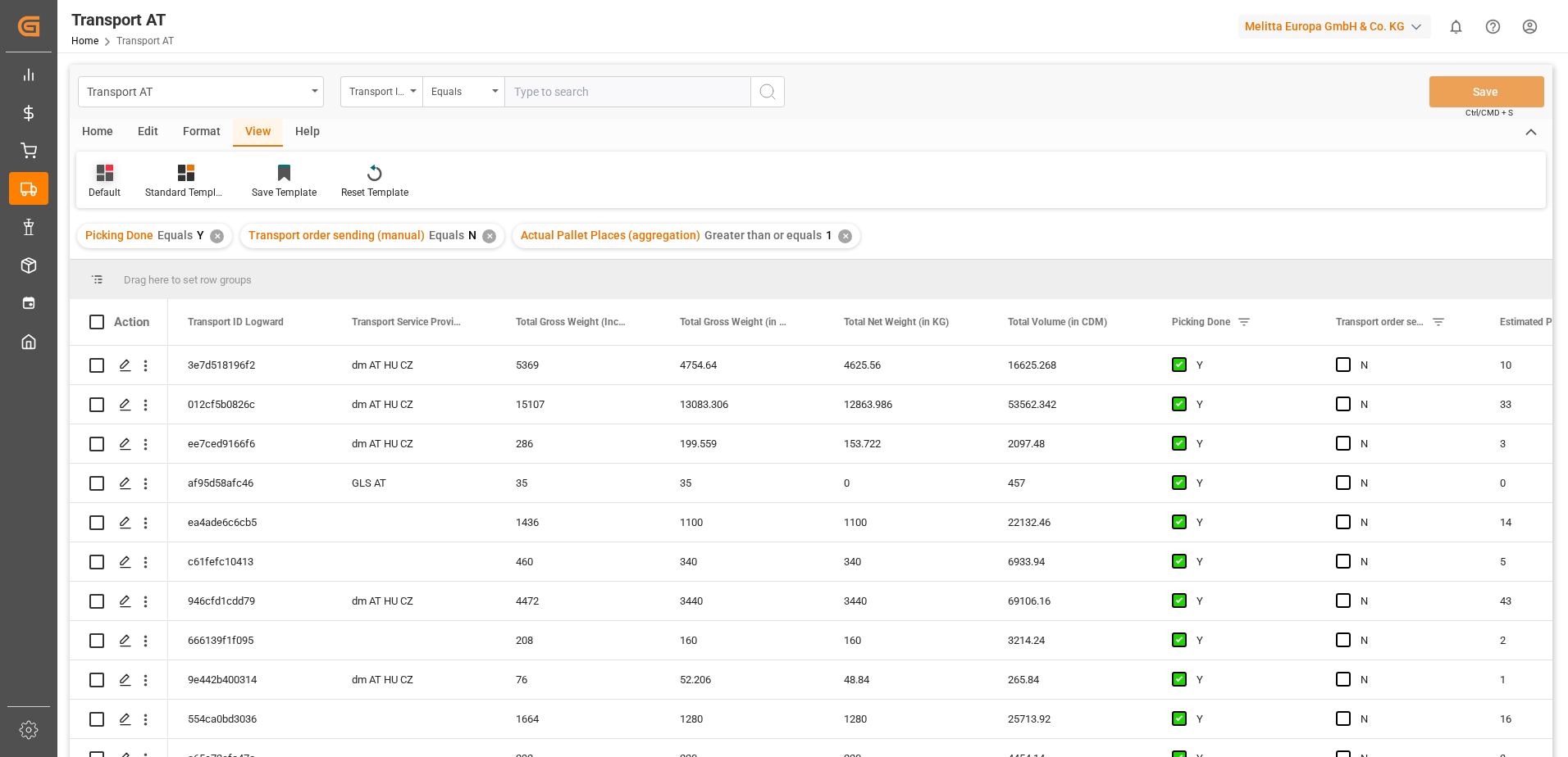
click at [103, 182] on div "Default" at bounding box center [104, 182] width 57 height 36
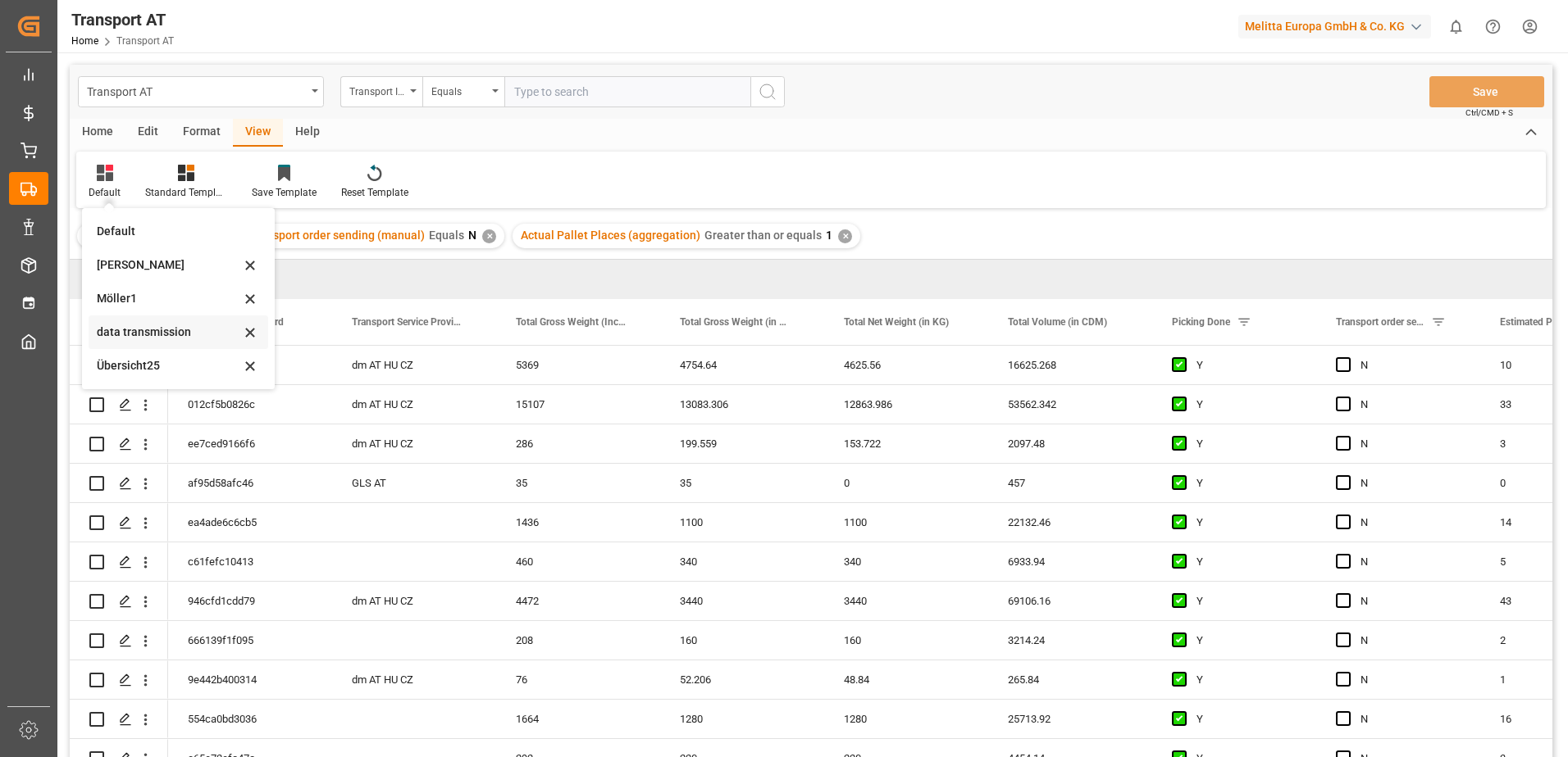
click at [149, 330] on div "data transmission" at bounding box center [169, 332] width 143 height 17
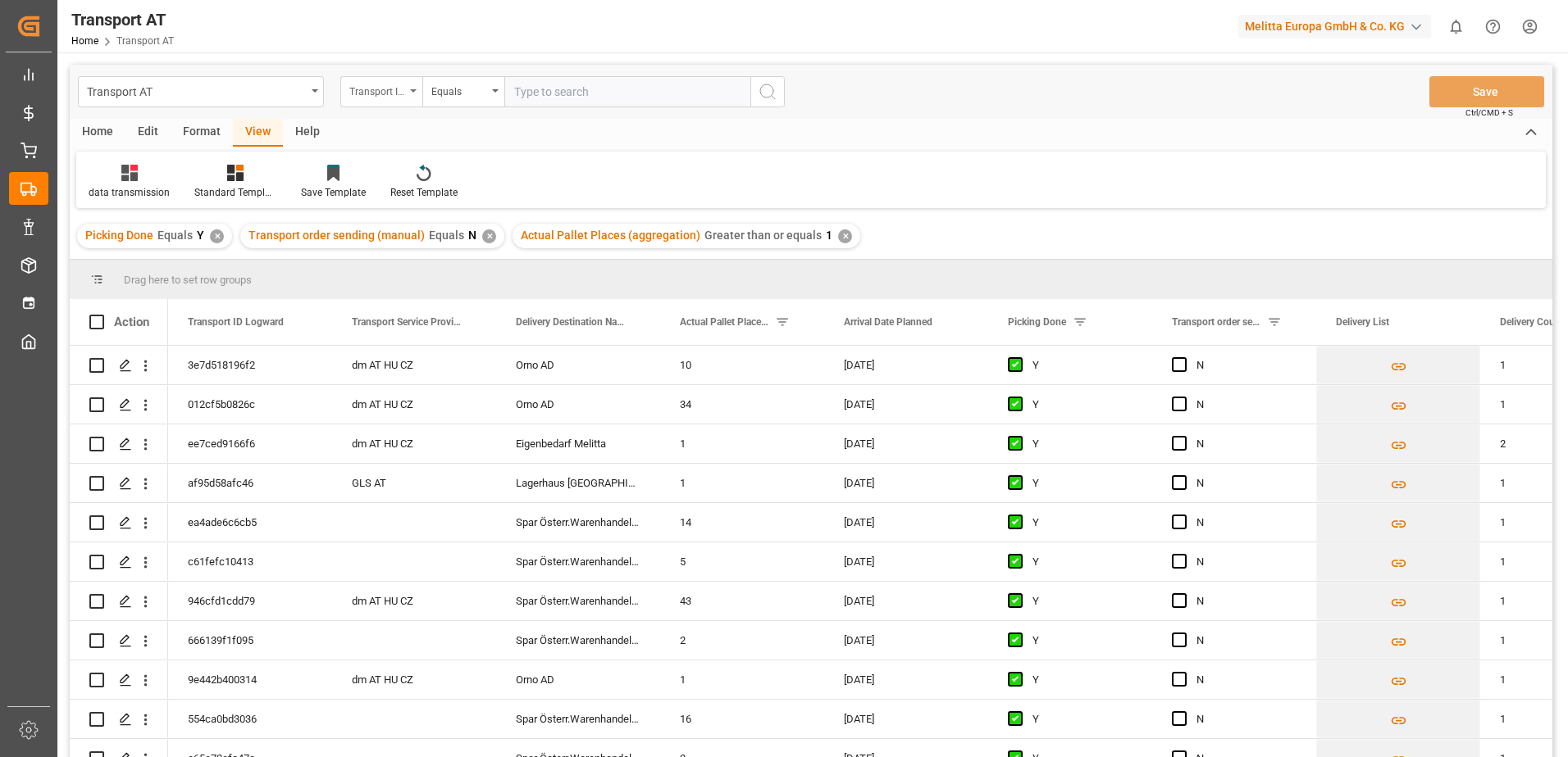
click at [407, 92] on div "Transport ID Logward" at bounding box center [381, 91] width 82 height 31
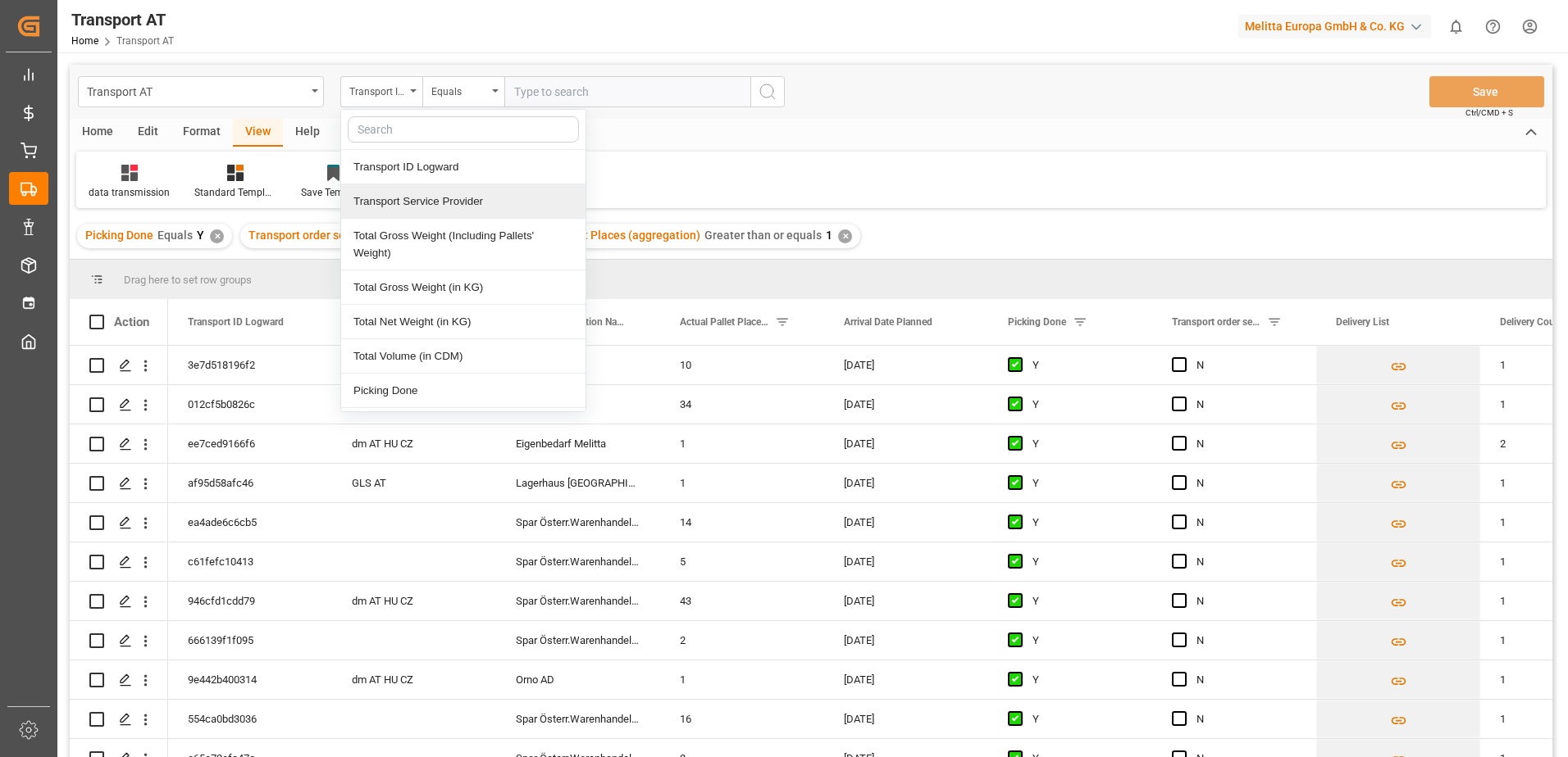
click at [426, 201] on div "Transport Service Provider" at bounding box center [463, 201] width 244 height 34
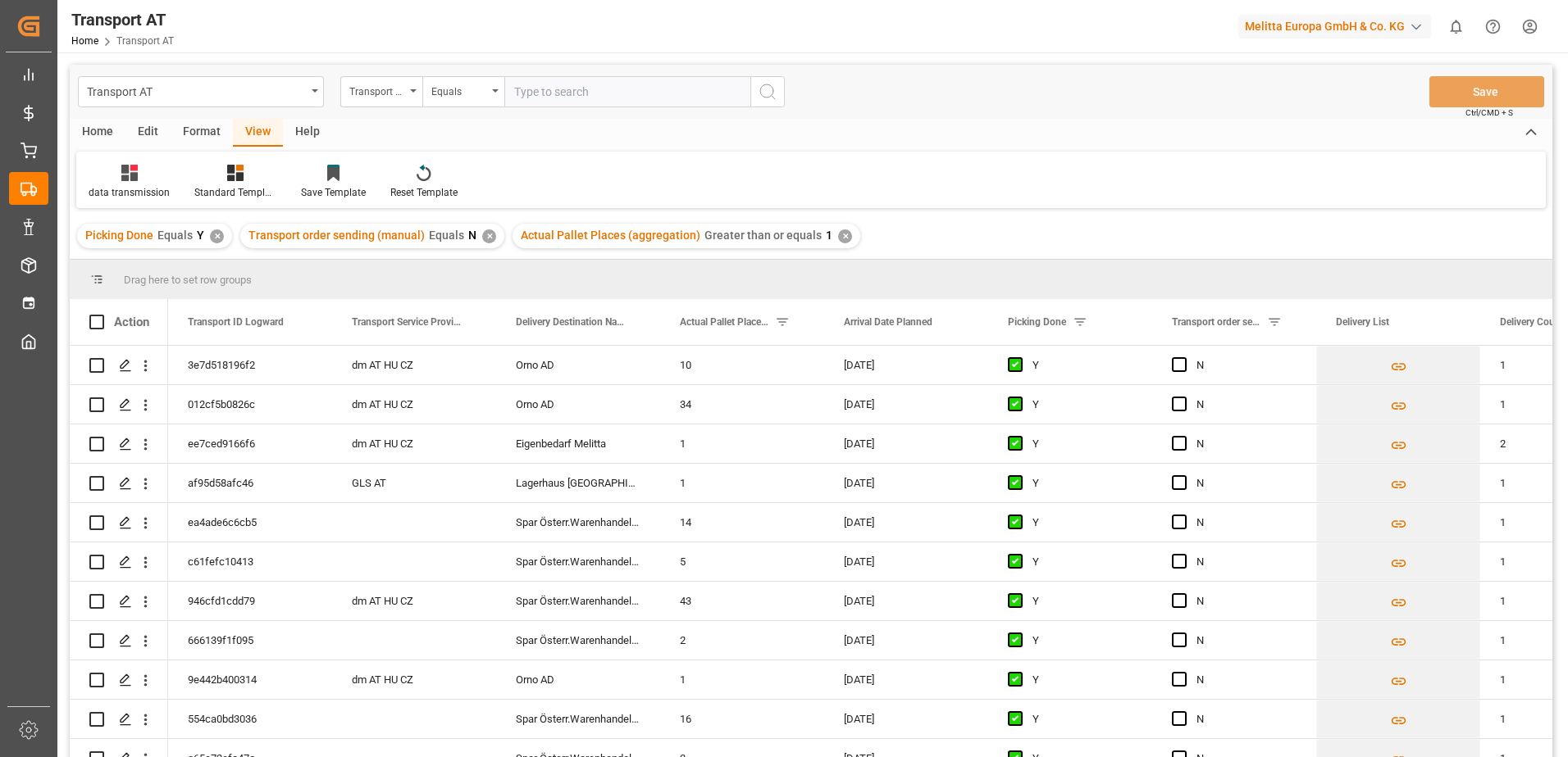
click at [607, 90] on input "text" at bounding box center [627, 91] width 246 height 31
type input "gebr weiss"
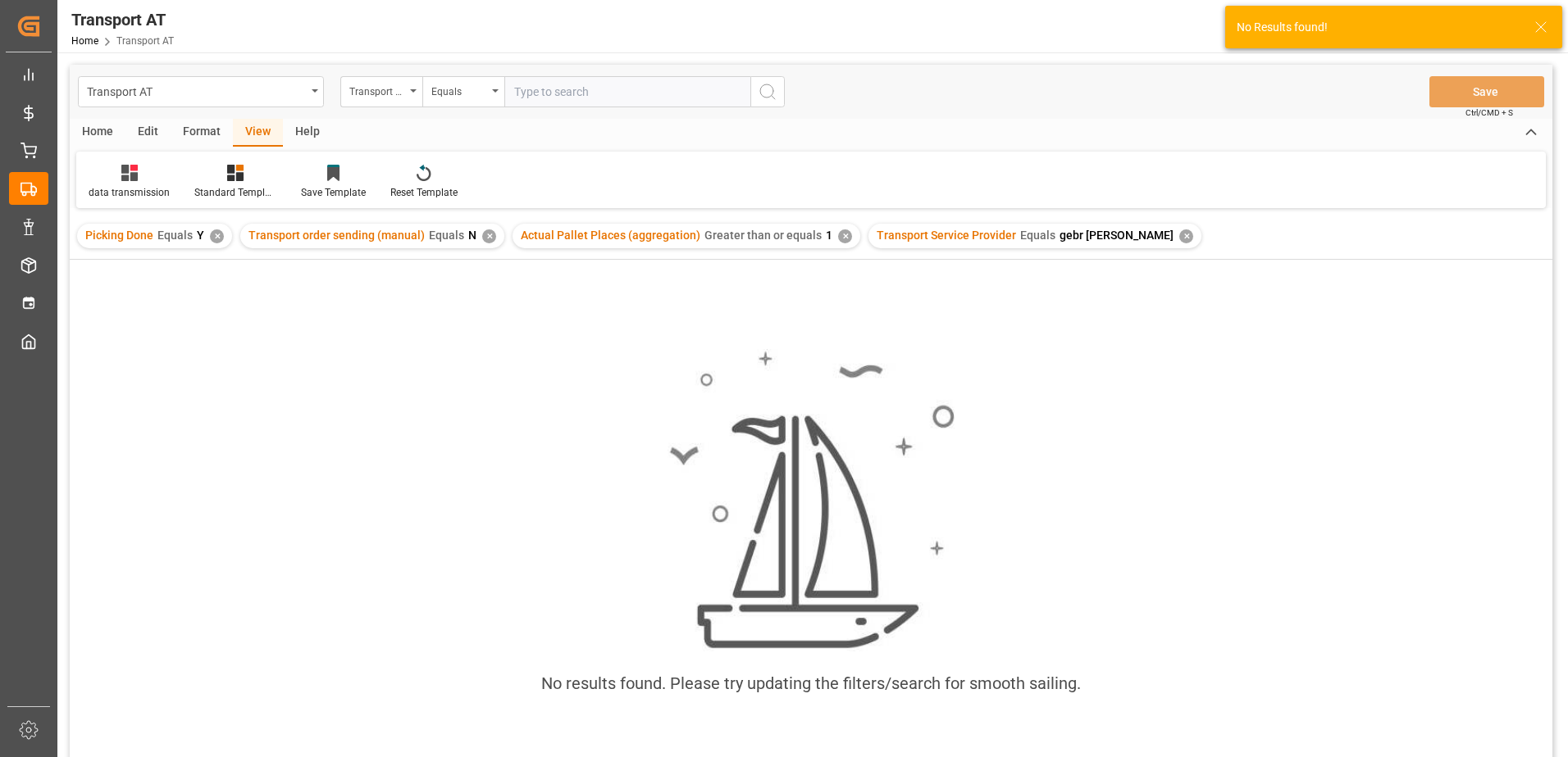
click at [839, 236] on div "✕" at bounding box center [845, 237] width 14 height 14
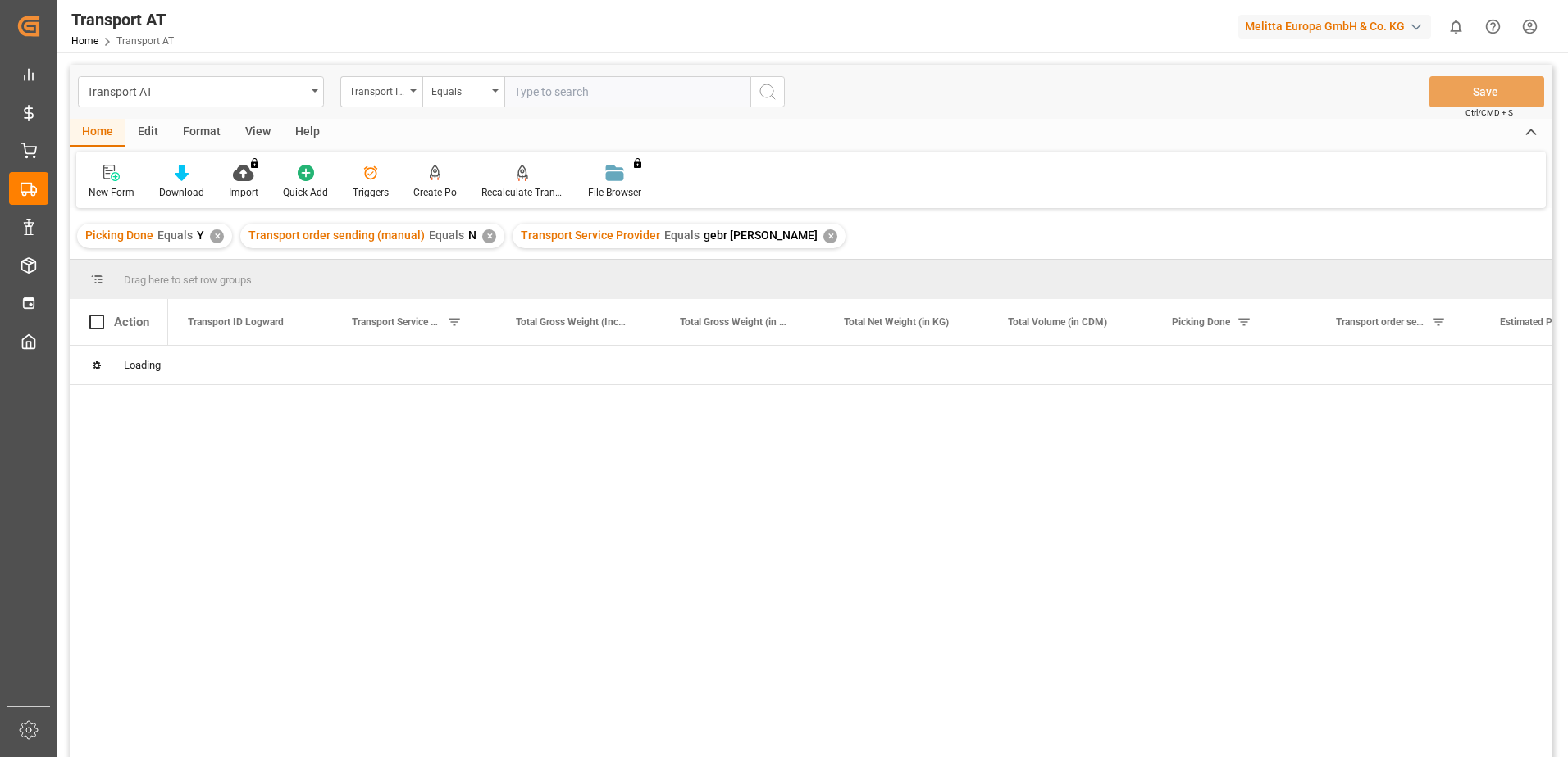
click at [824, 236] on div "✕" at bounding box center [830, 237] width 14 height 14
click at [251, 134] on div "View" at bounding box center [258, 133] width 50 height 28
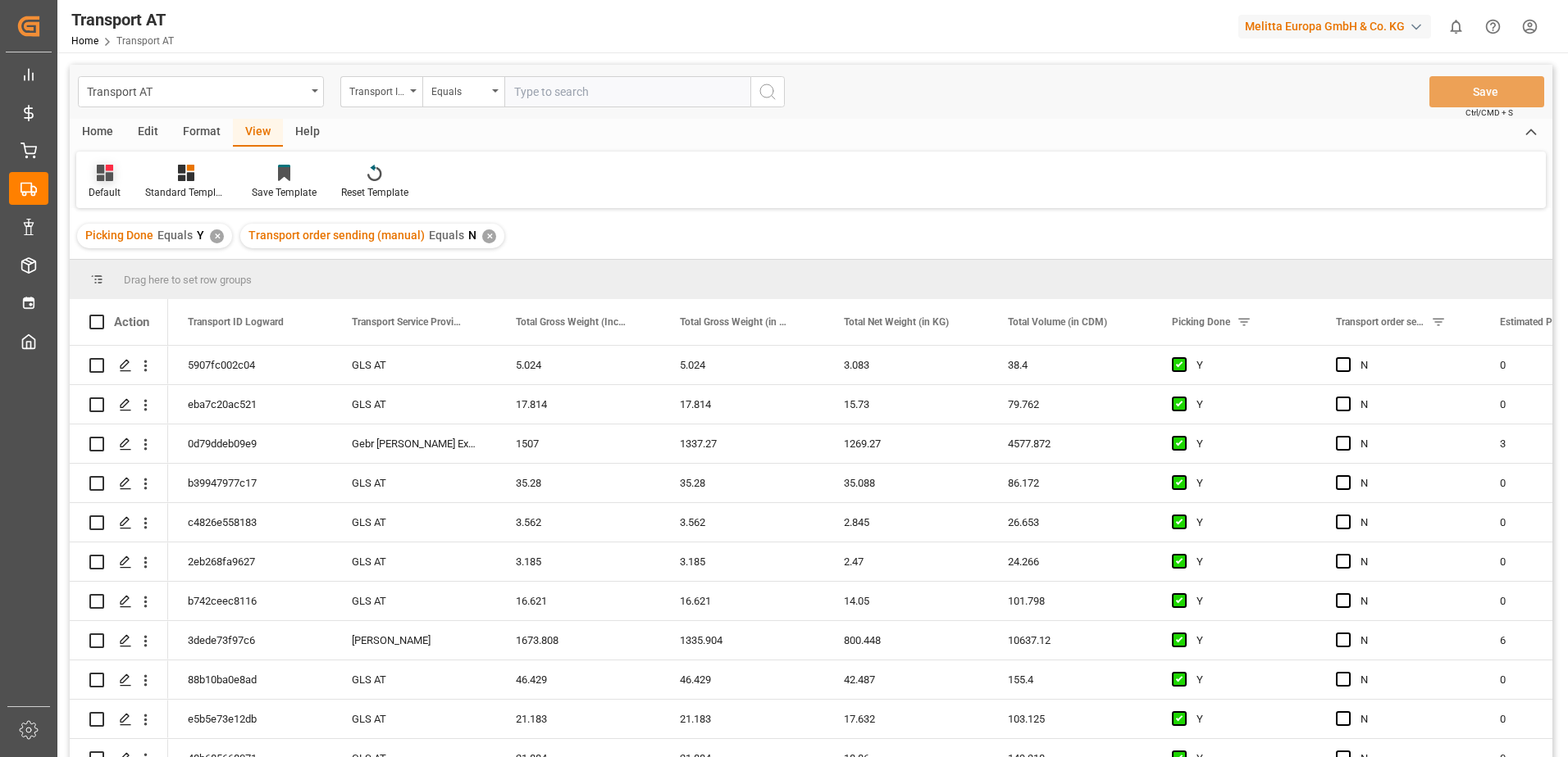
click at [98, 181] on icon at bounding box center [105, 173] width 17 height 17
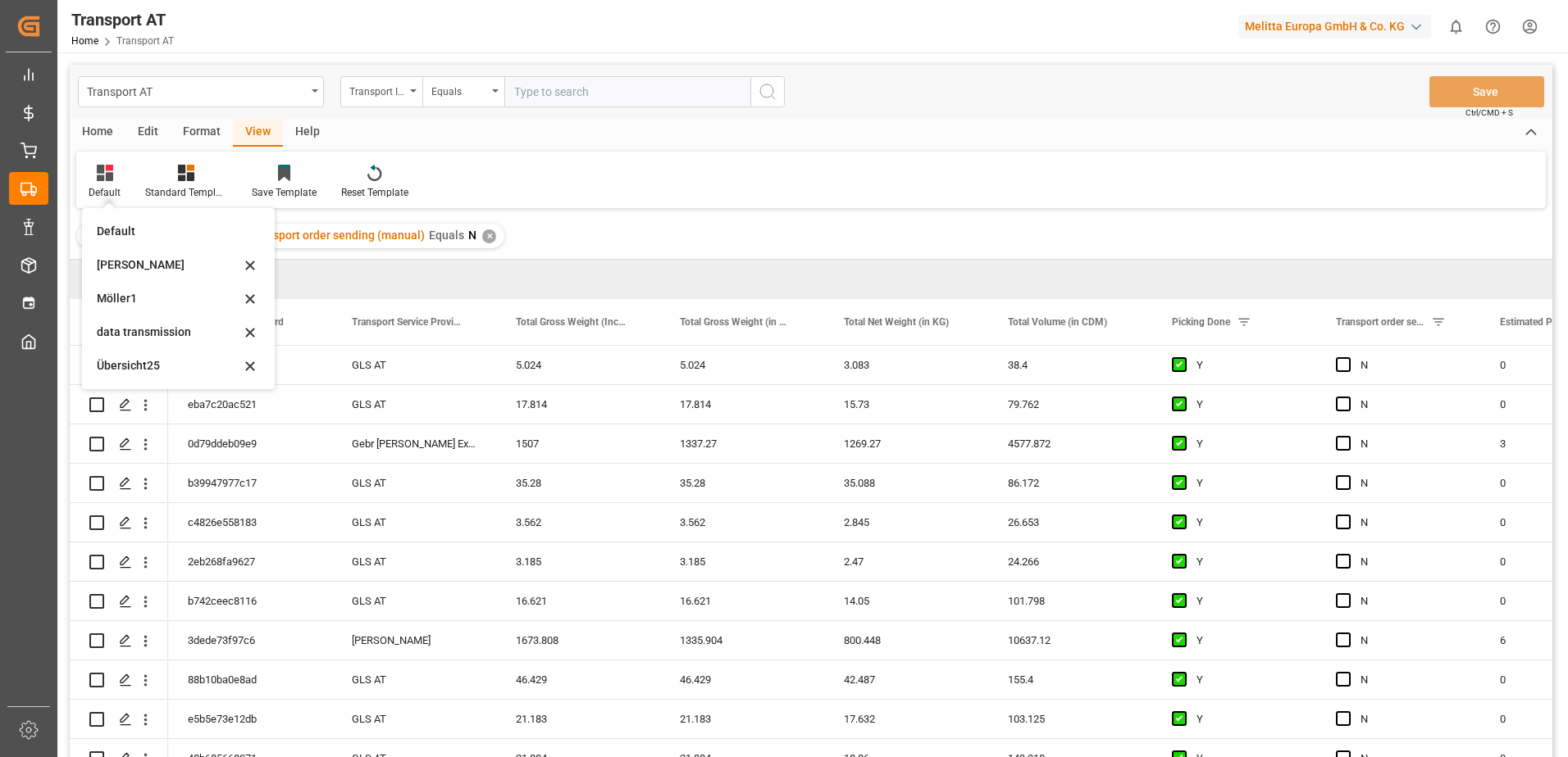
click at [135, 329] on div "data transmission" at bounding box center [169, 332] width 143 height 17
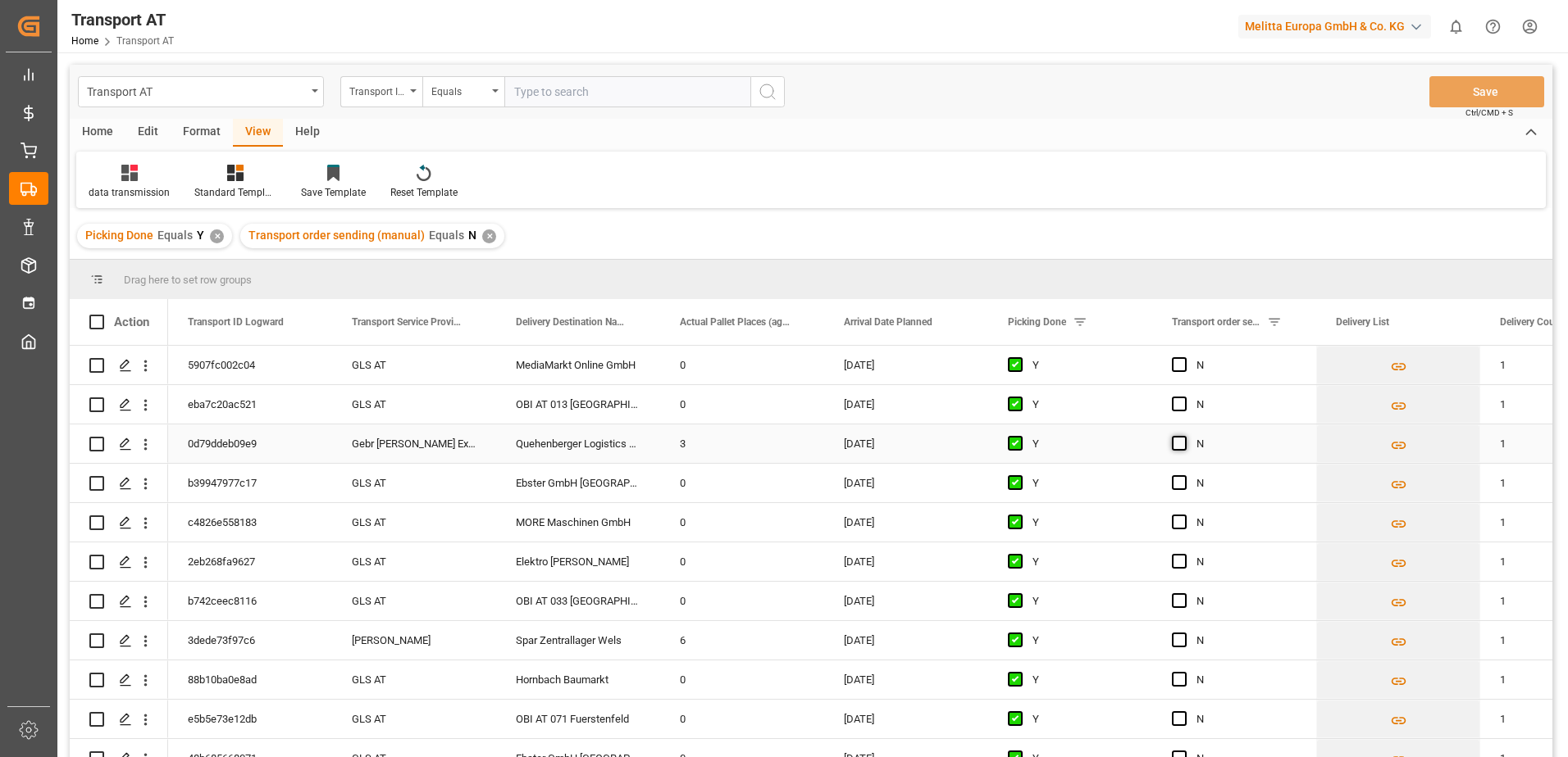
click at [1184, 442] on span "Press SPACE to select this row." at bounding box center [1179, 443] width 15 height 15
click at [1184, 436] on input "Press SPACE to select this row." at bounding box center [1184, 436] width 0 height 0
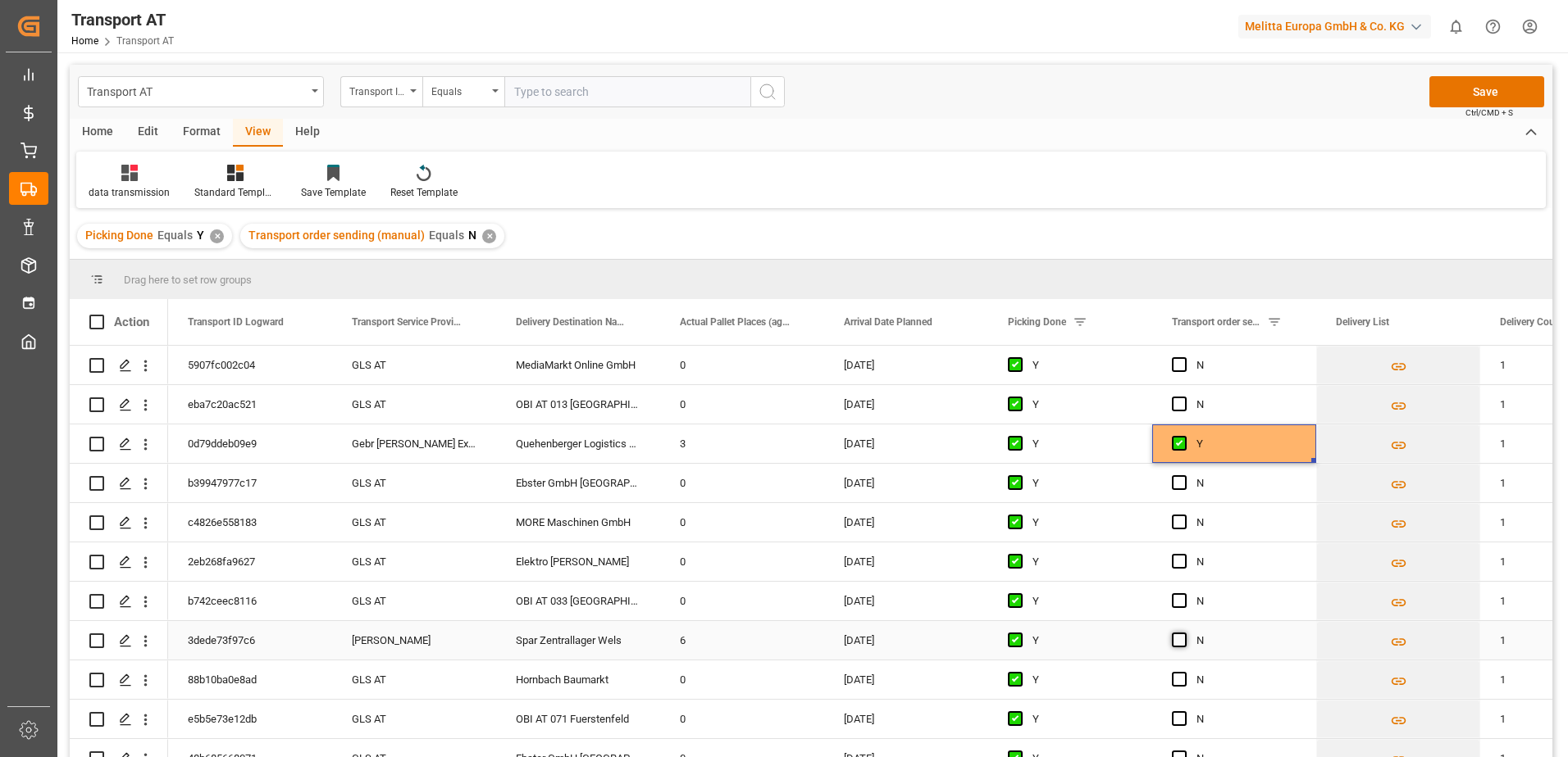
click at [1183, 641] on span "Press SPACE to select this row." at bounding box center [1179, 641] width 15 height 15
click at [1184, 633] on input "Press SPACE to select this row." at bounding box center [1184, 633] width 0 height 0
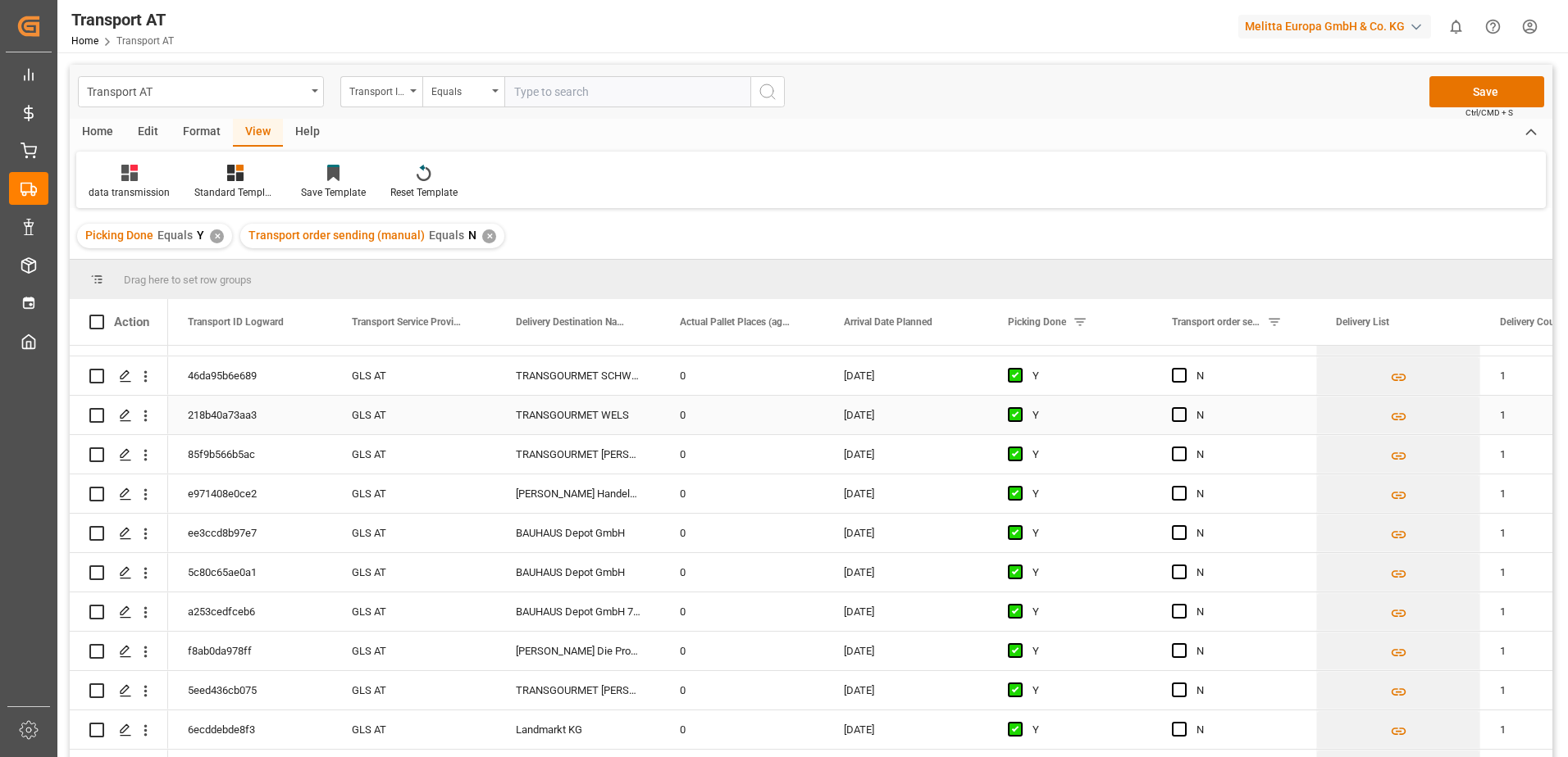
scroll to position [819, 0]
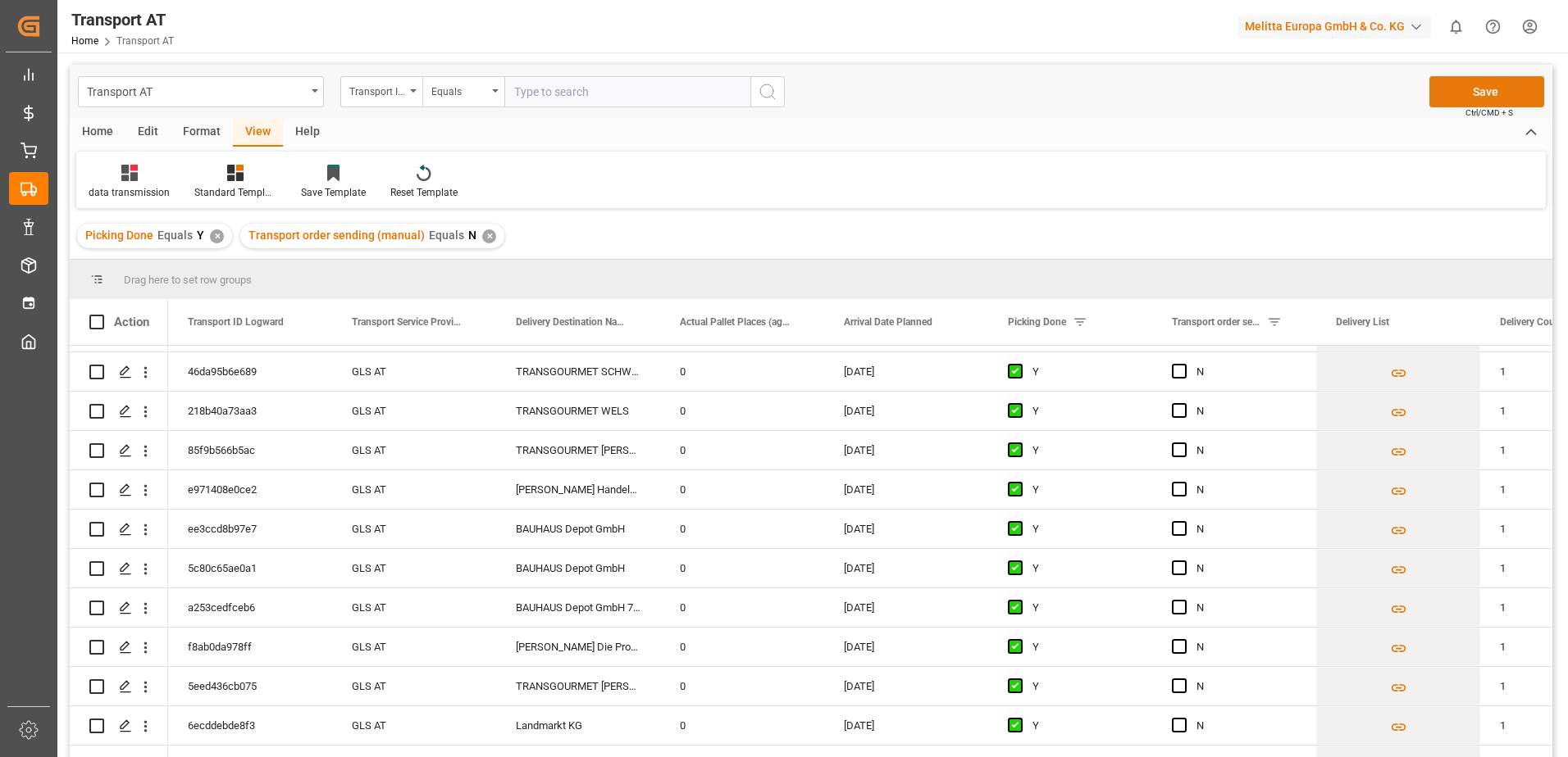
click at [1471, 95] on button "Save" at bounding box center [1487, 91] width 115 height 31
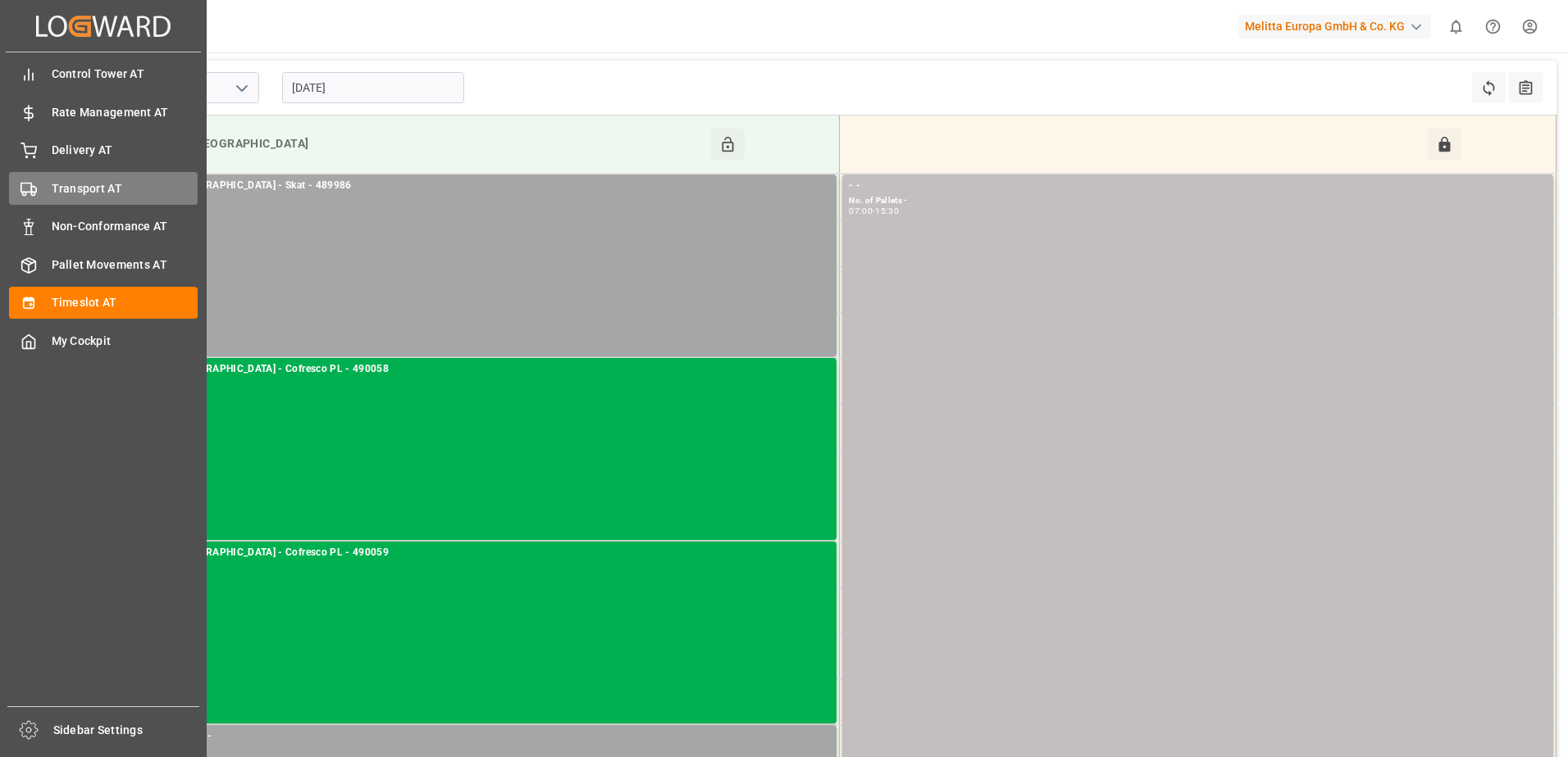
click at [45, 186] on div "Transport AT Transport AT" at bounding box center [103, 188] width 188 height 32
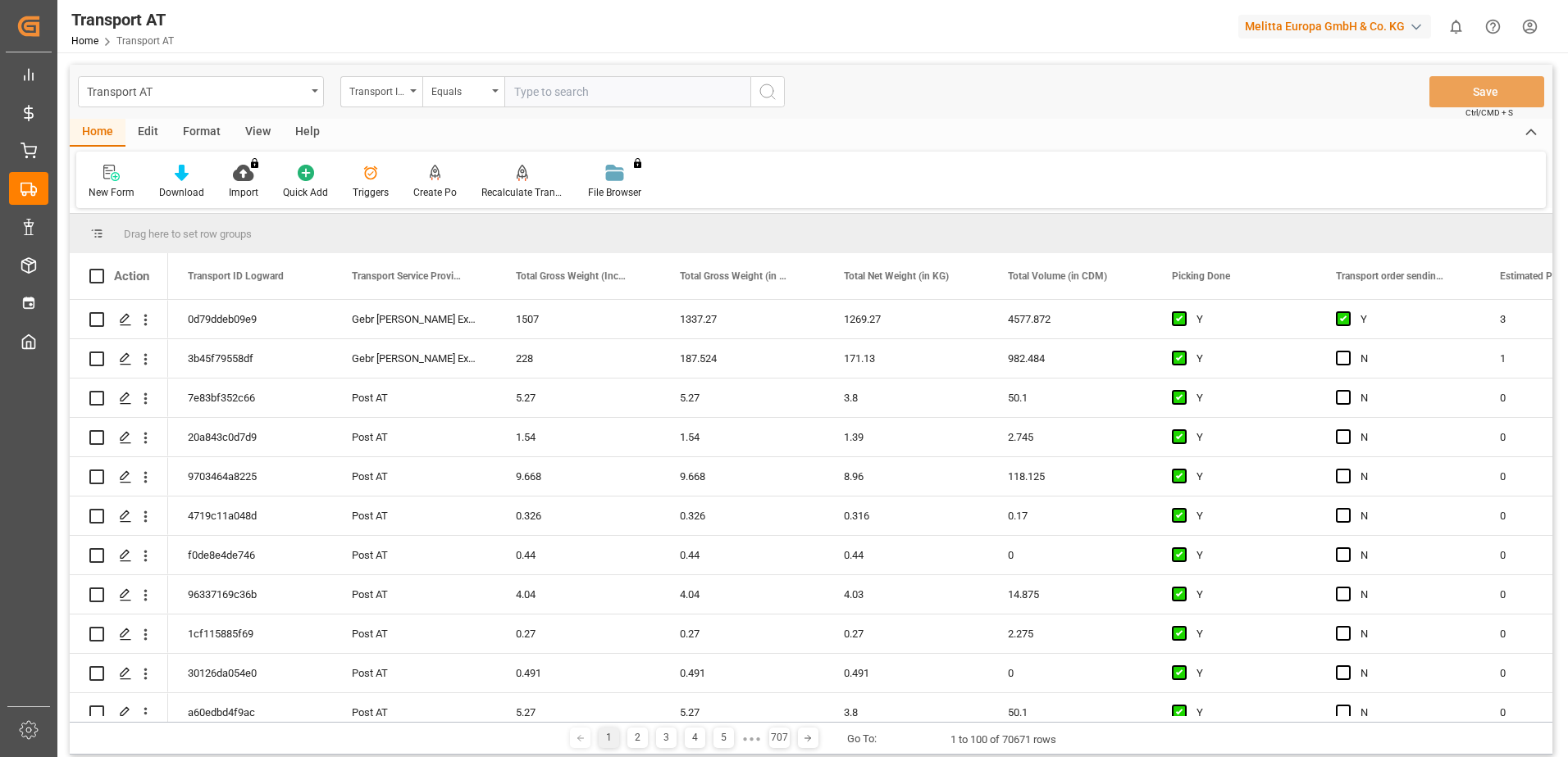
click at [270, 128] on div "View" at bounding box center [258, 133] width 50 height 28
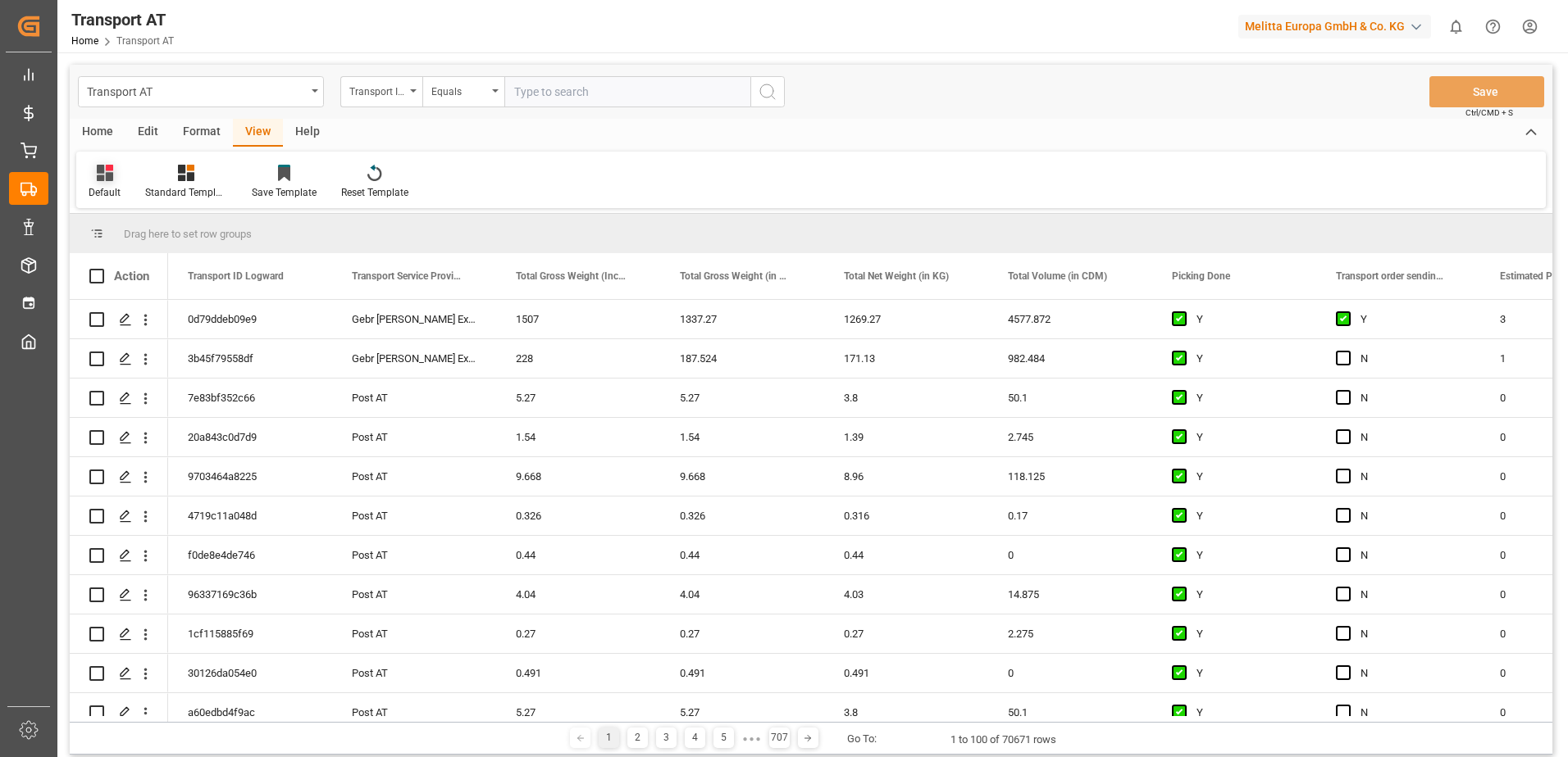
click at [114, 181] on div at bounding box center [104, 172] width 32 height 17
click at [126, 331] on div "data transmission" at bounding box center [169, 332] width 143 height 17
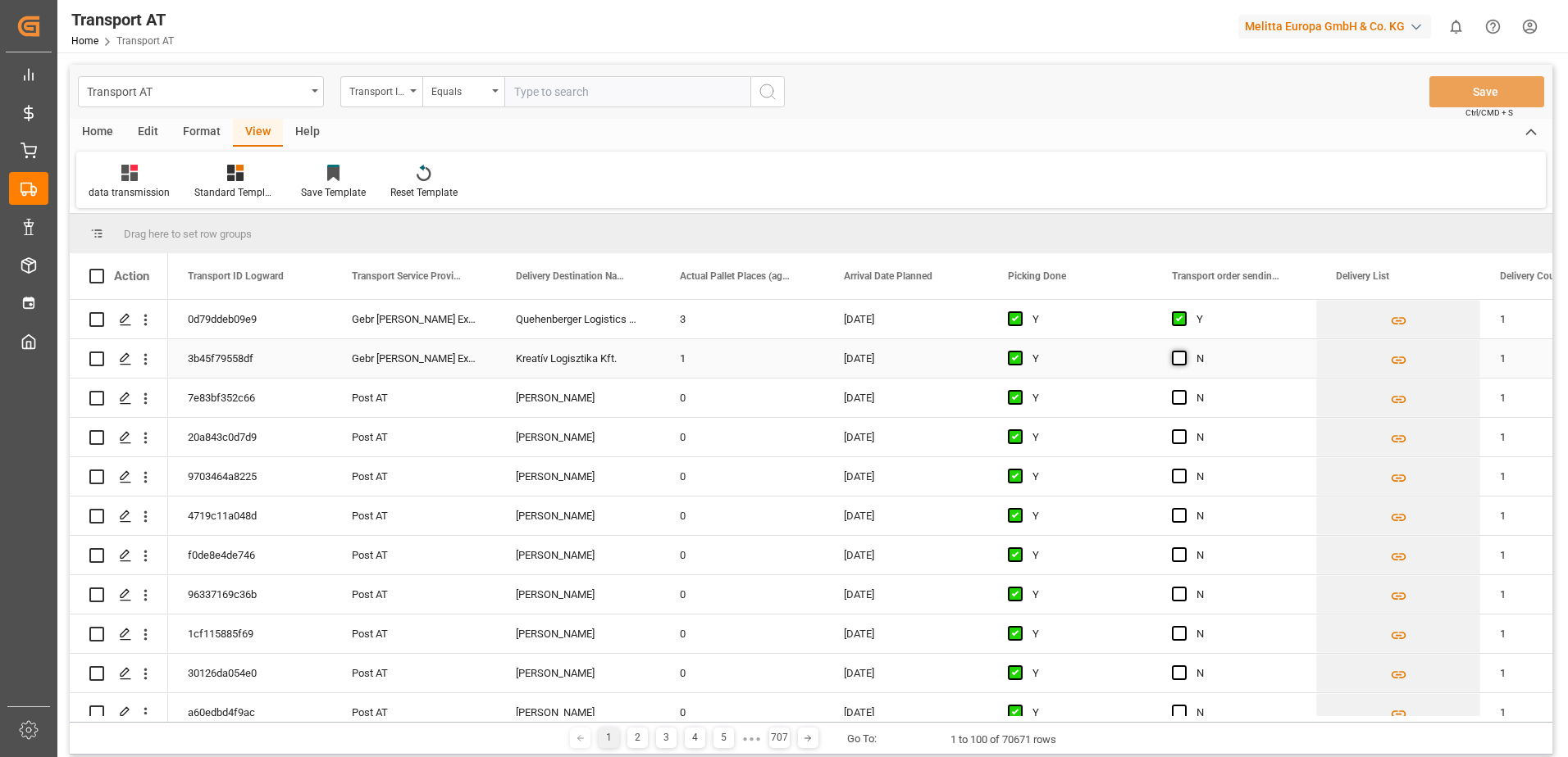
click at [1180, 355] on span "Press SPACE to select this row." at bounding box center [1179, 358] width 15 height 15
click at [1184, 351] on input "Press SPACE to select this row." at bounding box center [1184, 351] width 0 height 0
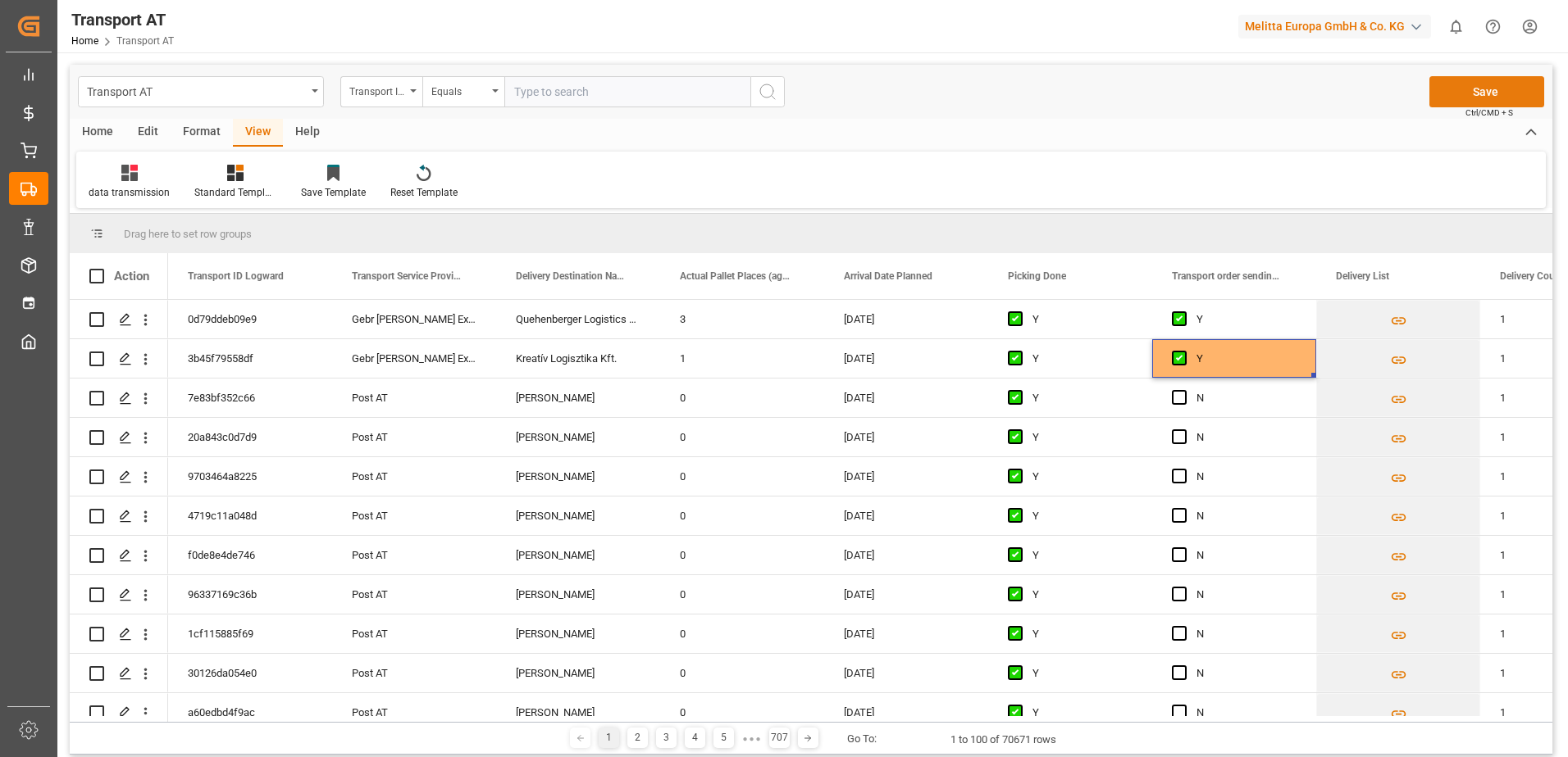
click at [1483, 77] on button "Save" at bounding box center [1487, 91] width 115 height 31
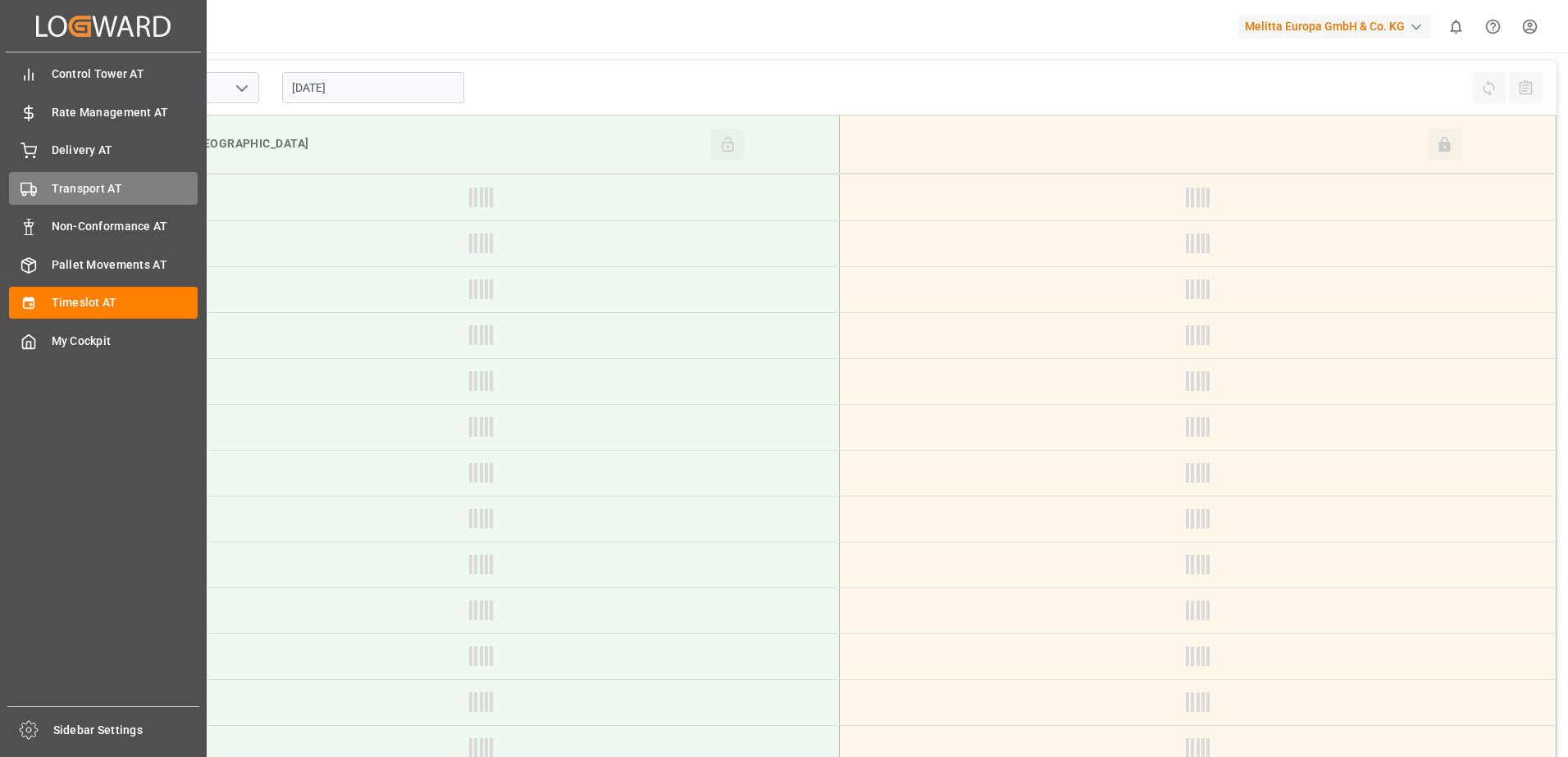
click at [40, 183] on div "Transport AT Transport AT" at bounding box center [103, 188] width 188 height 32
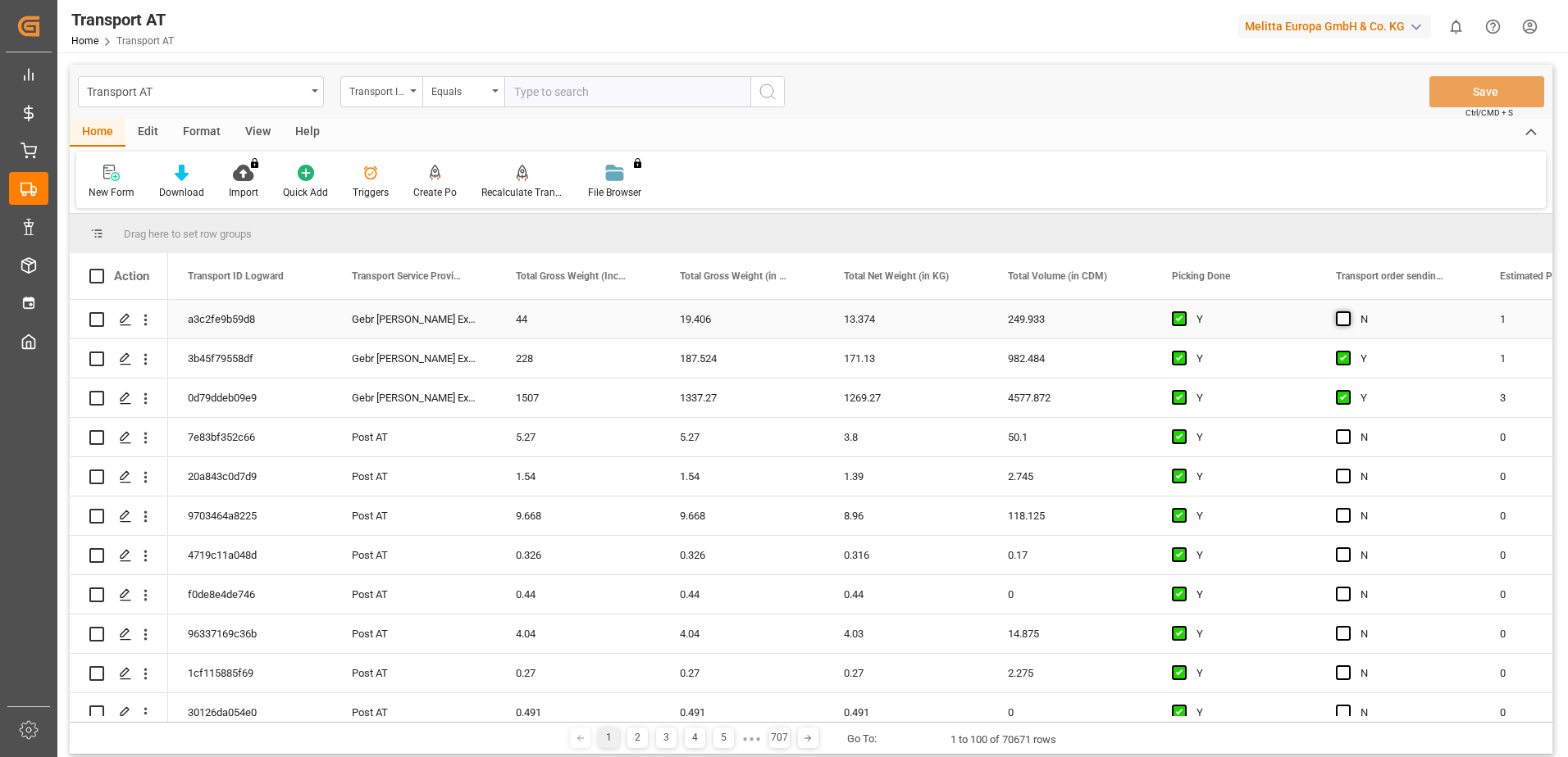
click at [1346, 319] on span "Press SPACE to select this row." at bounding box center [1343, 319] width 15 height 15
click at [1348, 312] on input "Press SPACE to select this row." at bounding box center [1348, 312] width 0 height 0
click at [258, 128] on div "View" at bounding box center [258, 133] width 50 height 28
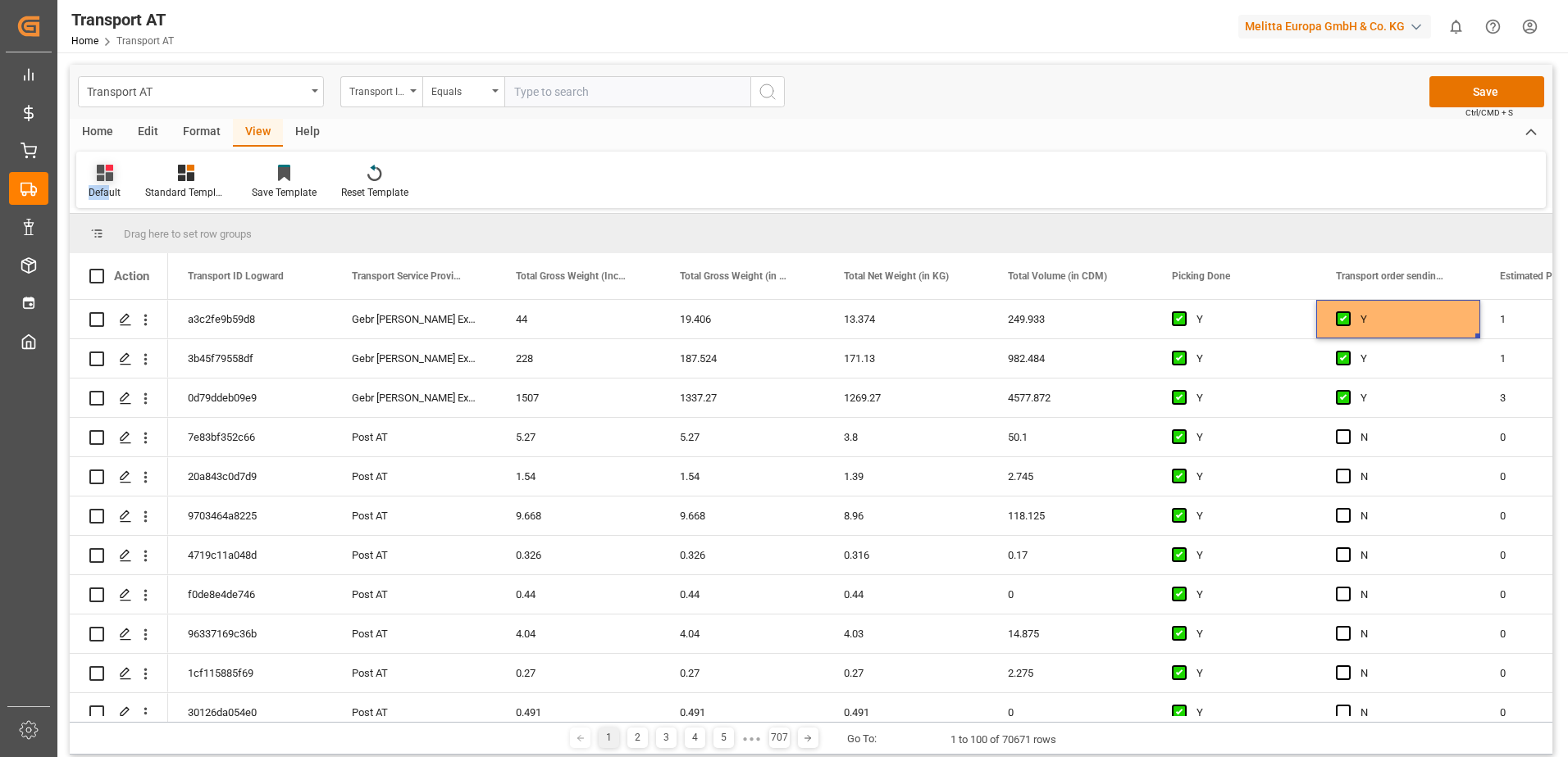
click at [110, 182] on div "Default" at bounding box center [104, 182] width 57 height 36
click at [136, 335] on div "data transmission" at bounding box center [169, 332] width 143 height 17
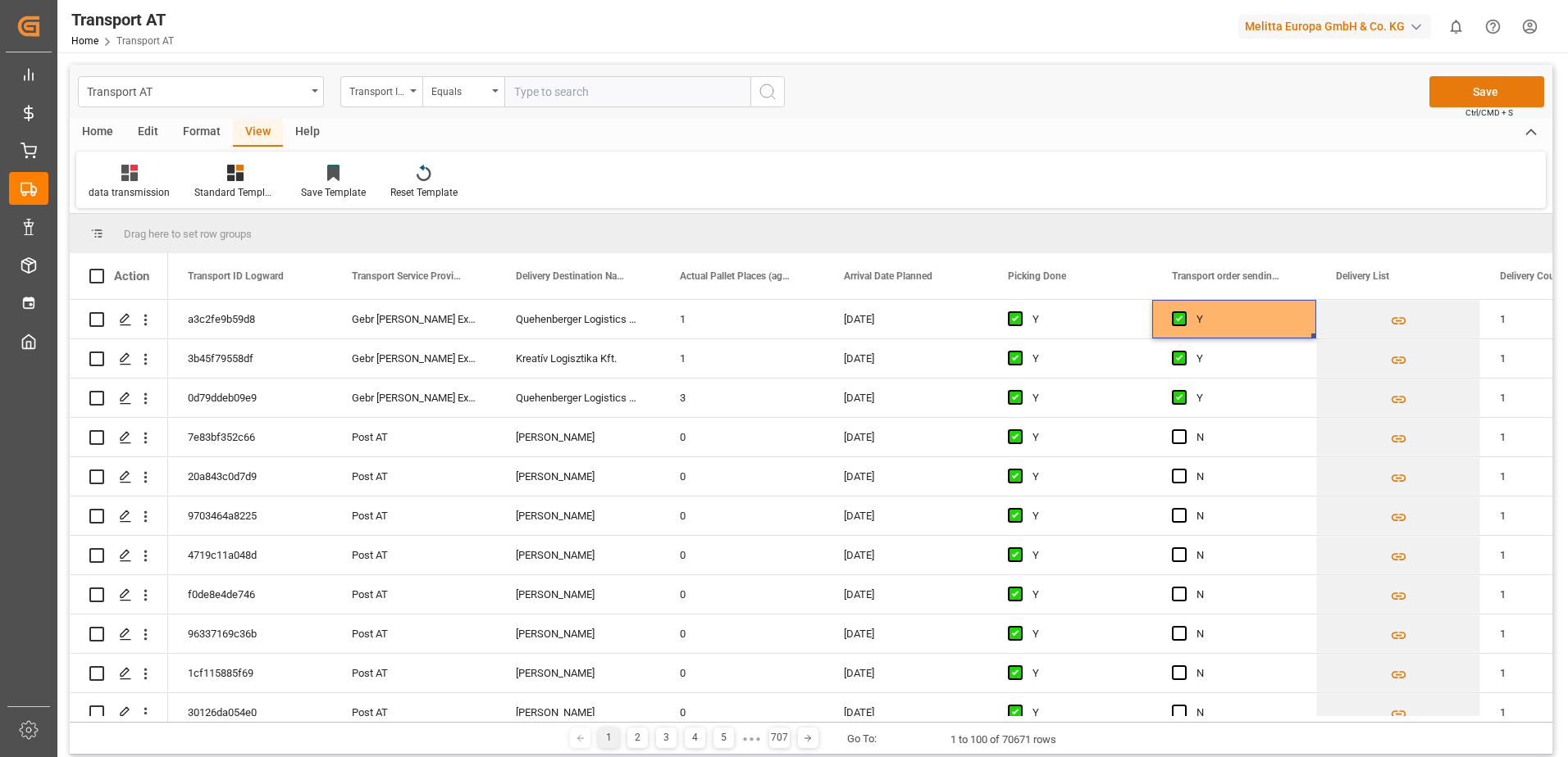
click at [1472, 92] on button "Save" at bounding box center [1487, 91] width 115 height 31
